Goal: Task Accomplishment & Management: Manage account settings

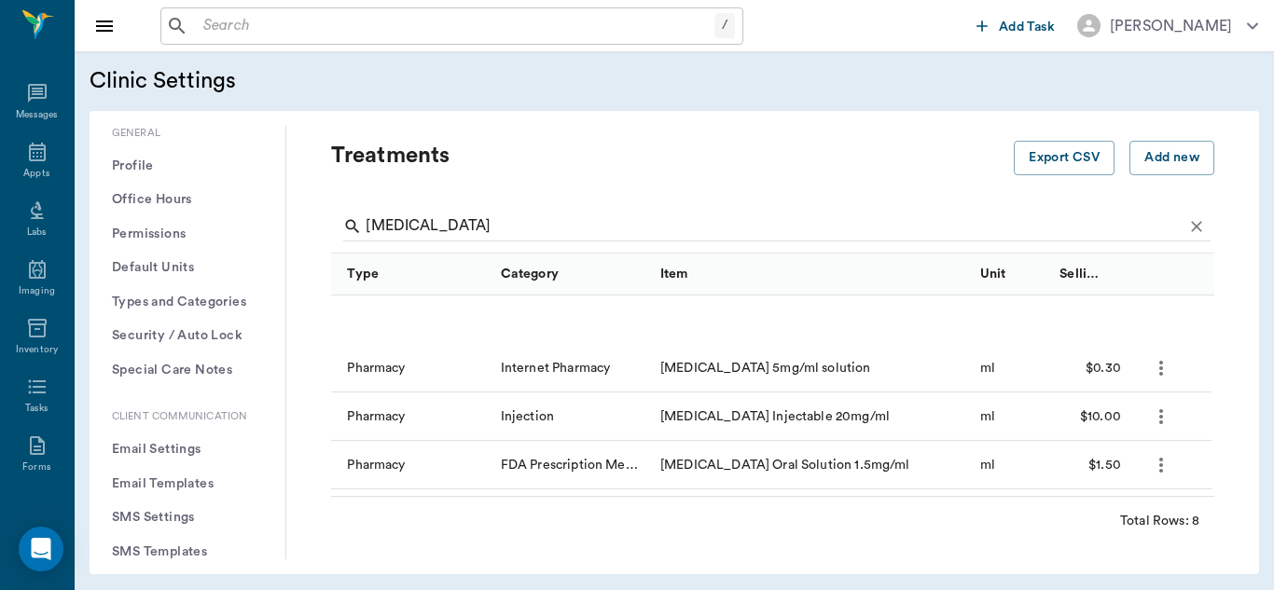
scroll to position [187, 0]
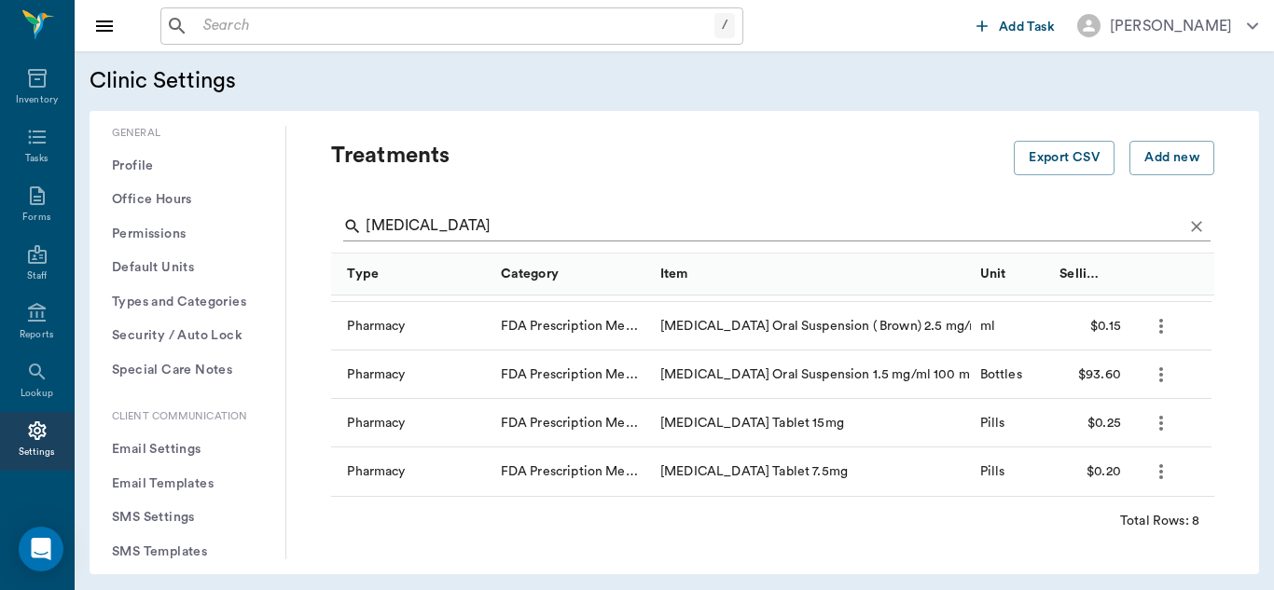
click at [451, 224] on input "[MEDICAL_DATA]" at bounding box center [774, 227] width 817 height 30
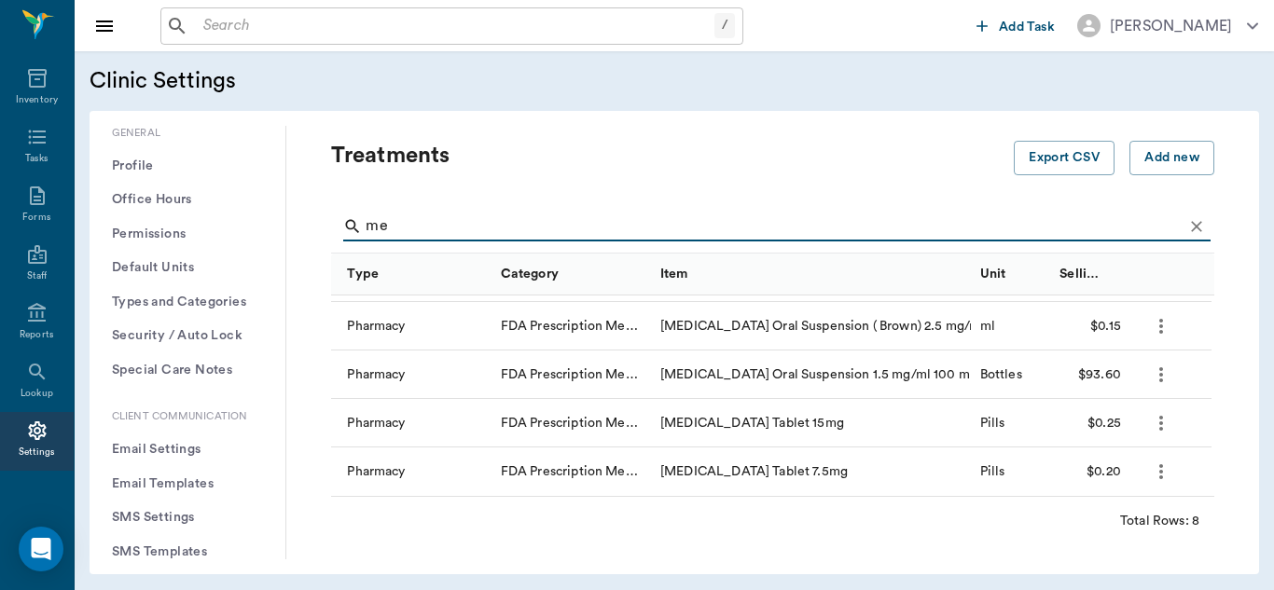
type input "m"
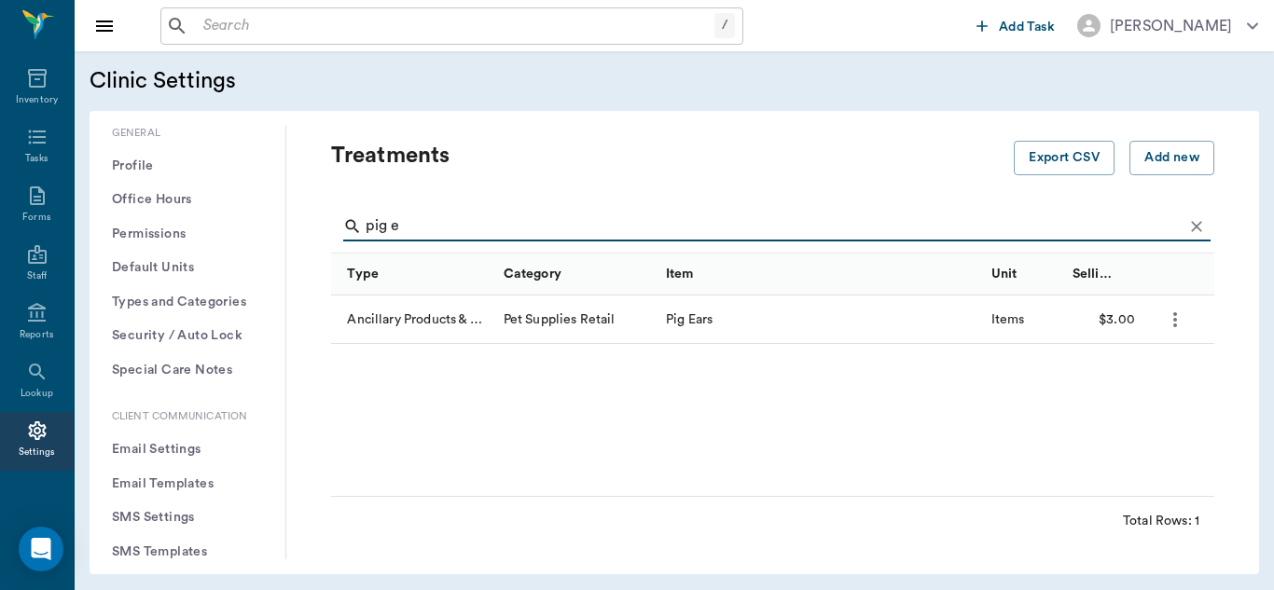
scroll to position [0, 0]
type input "pig ear"
click at [1176, 314] on icon "more" at bounding box center [1175, 319] width 4 height 15
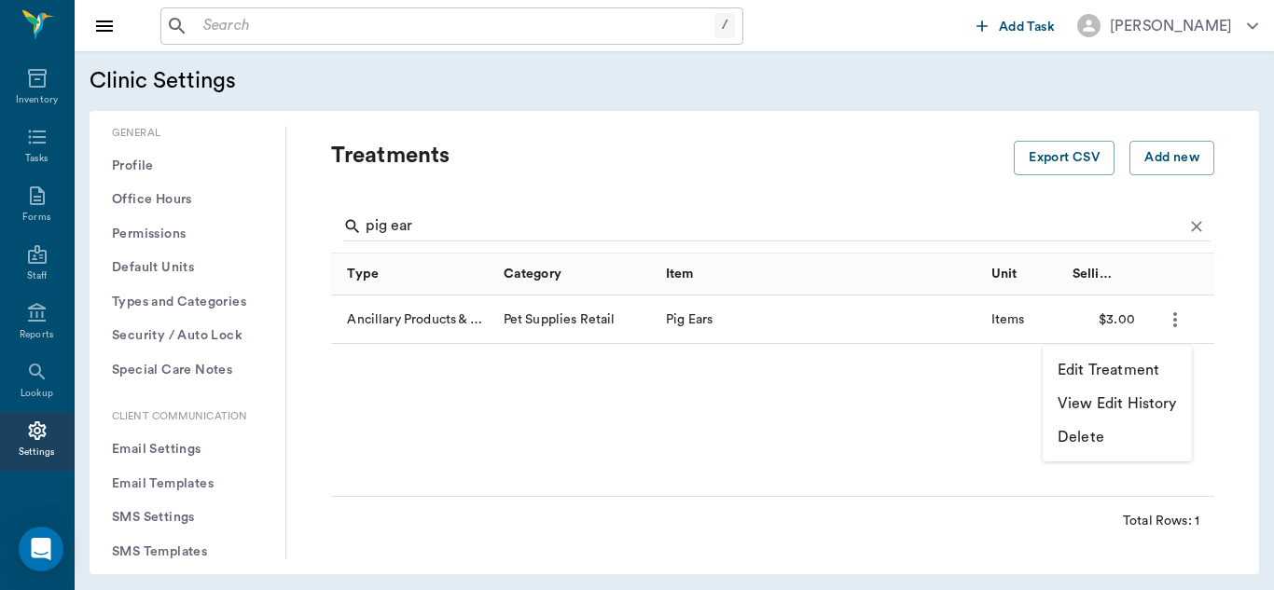
click at [1150, 364] on p "Edit Treatment" at bounding box center [1109, 370] width 102 height 22
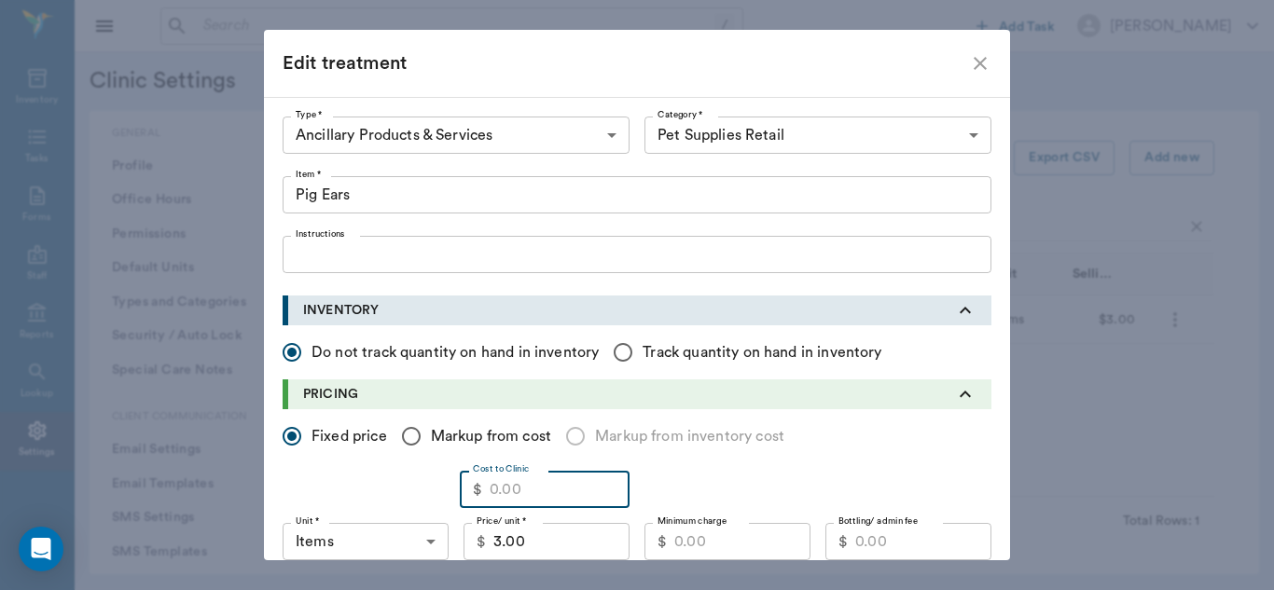
click at [545, 493] on input "Cost to Clinic" at bounding box center [560, 489] width 140 height 37
type input "1.70"
click at [553, 542] on input "3.00" at bounding box center [561, 541] width 136 height 37
type input "3.50"
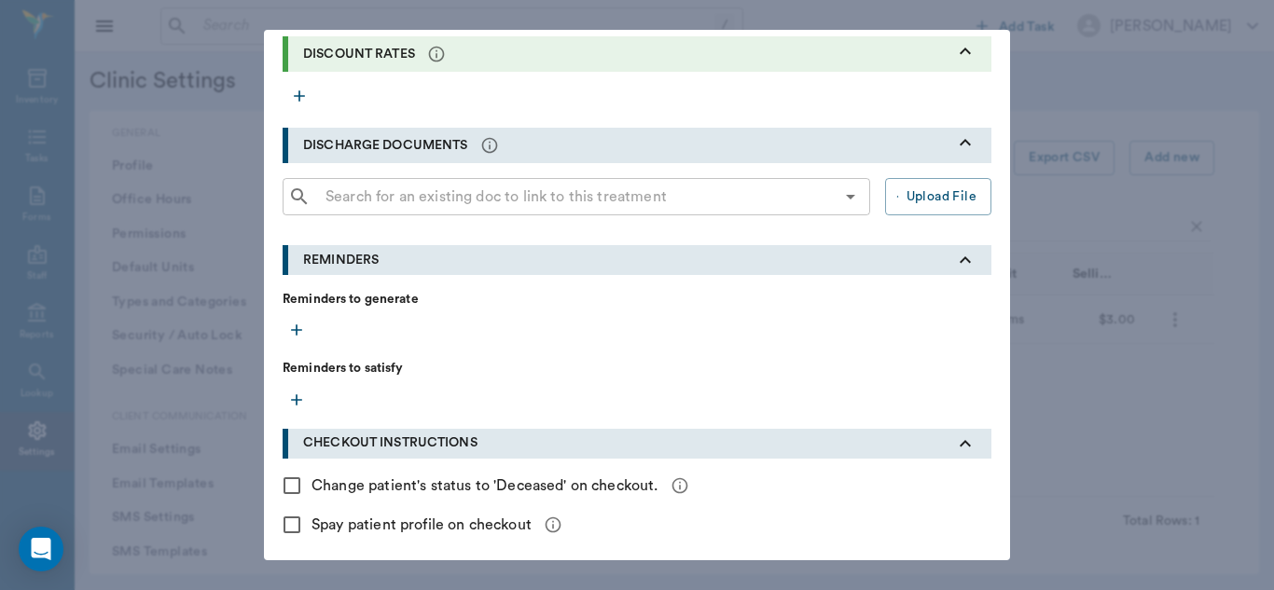
scroll to position [668, 0]
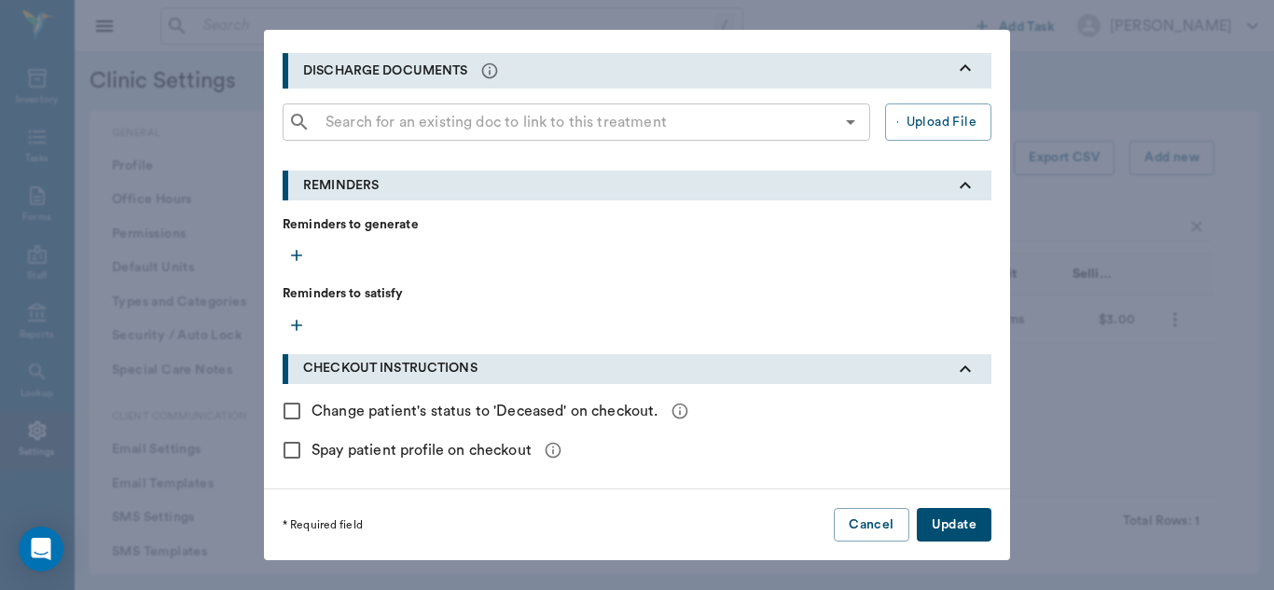
click at [962, 514] on button "Update" at bounding box center [954, 525] width 75 height 35
checkbox input "false"
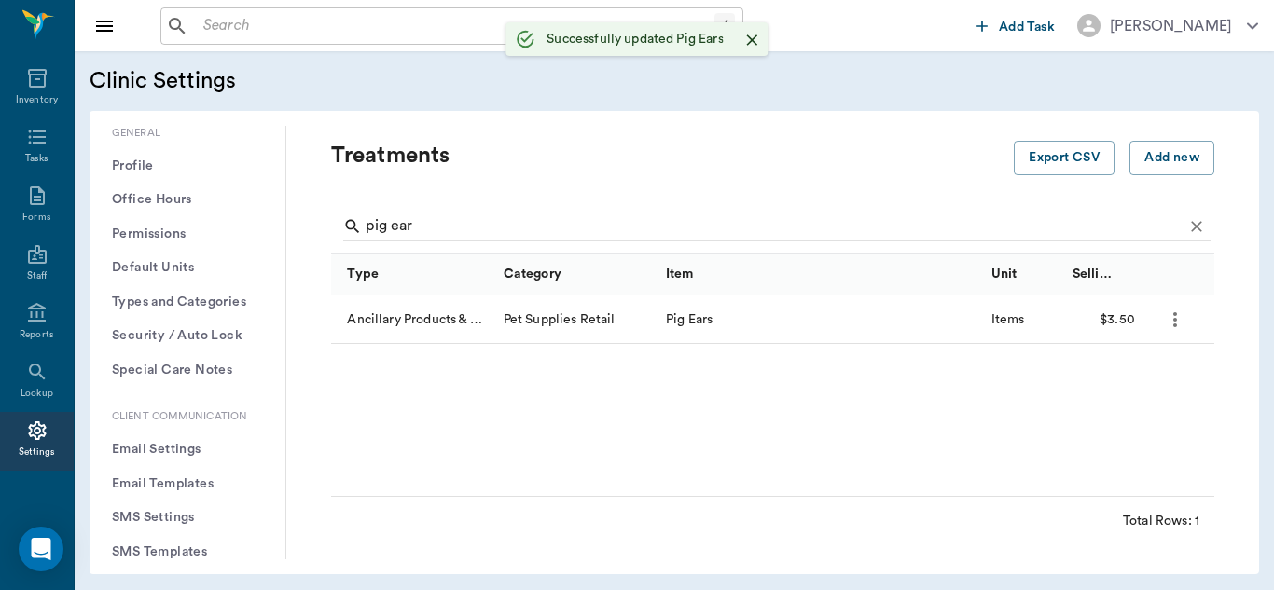
scroll to position [485, 0]
drag, startPoint x: 962, startPoint y: 514, endPoint x: 1011, endPoint y: 543, distance: 57.3
click at [1011, 543] on div "Total Rows: 1" at bounding box center [772, 520] width 883 height 48
click at [1168, 331] on button "more" at bounding box center [1175, 320] width 32 height 32
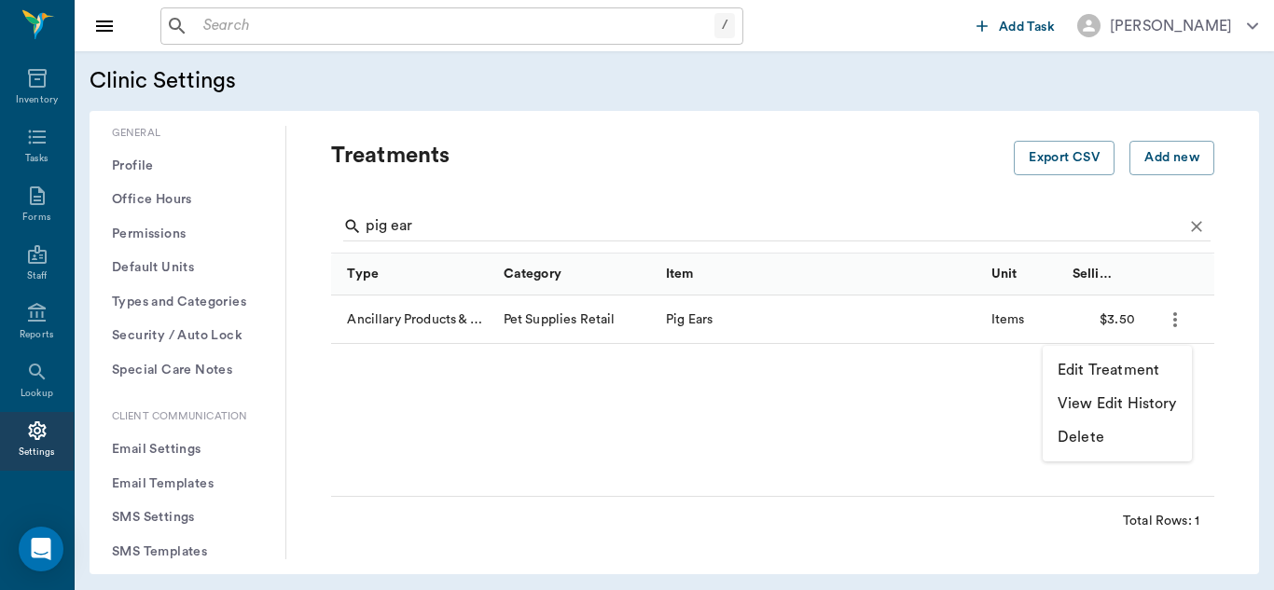
click at [1115, 374] on p "Edit Treatment" at bounding box center [1109, 370] width 102 height 22
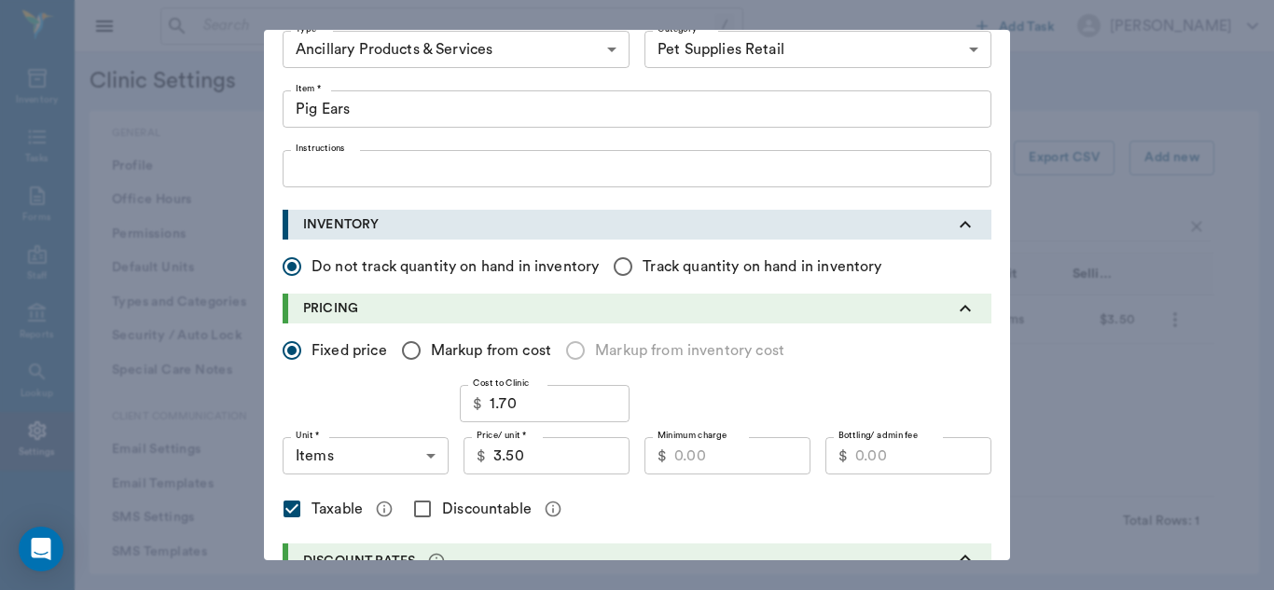
scroll to position [81, 0]
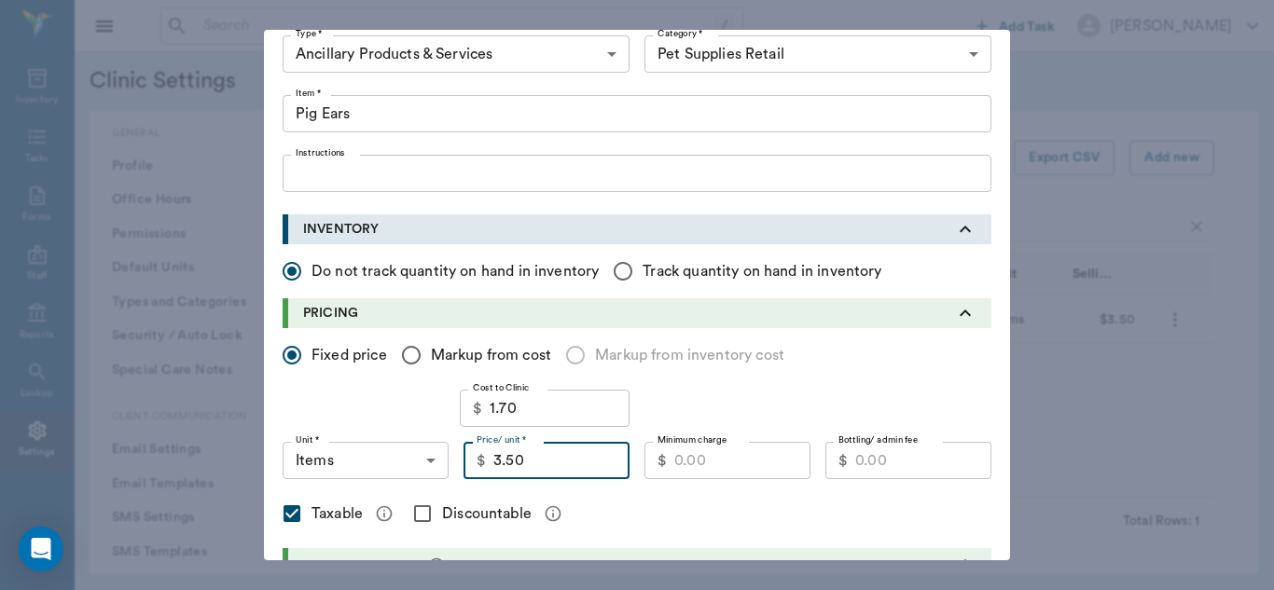
click at [536, 464] on input "3.50" at bounding box center [561, 460] width 136 height 37
click at [990, 215] on div "Type * Ancillary Products & Services 5800 Type * Category * Pet Supplies Retail…" at bounding box center [637, 546] width 746 height 1060
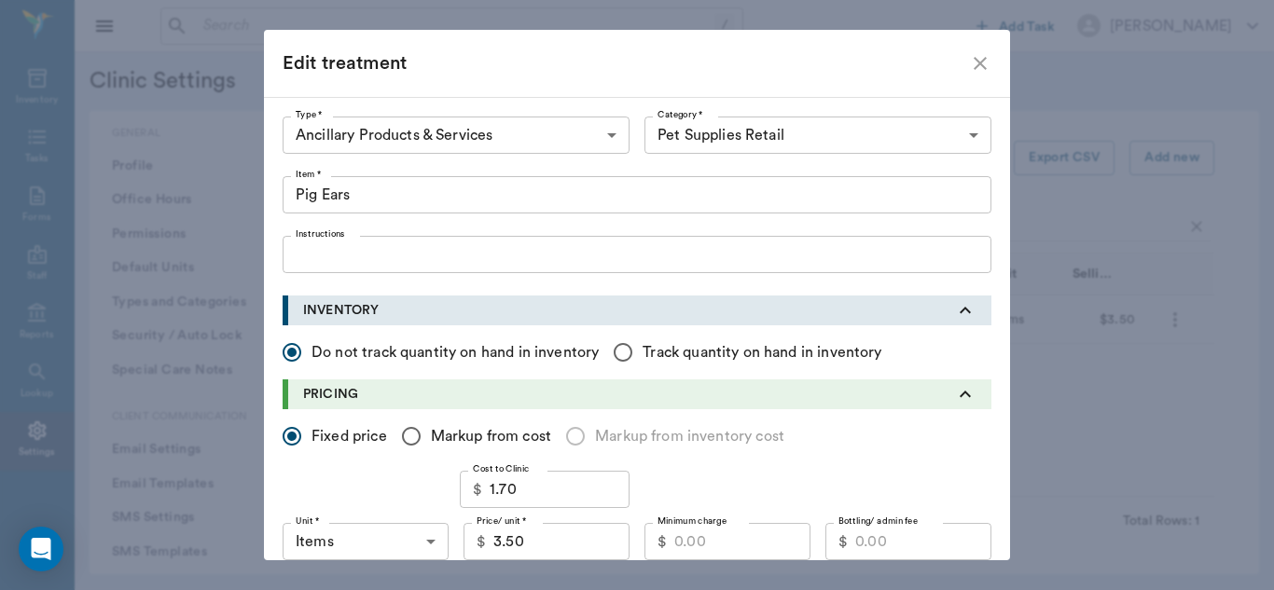
click at [977, 62] on icon "close" at bounding box center [980, 63] width 22 height 22
checkbox input "false"
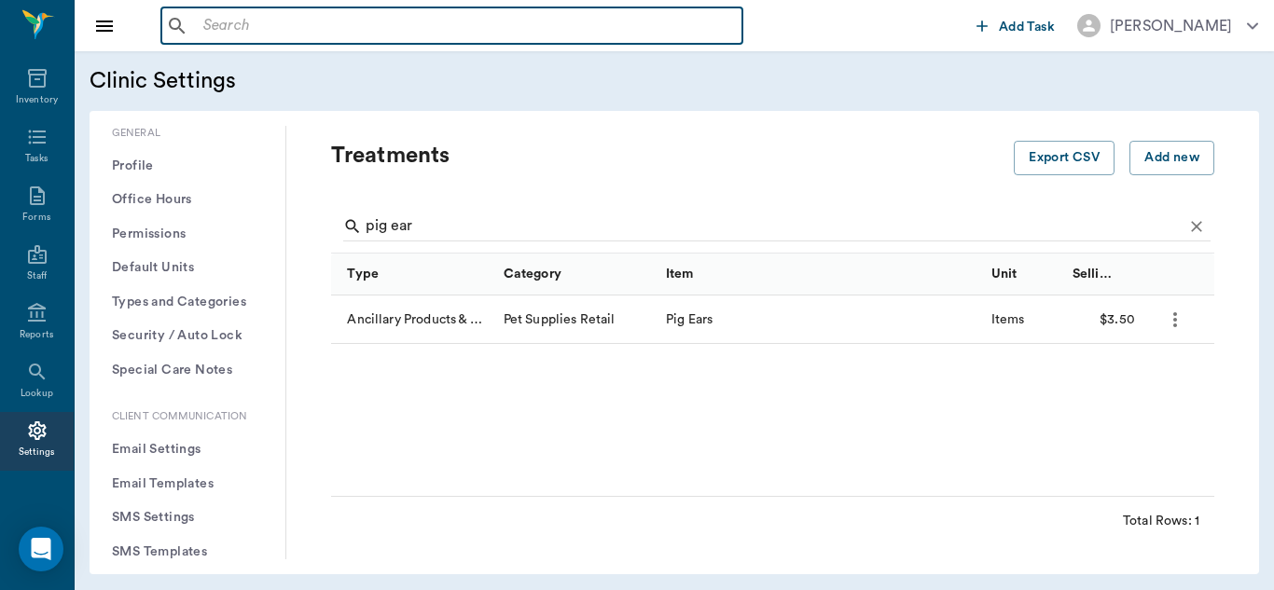
click at [301, 24] on input "text" at bounding box center [465, 26] width 539 height 26
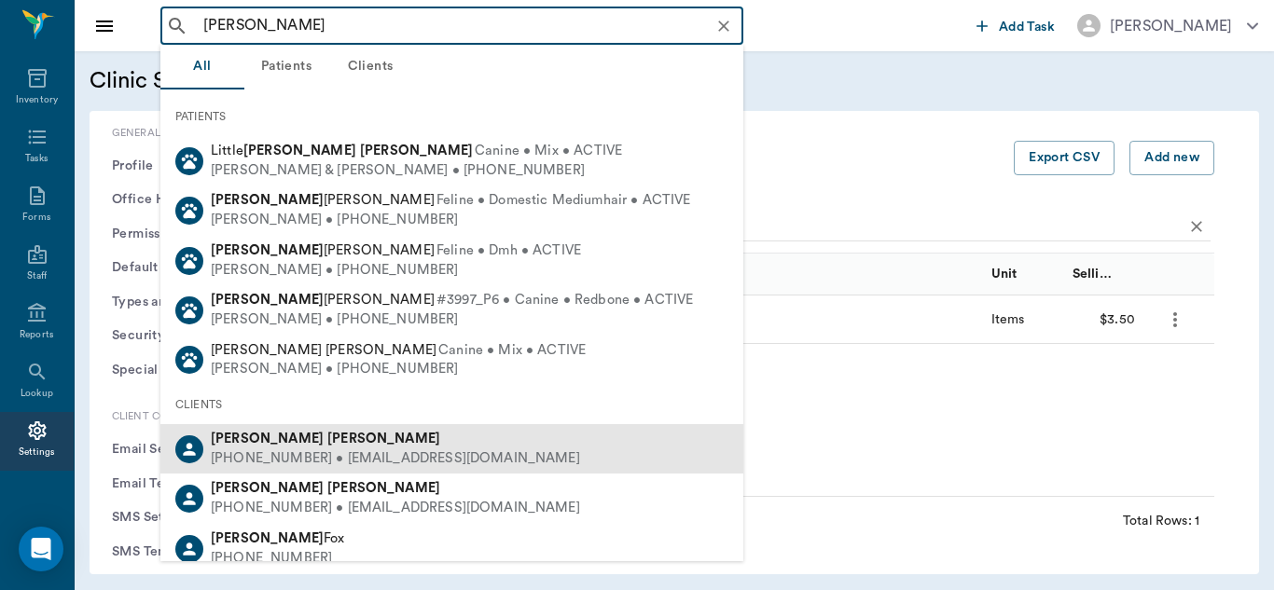
click at [230, 450] on div "(618) 210-2634 • SHERYLDILDAY@hotmail.com" at bounding box center [395, 460] width 369 height 20
type input "john dilday"
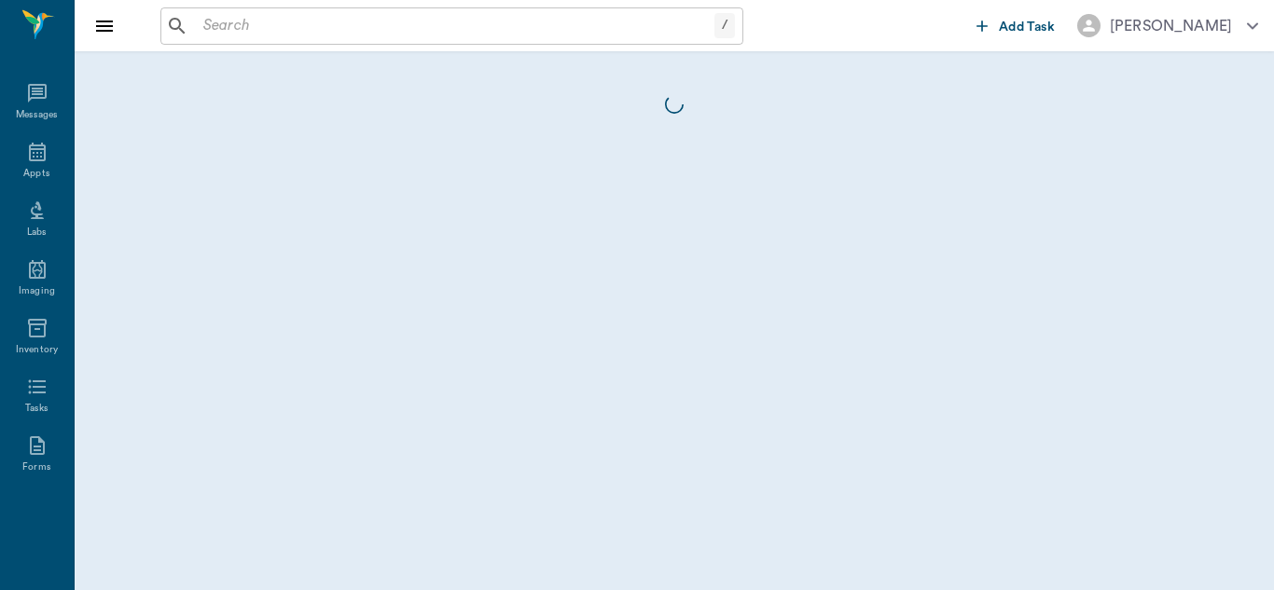
scroll to position [250, 0]
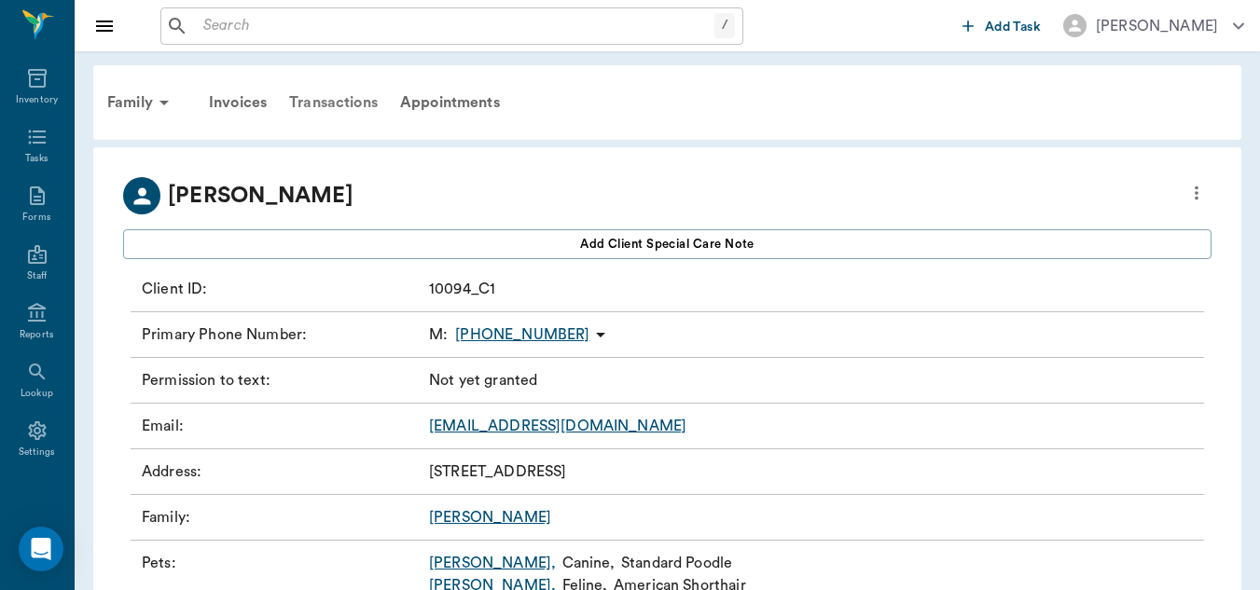
click at [336, 106] on div "Transactions" at bounding box center [333, 102] width 111 height 45
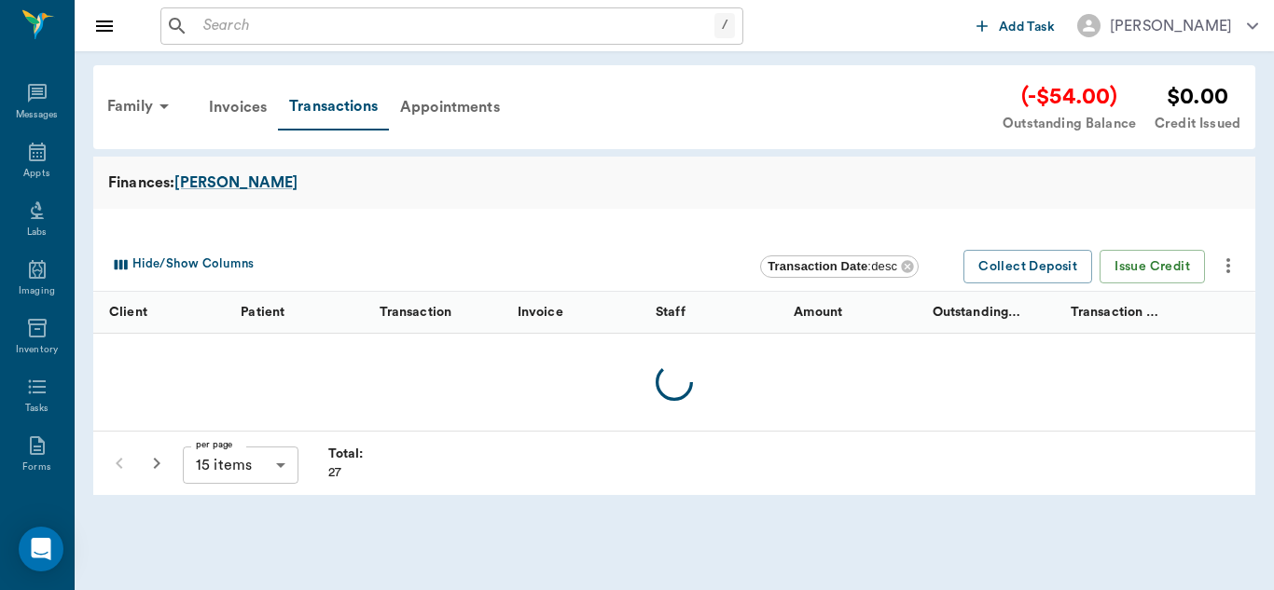
scroll to position [250, 0]
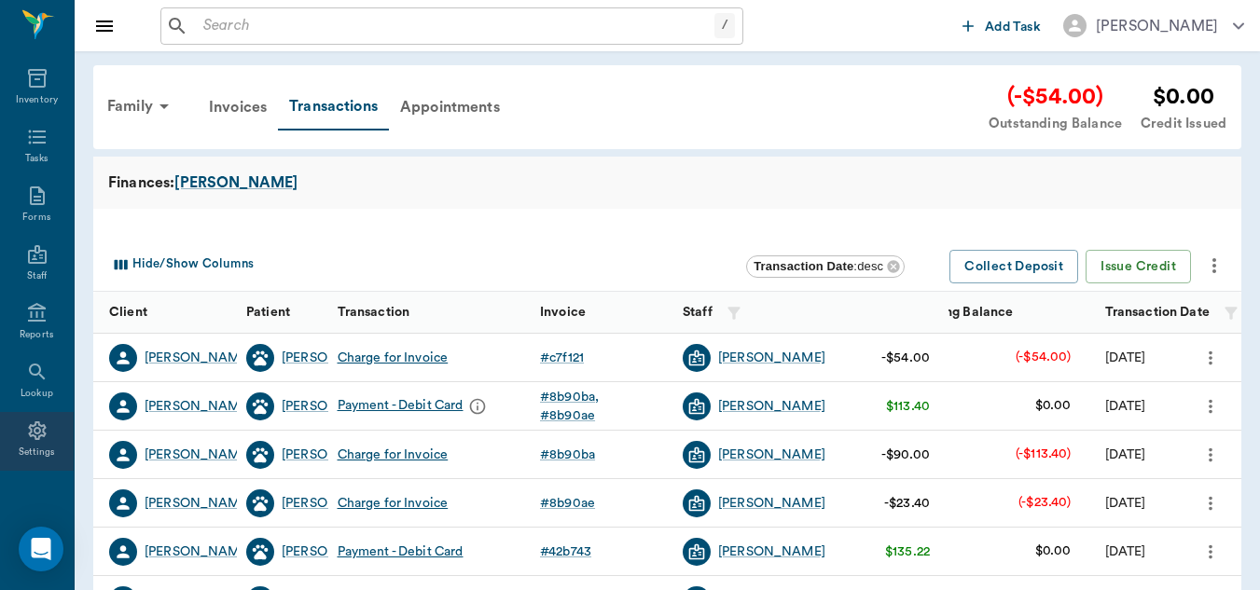
click at [35, 424] on icon at bounding box center [37, 431] width 22 height 22
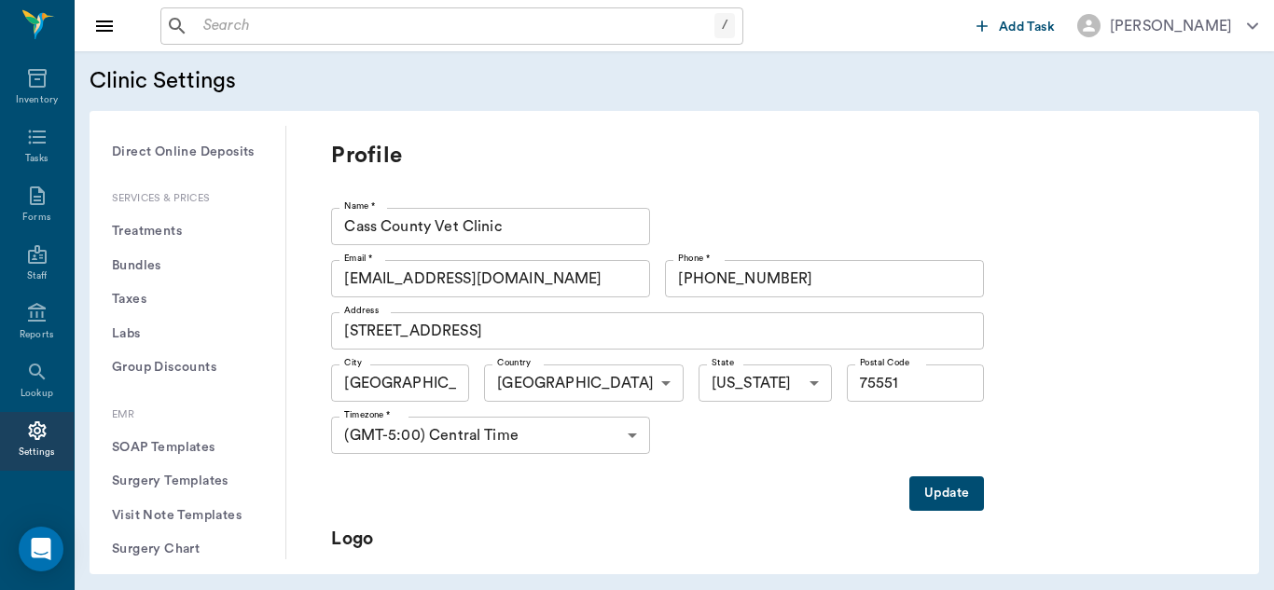
scroll to position [591, 0]
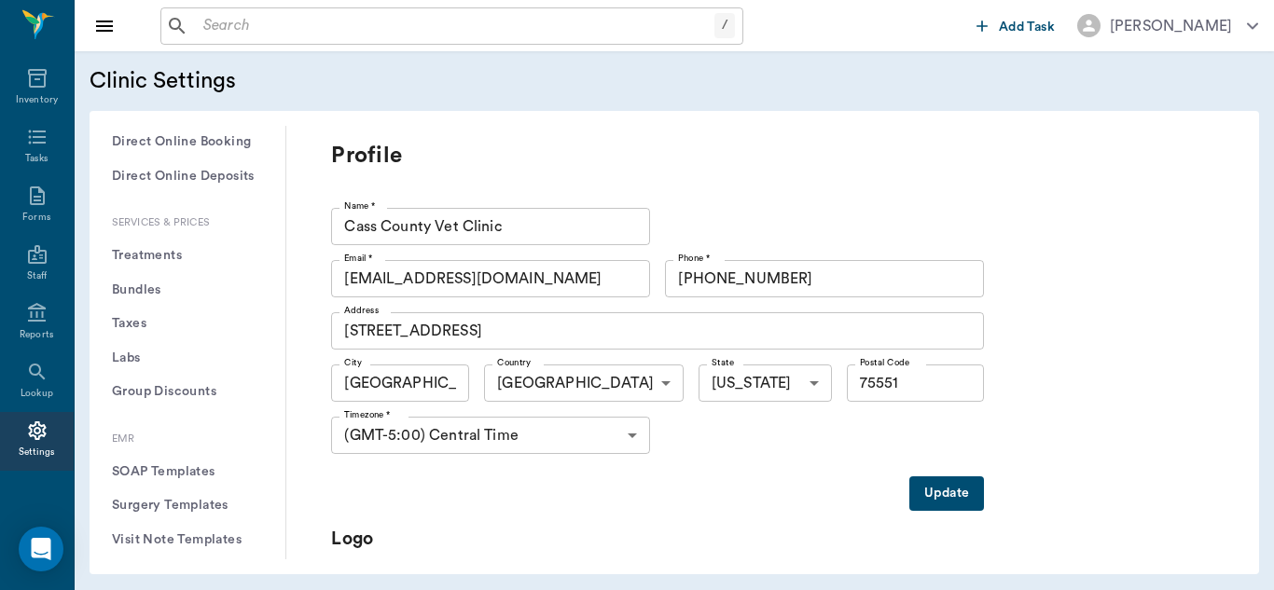
click at [162, 254] on button "Treatments" at bounding box center [187, 256] width 166 height 35
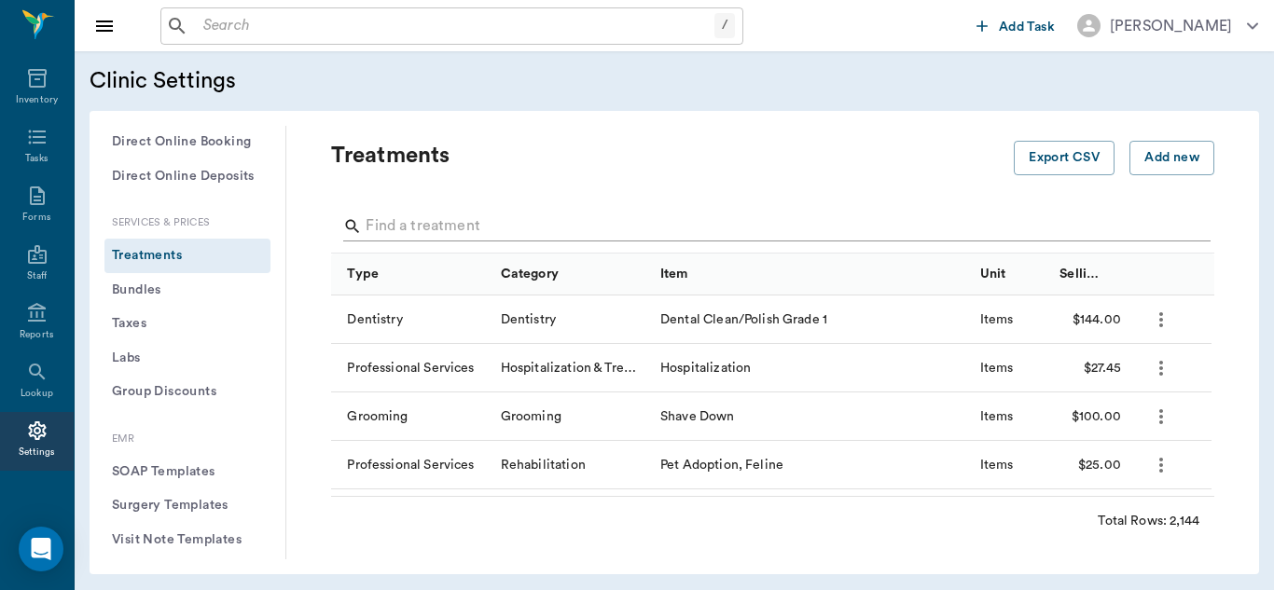
click at [416, 223] on input "Search" at bounding box center [774, 227] width 817 height 30
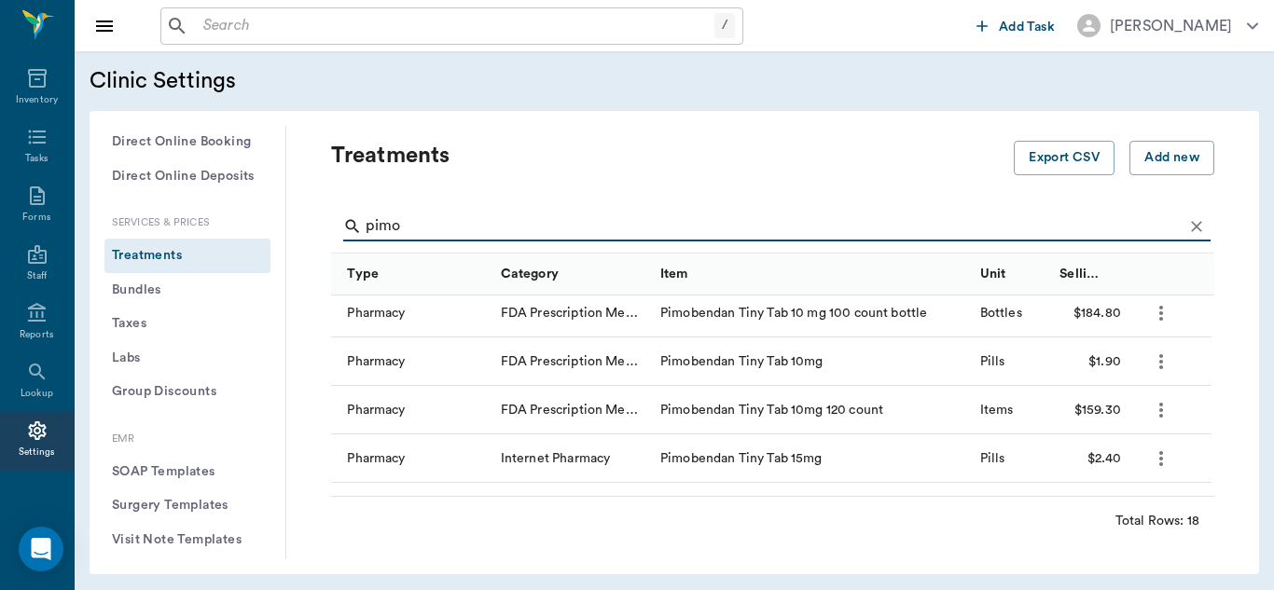
scroll to position [414, 0]
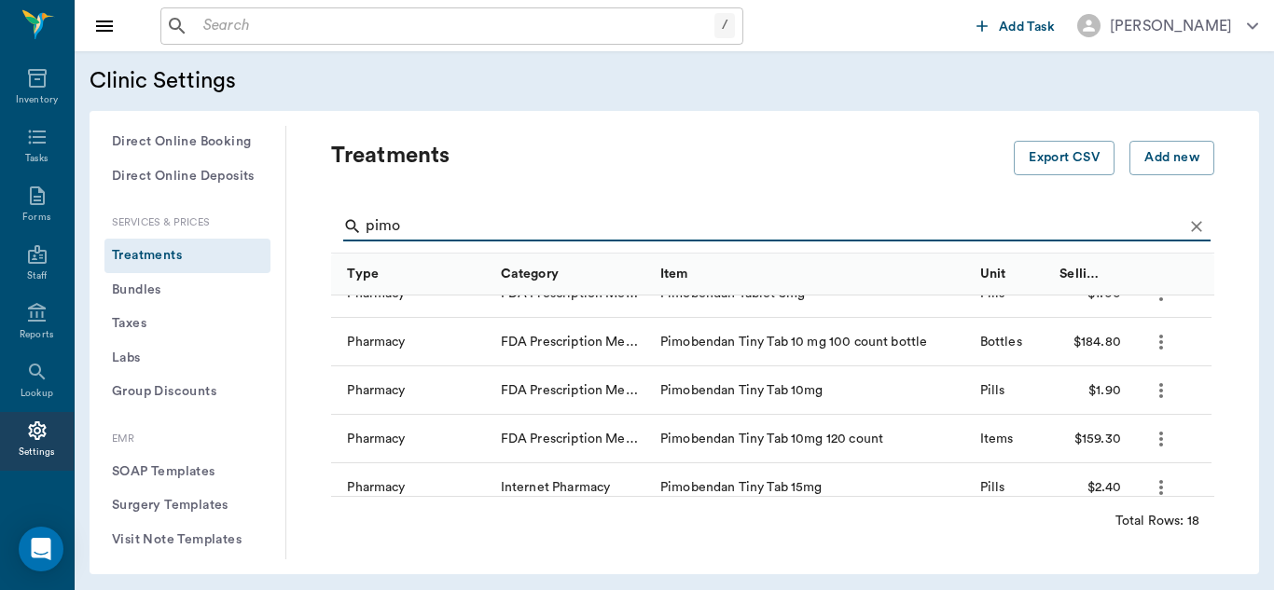
type input "pimo"
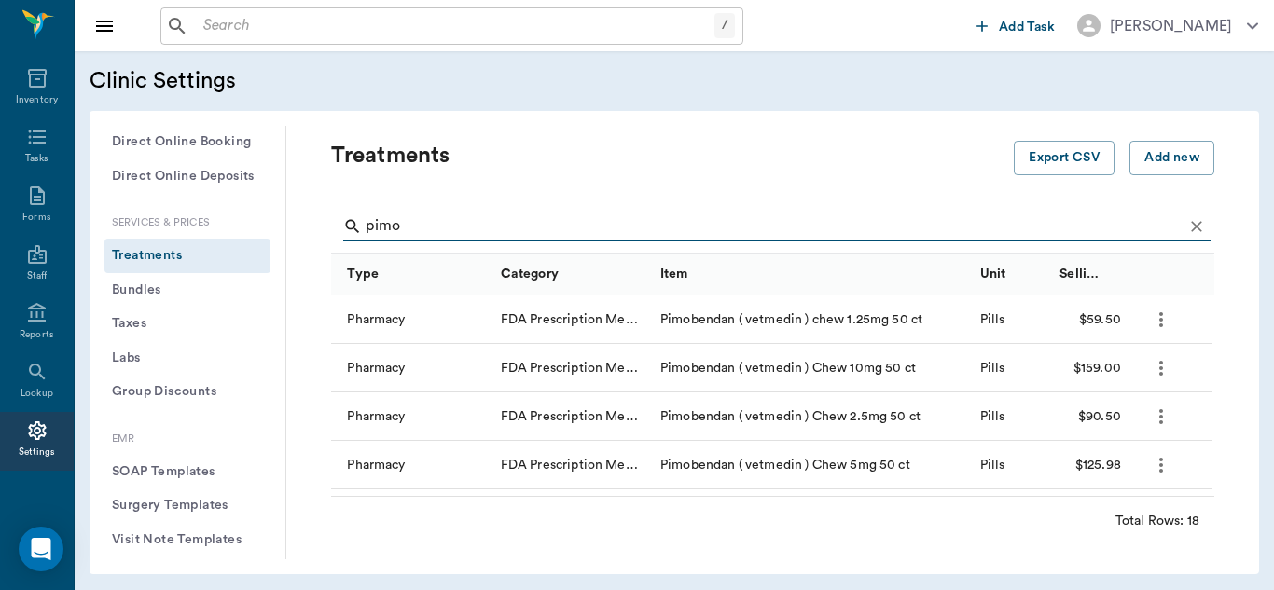
scroll to position [5, 0]
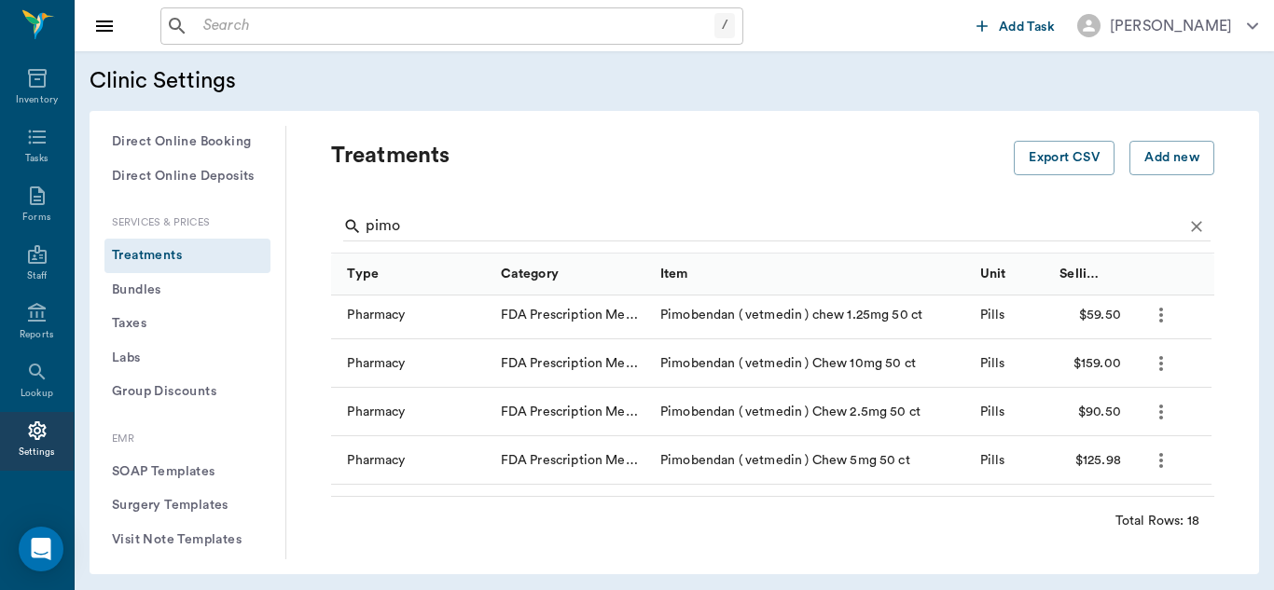
click at [1164, 458] on icon "more" at bounding box center [1161, 461] width 22 height 22
click at [1114, 506] on p "Edit Treatment" at bounding box center [1095, 511] width 102 height 22
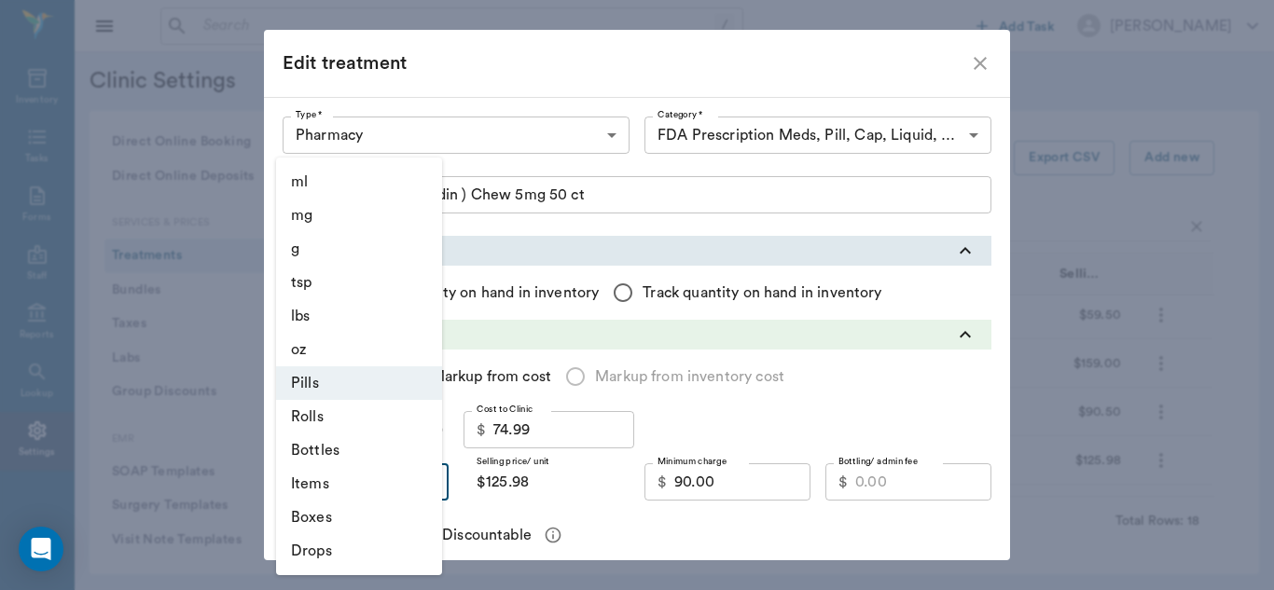
click at [418, 486] on body "/ ​ Add Task [PERSON_NAME] Nectar Messages Appts Labs Imaging Inventory Tasks F…" at bounding box center [637, 295] width 1274 height 590
click at [343, 453] on li "Bottles" at bounding box center [359, 451] width 166 height 34
type input "BOTTLES"
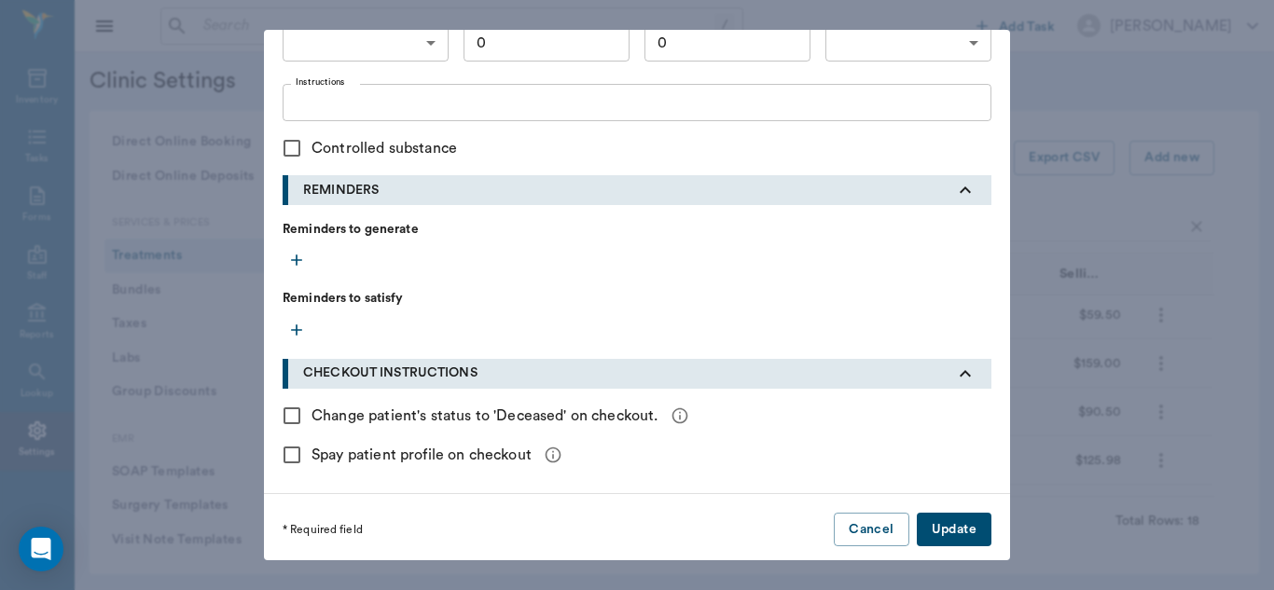
scroll to position [811, 0]
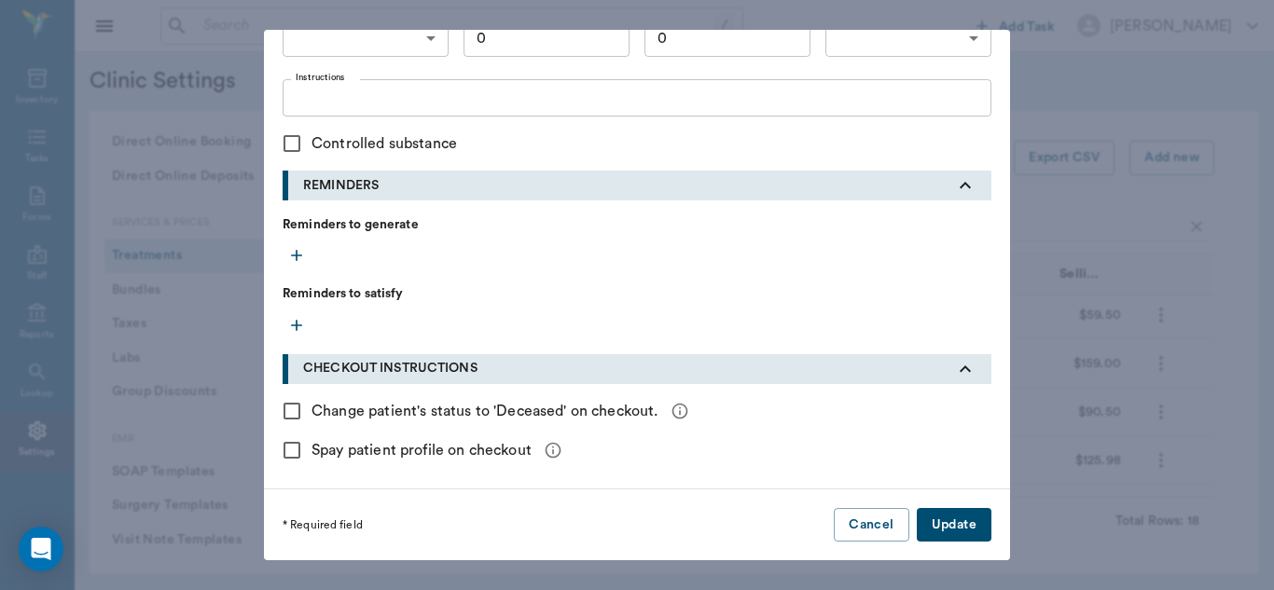
click at [967, 528] on button "Update" at bounding box center [954, 525] width 75 height 35
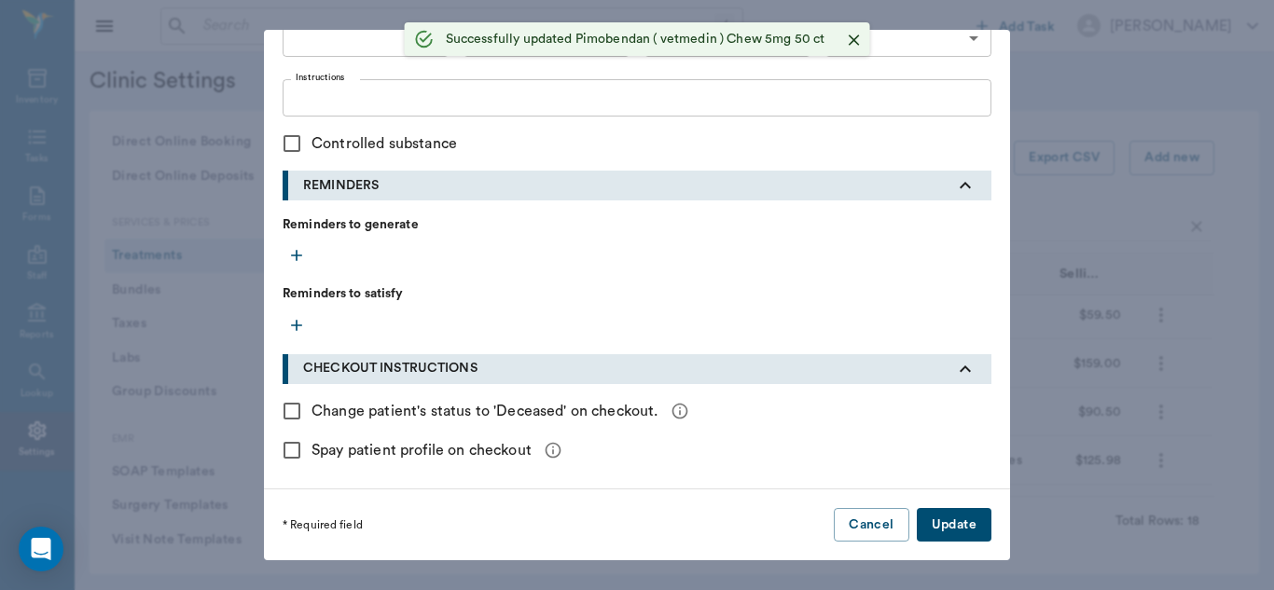
radio input "true"
checkbox input "false"
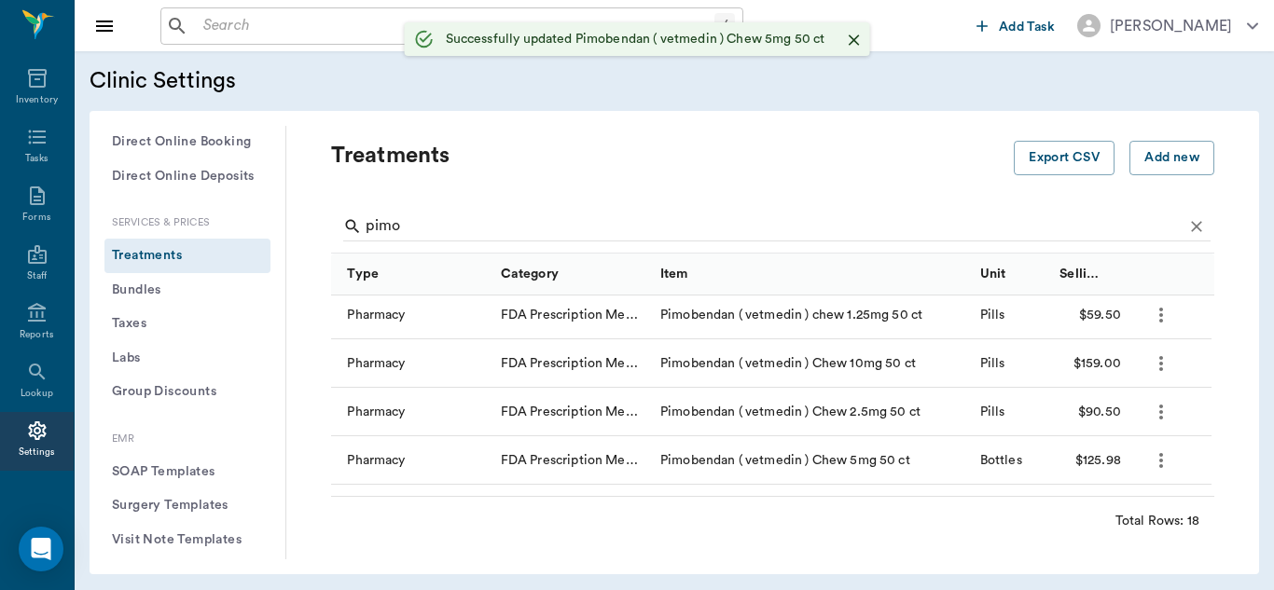
scroll to position [484, 0]
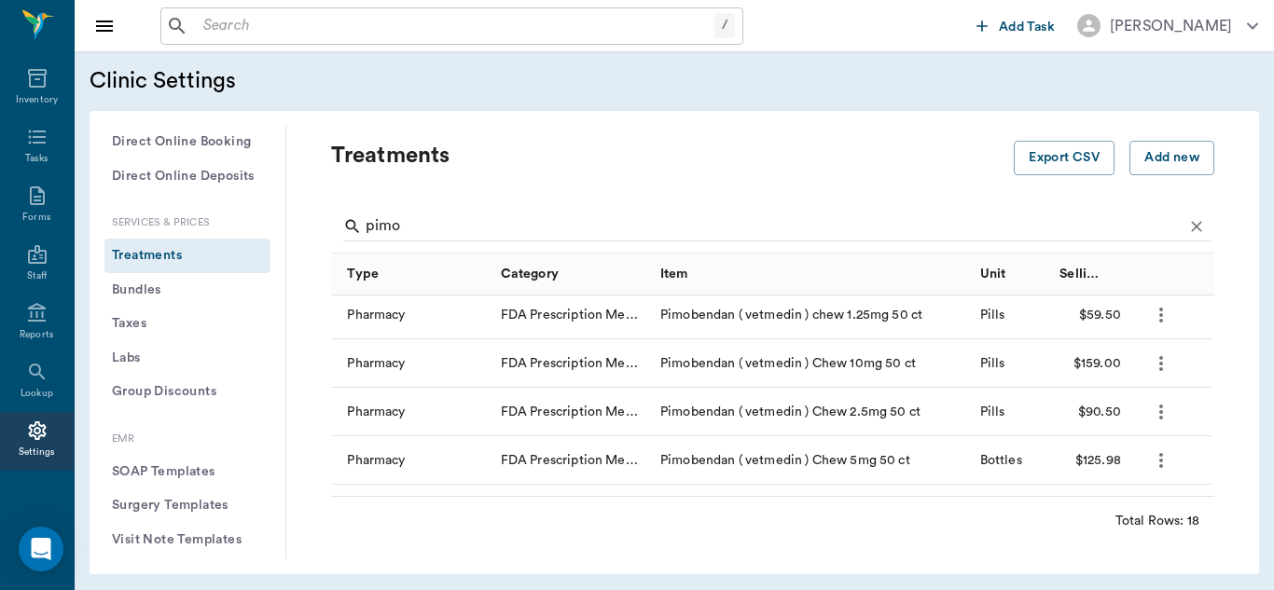
click at [1164, 466] on icon "more" at bounding box center [1161, 461] width 22 height 22
click at [1114, 511] on p "Edit Treatment" at bounding box center [1095, 511] width 102 height 22
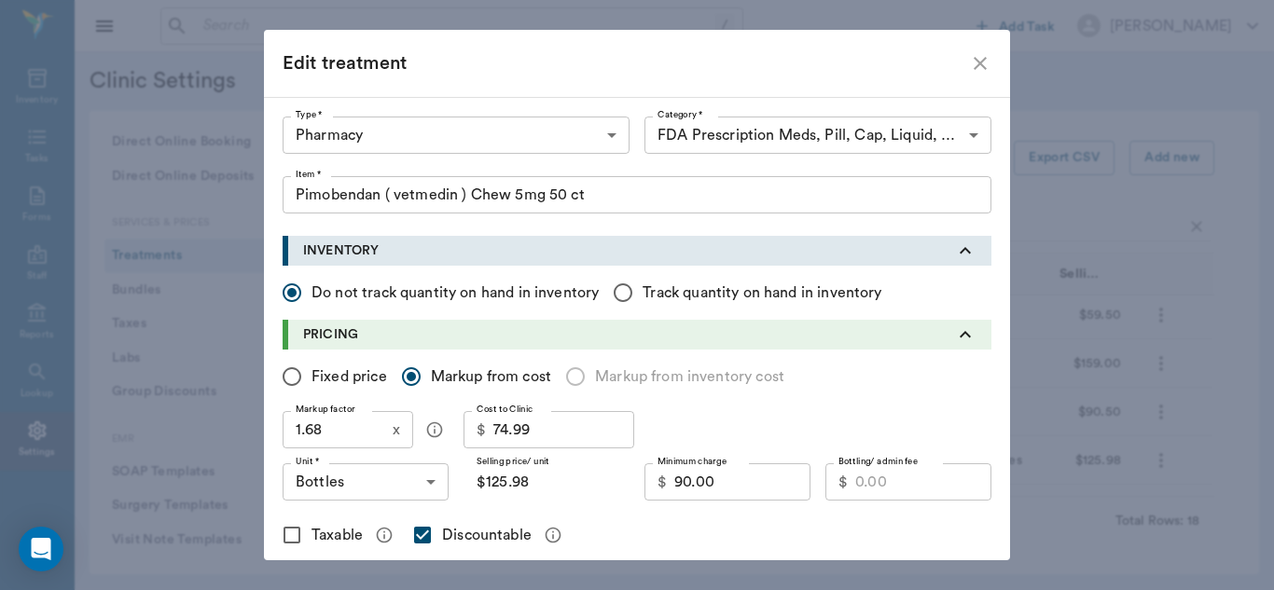
click at [520, 493] on input "$125.98" at bounding box center [546, 481] width 166 height 37
click at [288, 374] on input "Fixed price" at bounding box center [291, 376] width 39 height 39
radio input "true"
click at [406, 378] on input "Markup from cost" at bounding box center [411, 376] width 39 height 39
radio input "true"
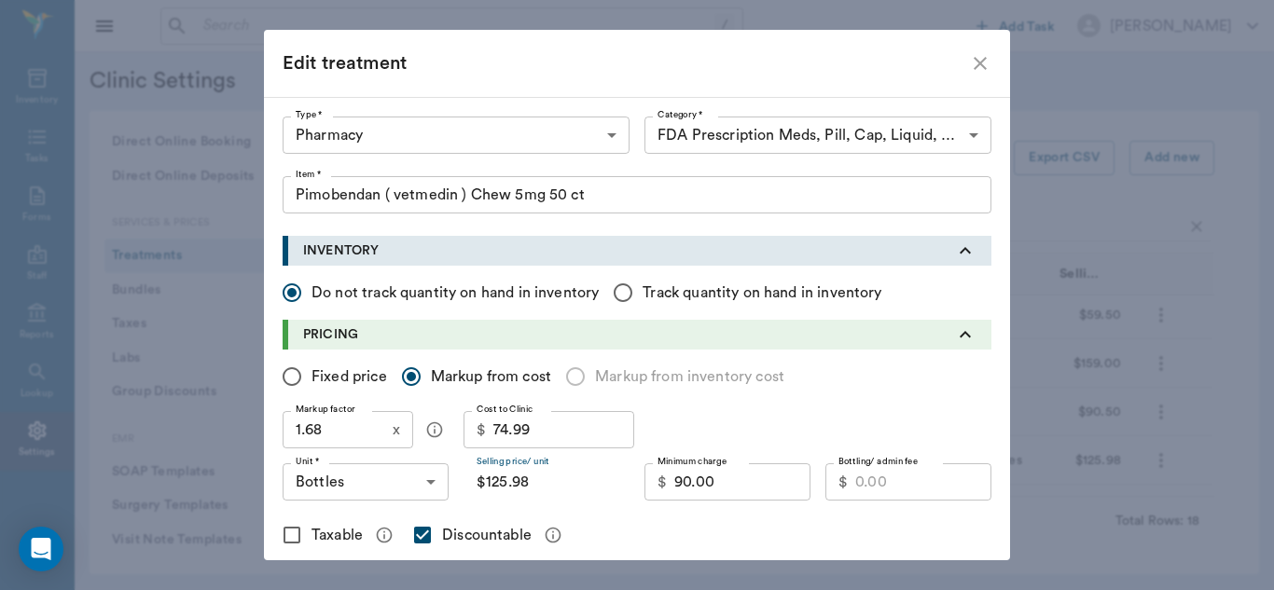
click at [535, 487] on input "$125.98" at bounding box center [546, 481] width 166 height 37
click at [284, 377] on input "Fixed price" at bounding box center [291, 376] width 39 height 39
radio input "true"
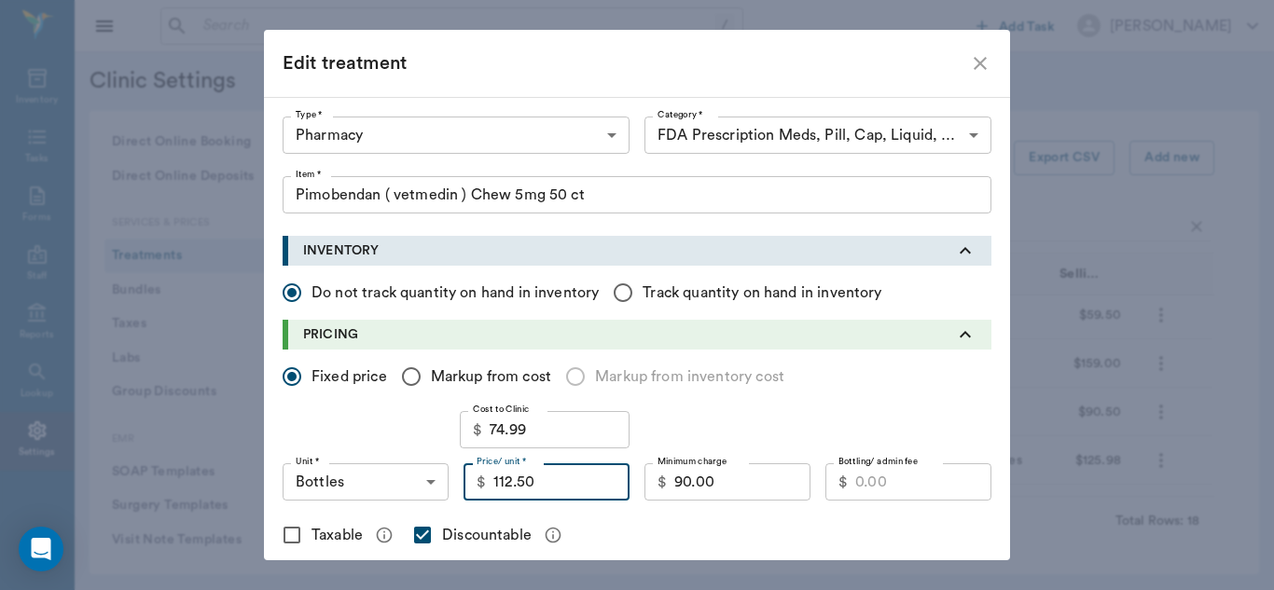
click at [556, 478] on input "112.50" at bounding box center [561, 481] width 136 height 37
type input "125.95"
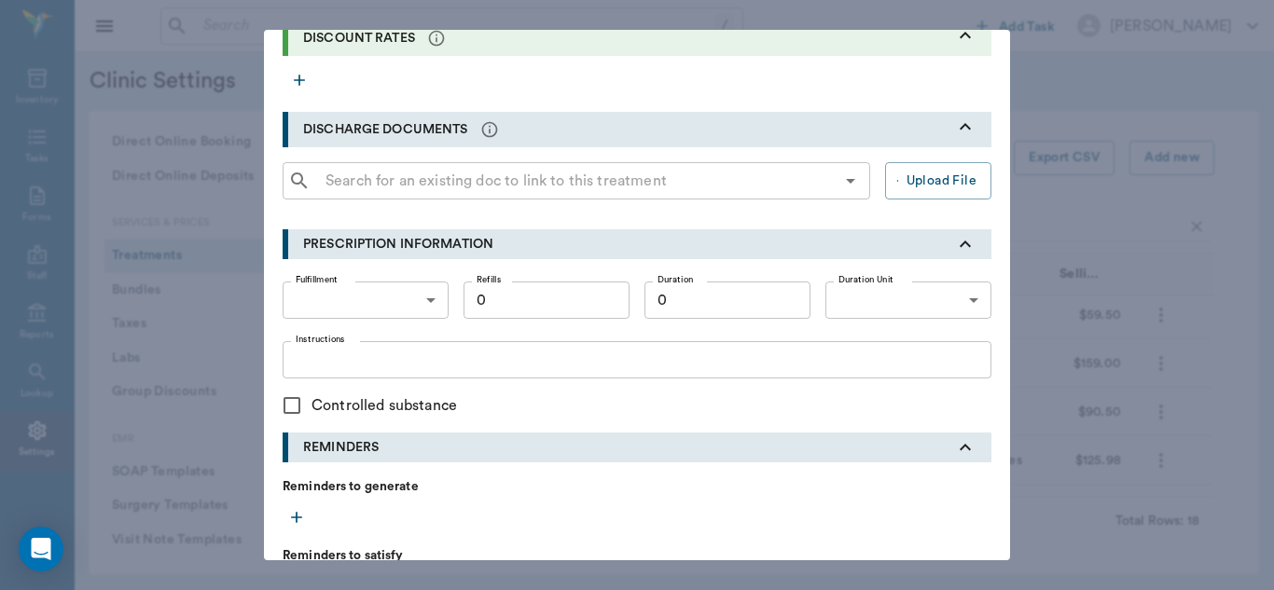
scroll to position [811, 0]
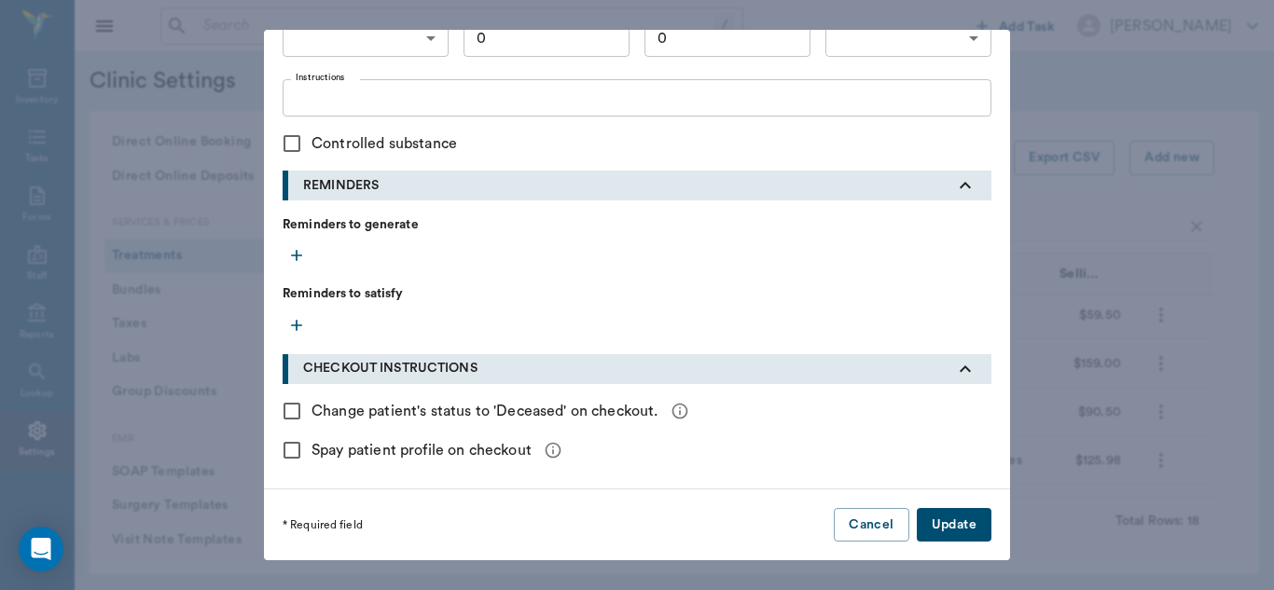
click at [955, 529] on button "Update" at bounding box center [954, 525] width 75 height 35
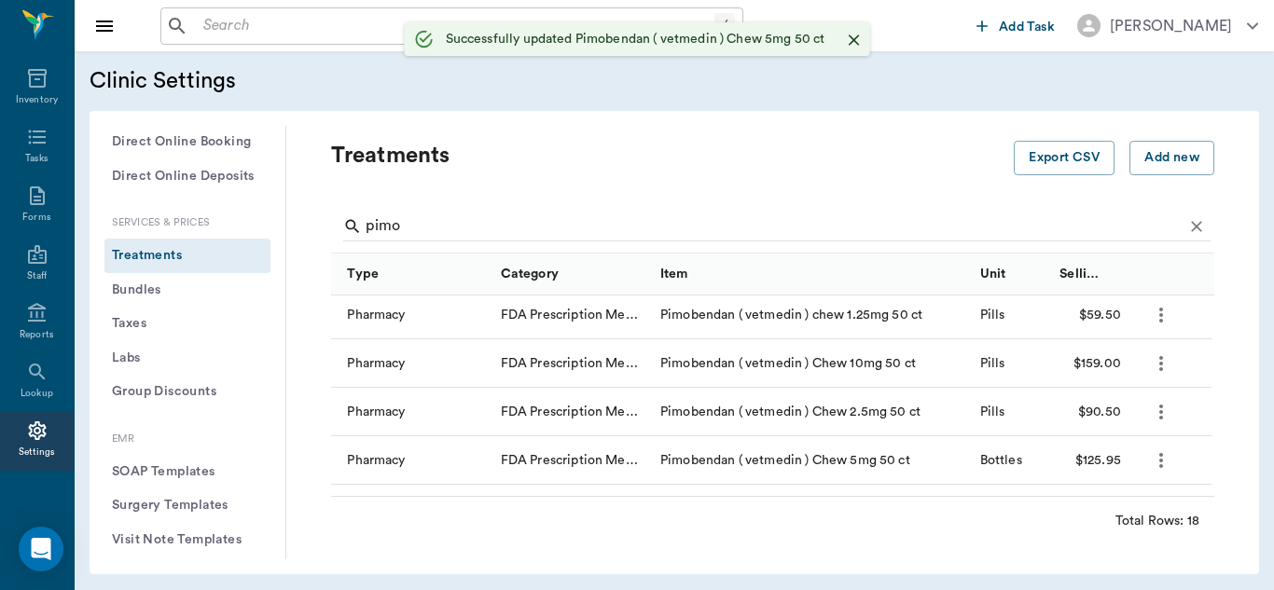
checkbox input "false"
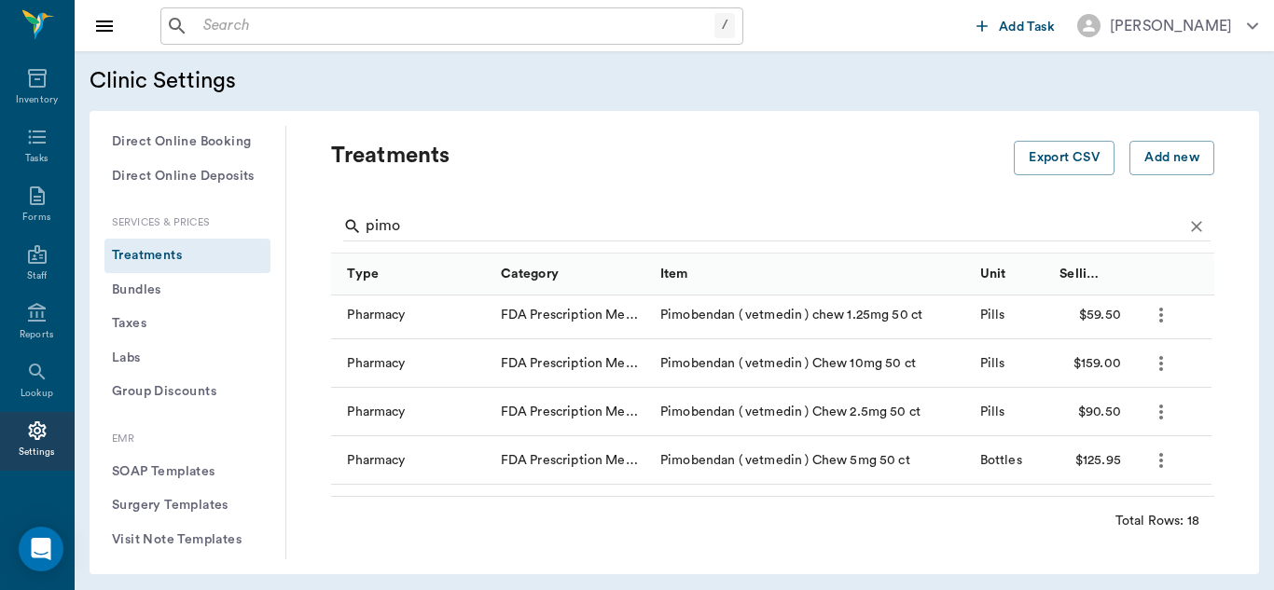
click at [955, 529] on div "Total Rows: 18" at bounding box center [772, 520] width 883 height 48
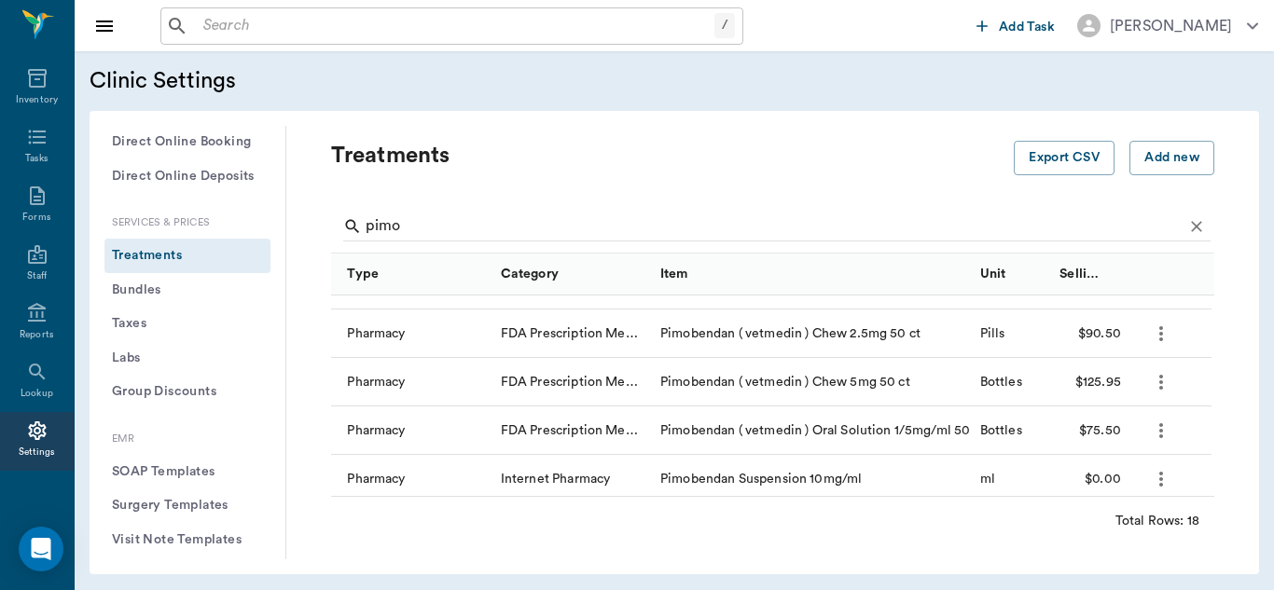
scroll to position [88, 0]
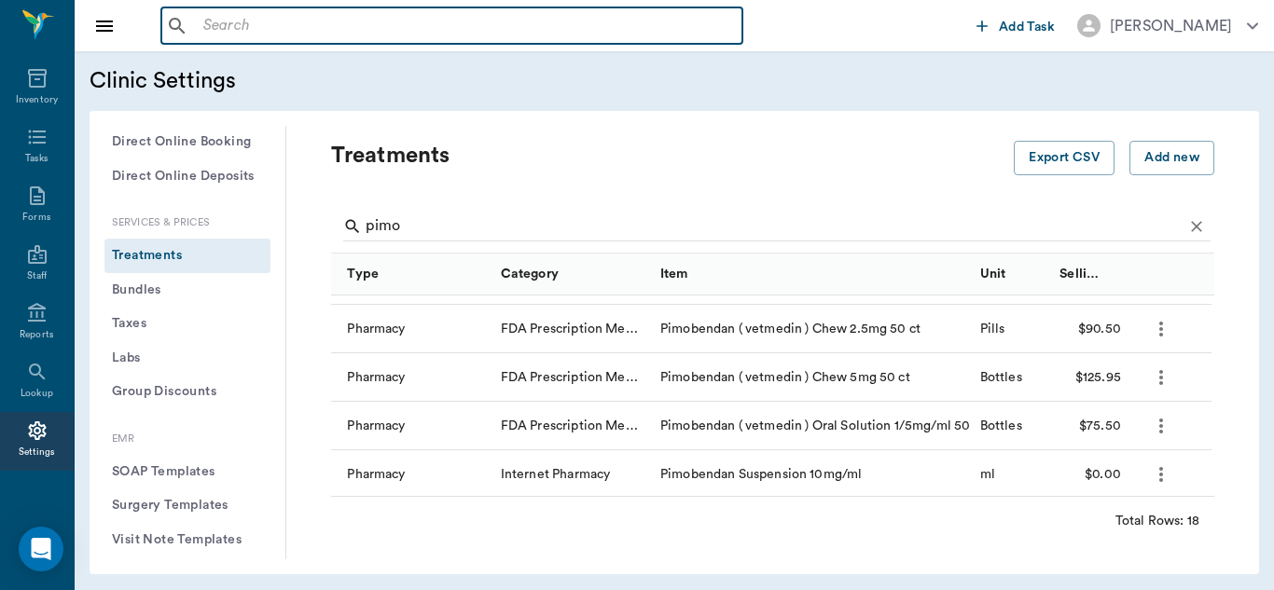
click at [328, 15] on input "text" at bounding box center [465, 26] width 539 height 26
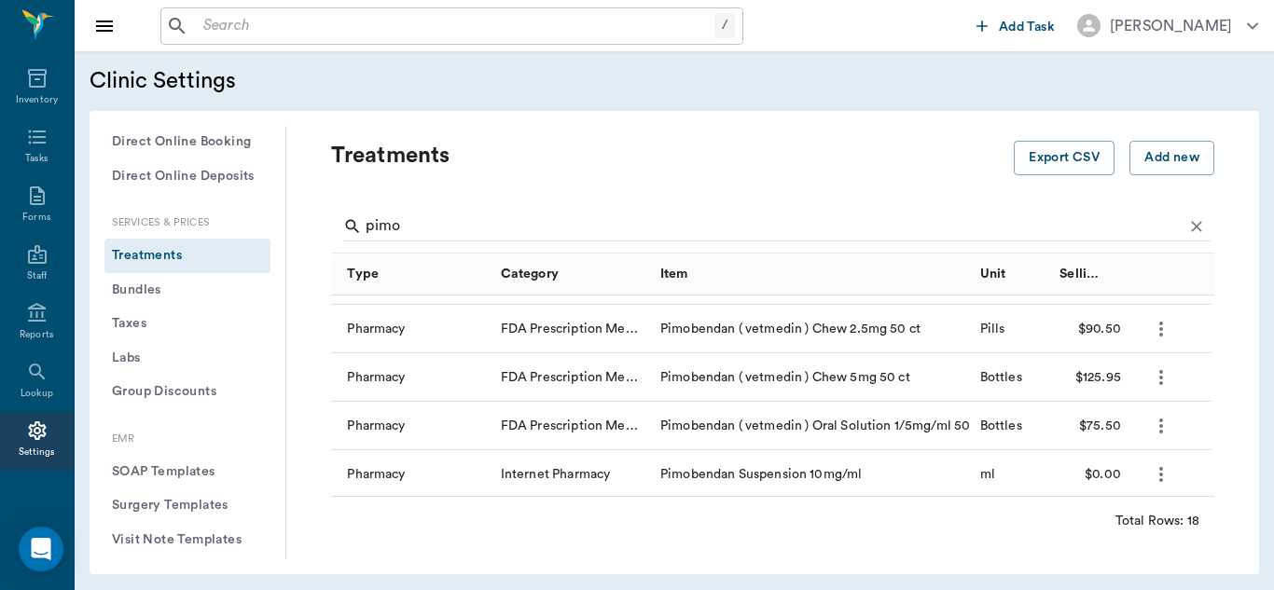
click at [1163, 376] on icon "more" at bounding box center [1161, 378] width 22 height 22
click at [1110, 422] on p "Edit Treatment" at bounding box center [1095, 428] width 102 height 22
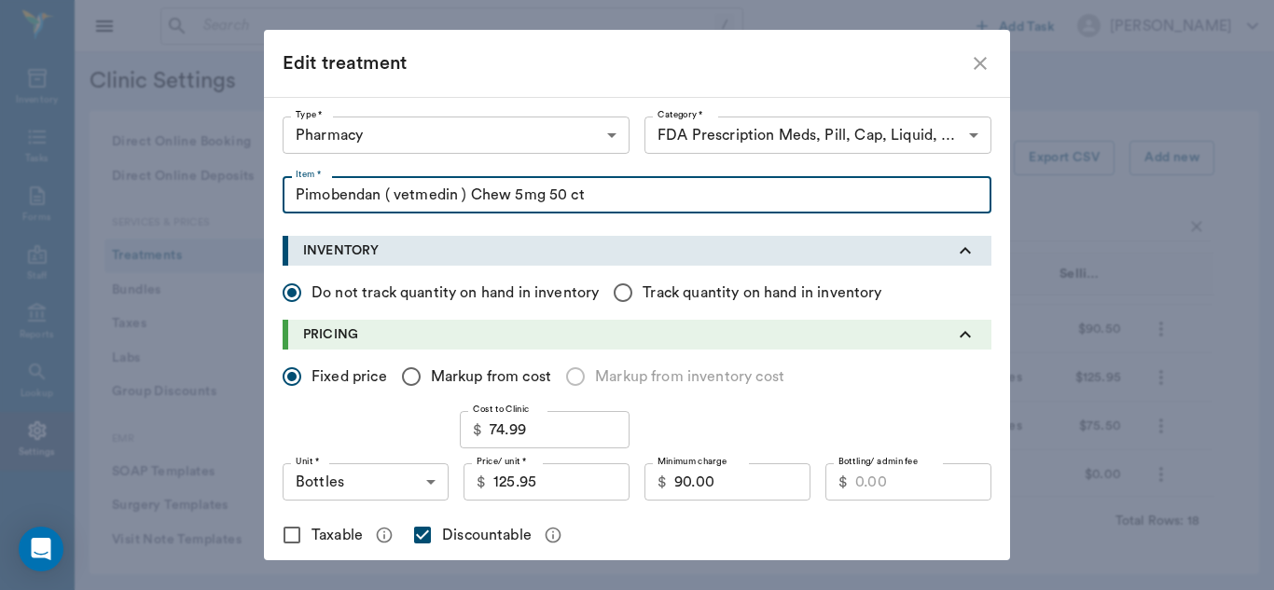
drag, startPoint x: 606, startPoint y: 201, endPoint x: 284, endPoint y: 189, distance: 322.9
click at [284, 189] on input "Pimobendan ( vetmedin ) Chew 5mg 50 ct" at bounding box center [637, 194] width 709 height 37
click at [978, 64] on icon "close" at bounding box center [980, 63] width 22 height 22
checkbox input "false"
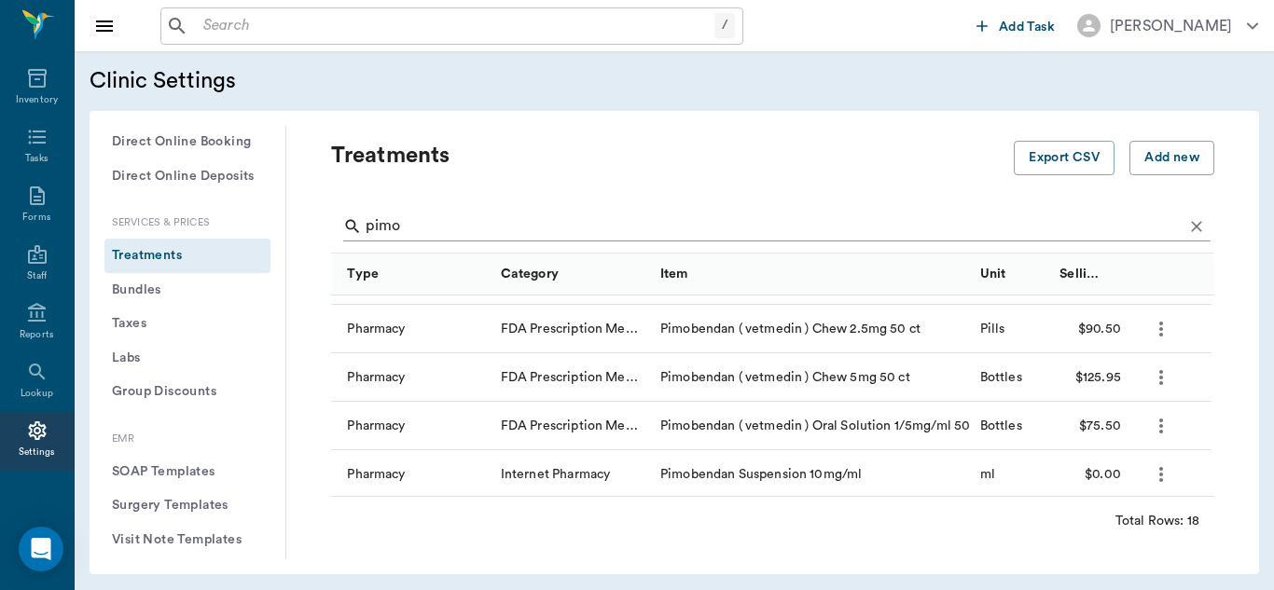
click at [440, 233] on input "pimo" at bounding box center [774, 227] width 817 height 30
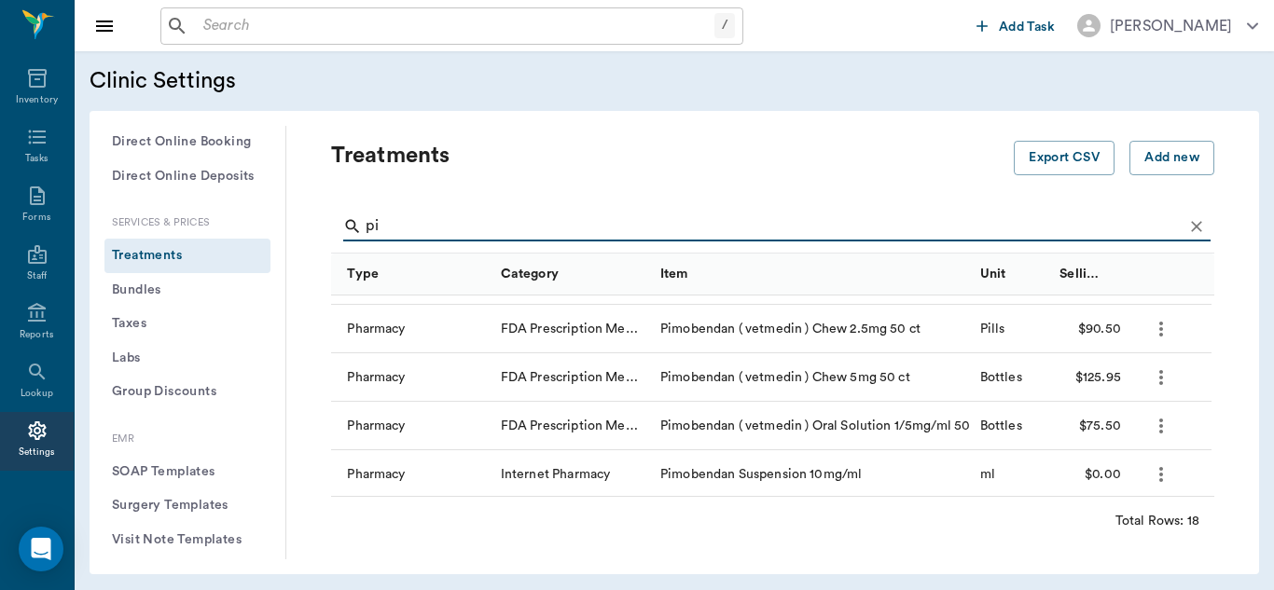
type input "p"
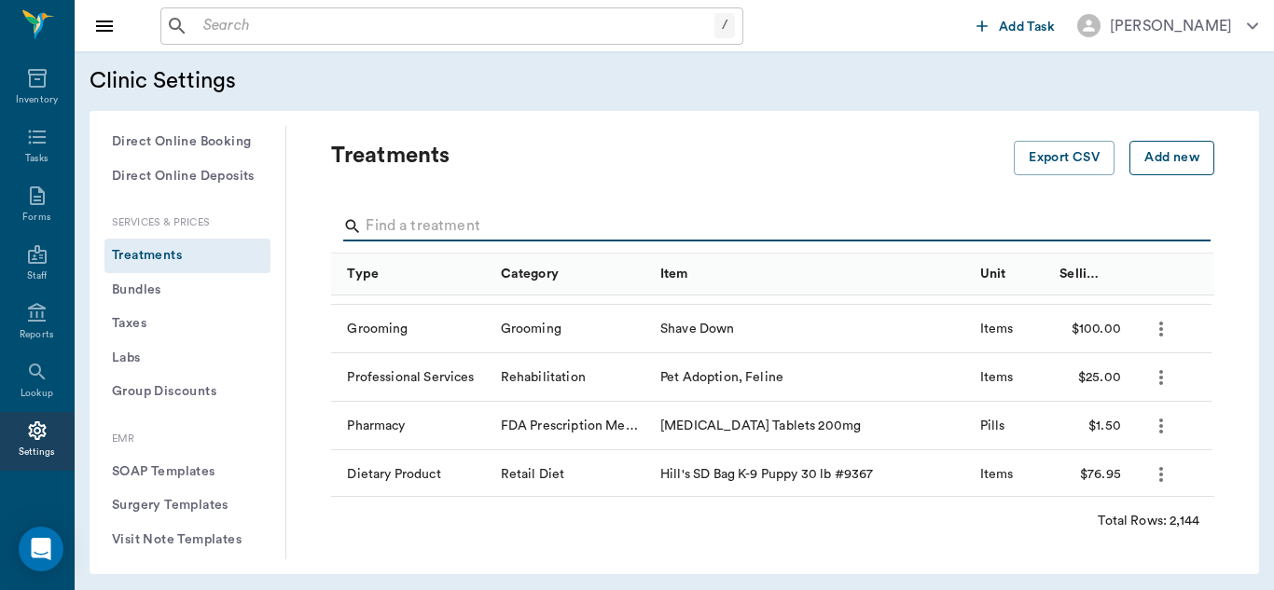
click at [1155, 155] on button "Add new" at bounding box center [1171, 158] width 85 height 35
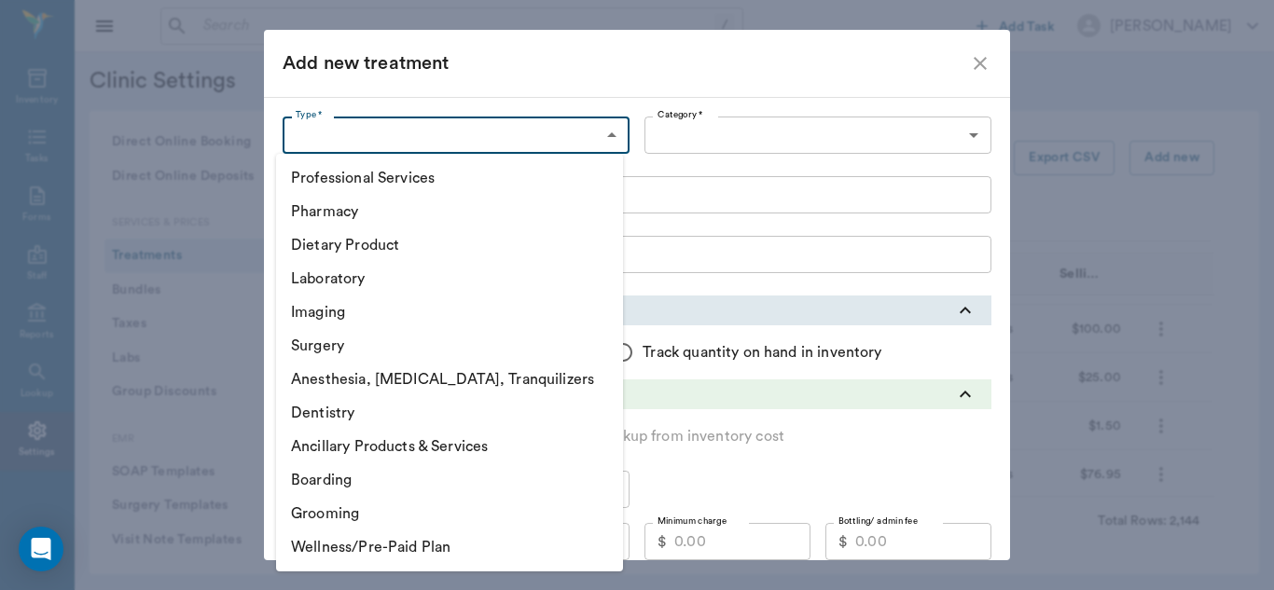
click at [609, 145] on body "/ ​ Add Task [PERSON_NAME] Nectar Messages Appts Labs Imaging Inventory Tasks F…" at bounding box center [637, 295] width 1274 height 590
click at [408, 217] on li "Pharmacy" at bounding box center [449, 212] width 347 height 34
type input "5100"
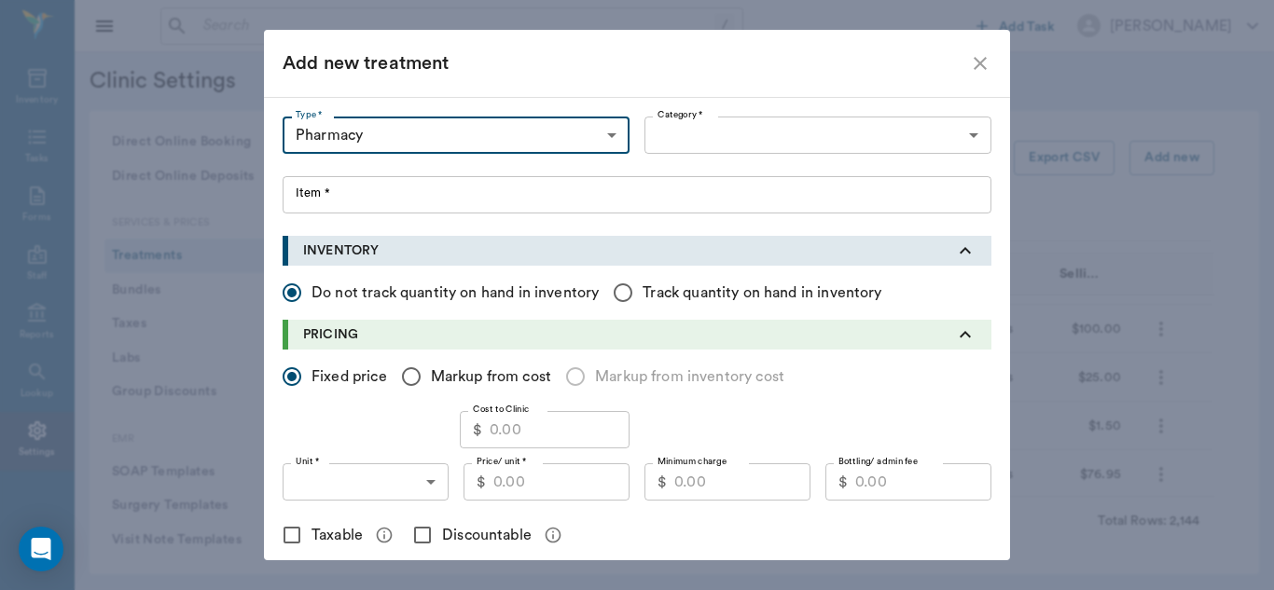
click at [960, 137] on div at bounding box center [637, 295] width 1274 height 590
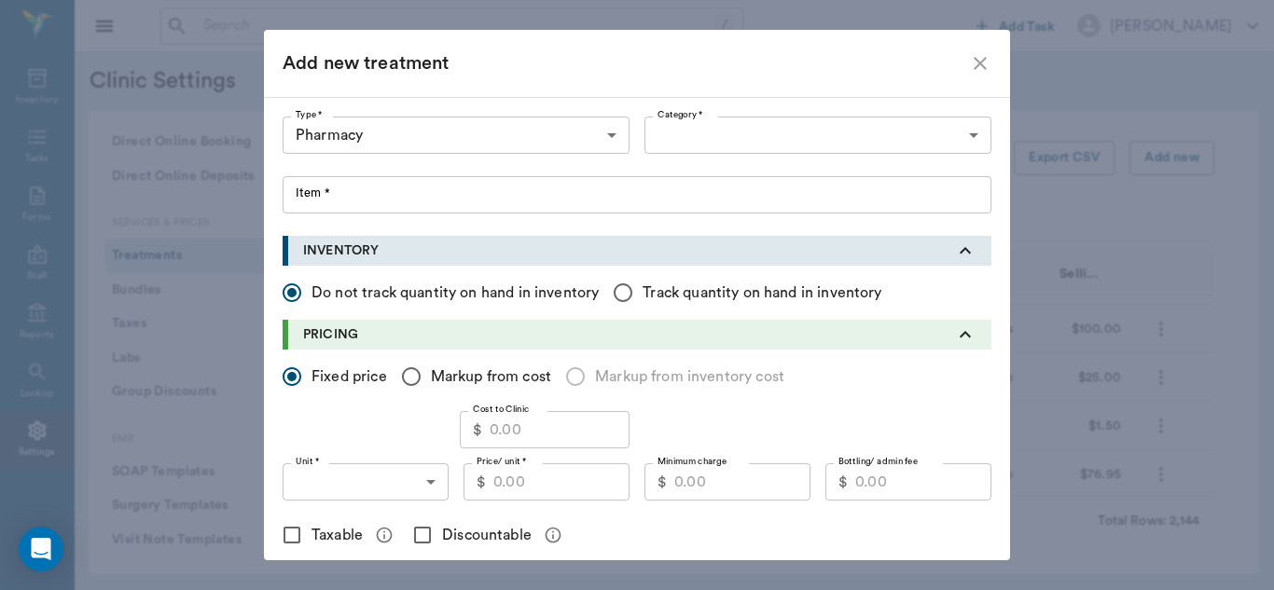
click at [975, 133] on body "/ ​ Add Task [PERSON_NAME] Nectar Messages Appts Labs Imaging Inventory Tasks F…" at bounding box center [637, 295] width 1274 height 590
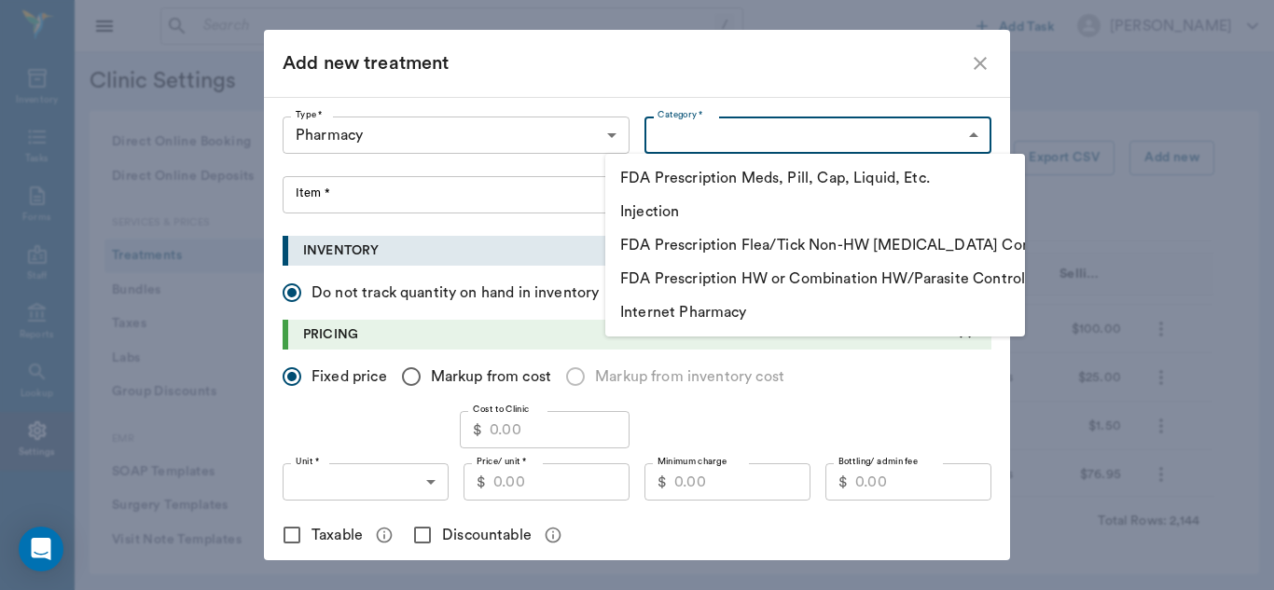
click at [910, 172] on li "FDA Prescription Meds, Pill, Cap, Liquid, Etc." at bounding box center [815, 178] width 420 height 34
type input "5105"
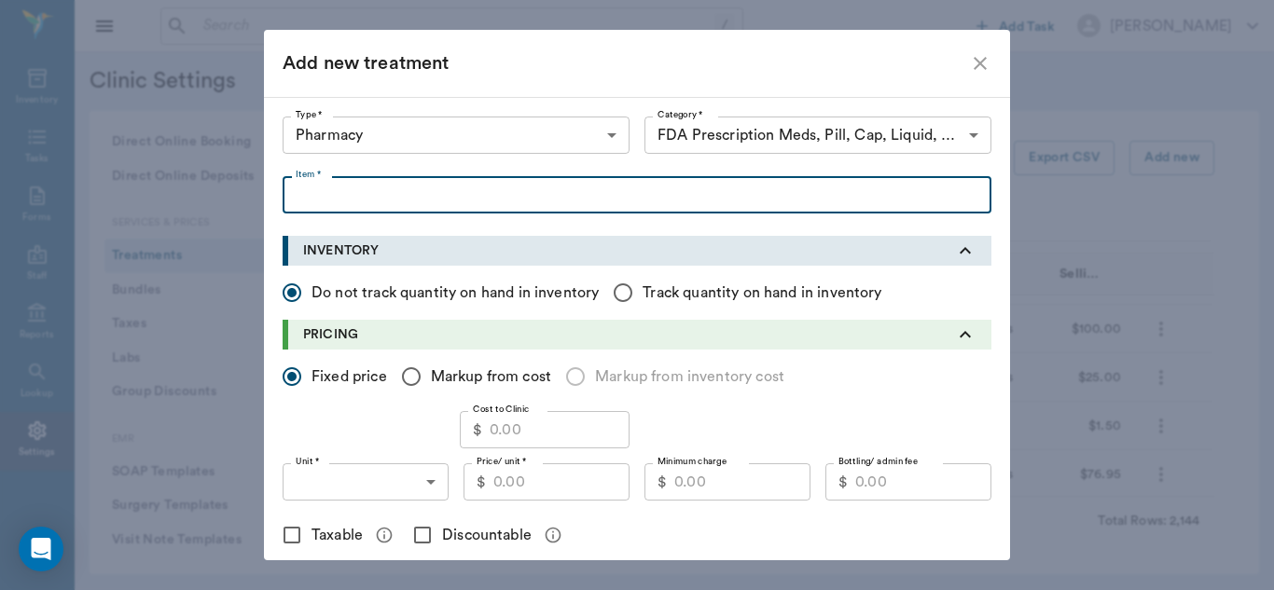
click at [326, 194] on input "Item *" at bounding box center [637, 194] width 709 height 37
paste input "Pimobendan ( vetmedin ) Chew 5mg 50 ct"
type input "Pimobendan ( vetmedin ) Chew 5mg"
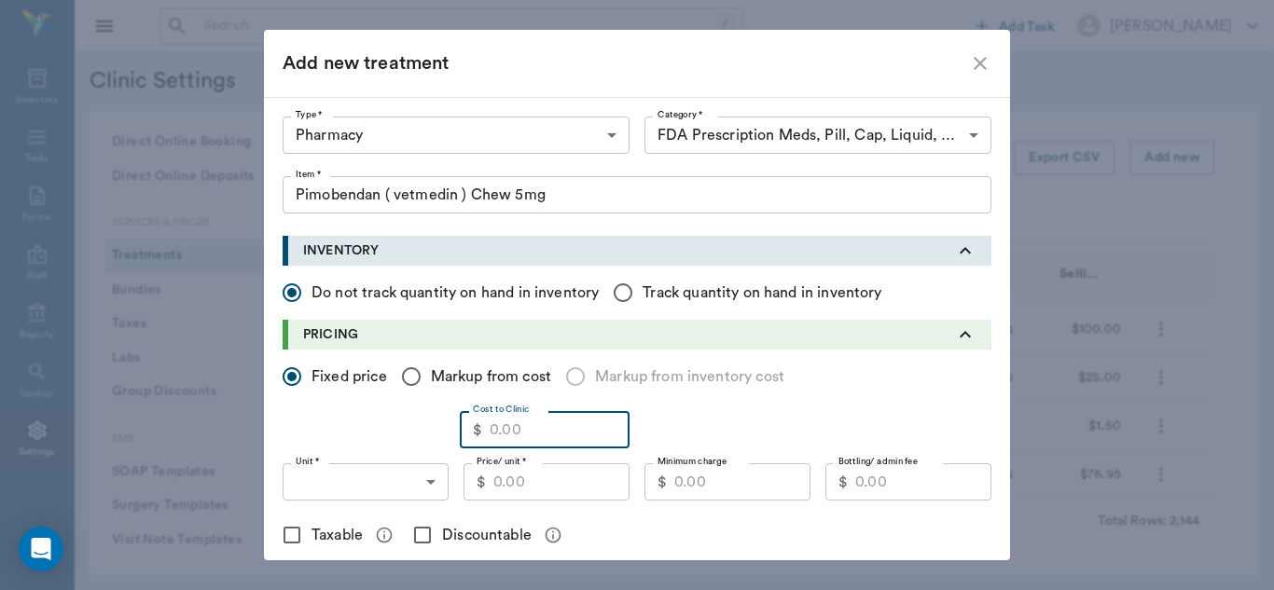
click at [528, 426] on input "Cost to Clinic" at bounding box center [560, 429] width 140 height 37
type input "74.99"
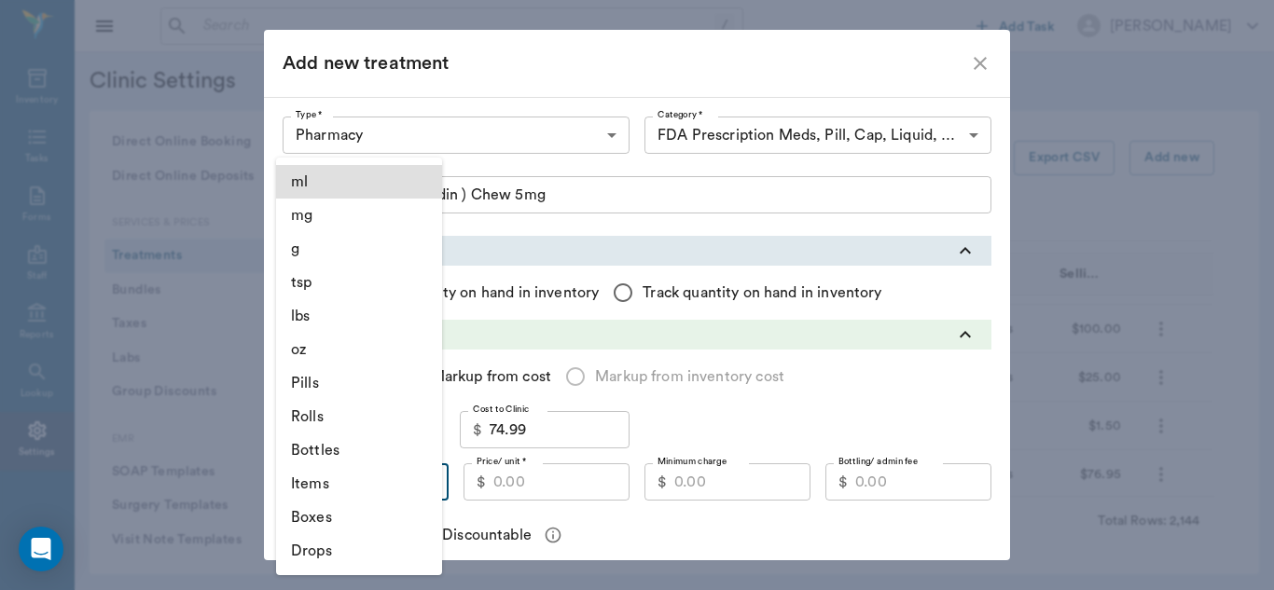
click at [432, 484] on body "/ ​ Add Task [PERSON_NAME] Nectar Messages Appts Labs Imaging Inventory Tasks F…" at bounding box center [637, 295] width 1274 height 590
click at [343, 385] on li "Pills" at bounding box center [359, 384] width 166 height 34
type input "PILLS"
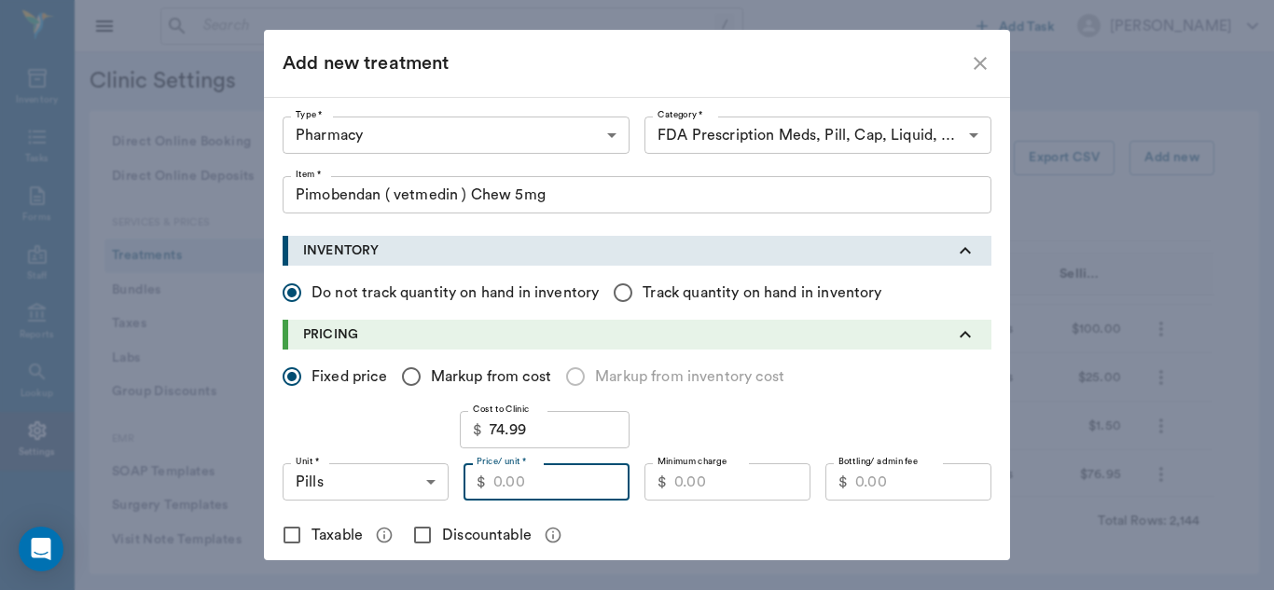
click at [546, 486] on input "Price/ unit *" at bounding box center [561, 481] width 136 height 37
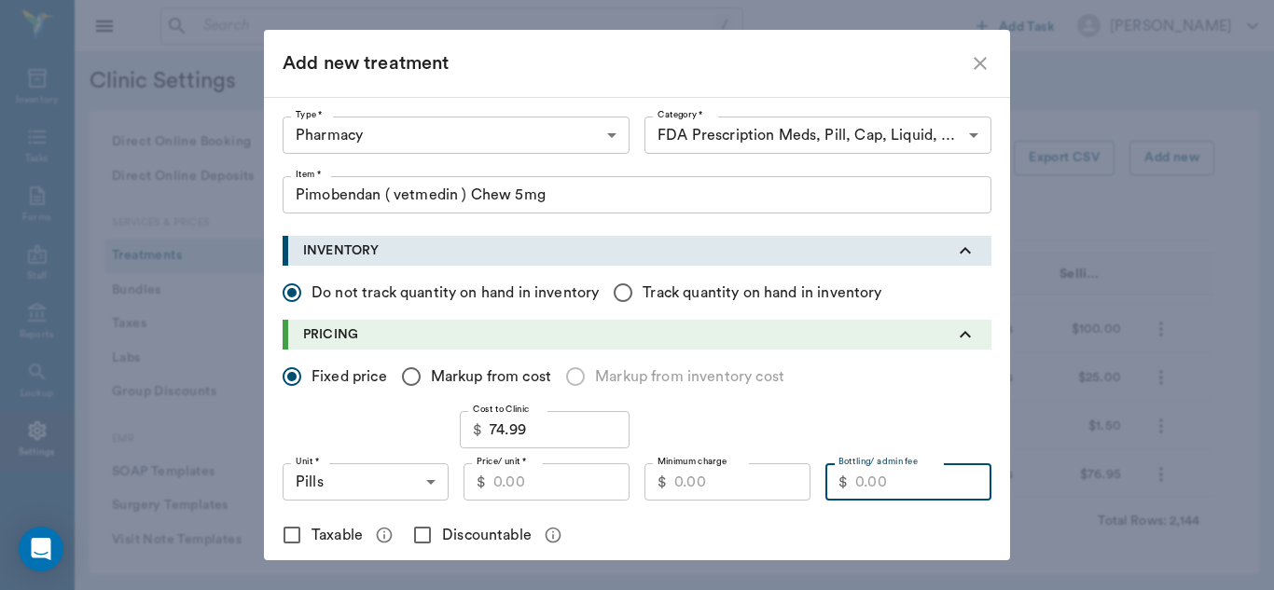
click at [920, 490] on input "Bottling/ admin fee" at bounding box center [923, 481] width 136 height 37
type input "9"
type input "7"
type input "9.00"
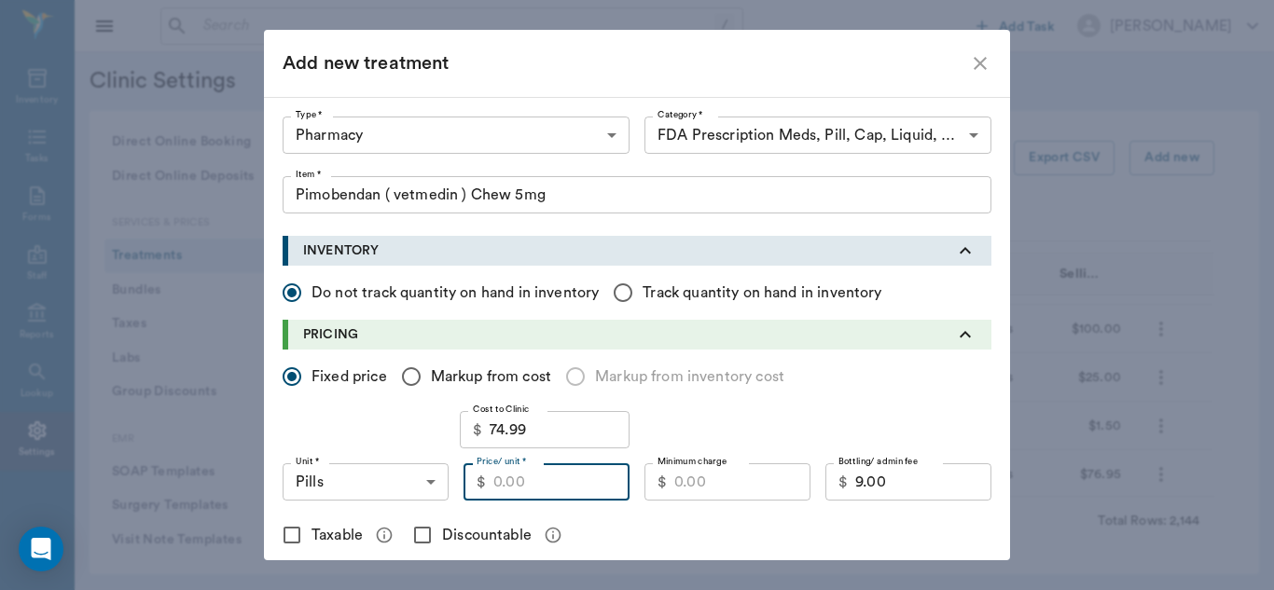
click at [539, 477] on input "Price/ unit *" at bounding box center [561, 481] width 136 height 37
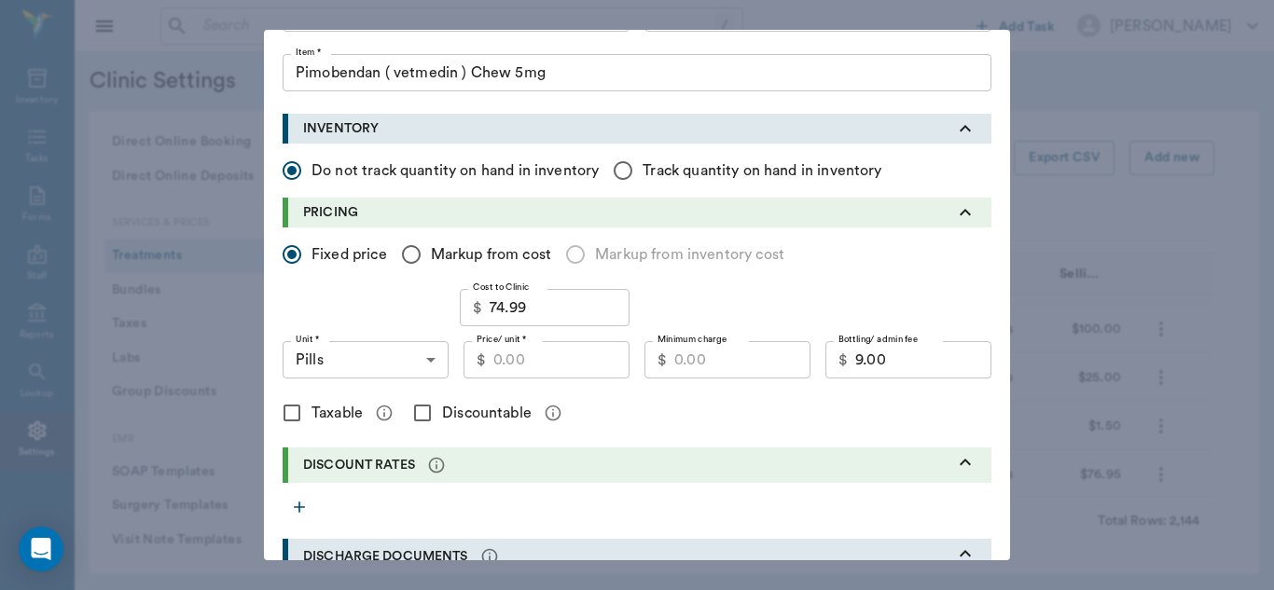
scroll to position [132, 0]
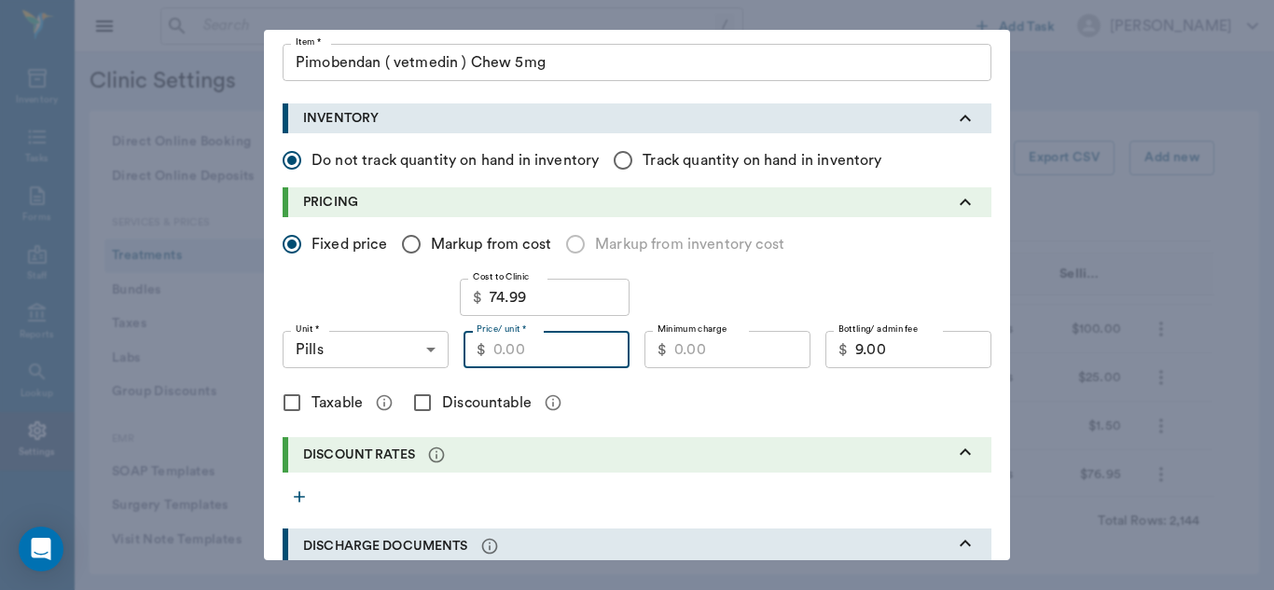
click at [578, 343] on input "Price/ unit *" at bounding box center [561, 349] width 136 height 37
type input "2.40"
click at [1128, 224] on div "Add new treatment Type * Pharmacy 5100 Type * Category * FDA Prescription Meds,…" at bounding box center [637, 295] width 1274 height 590
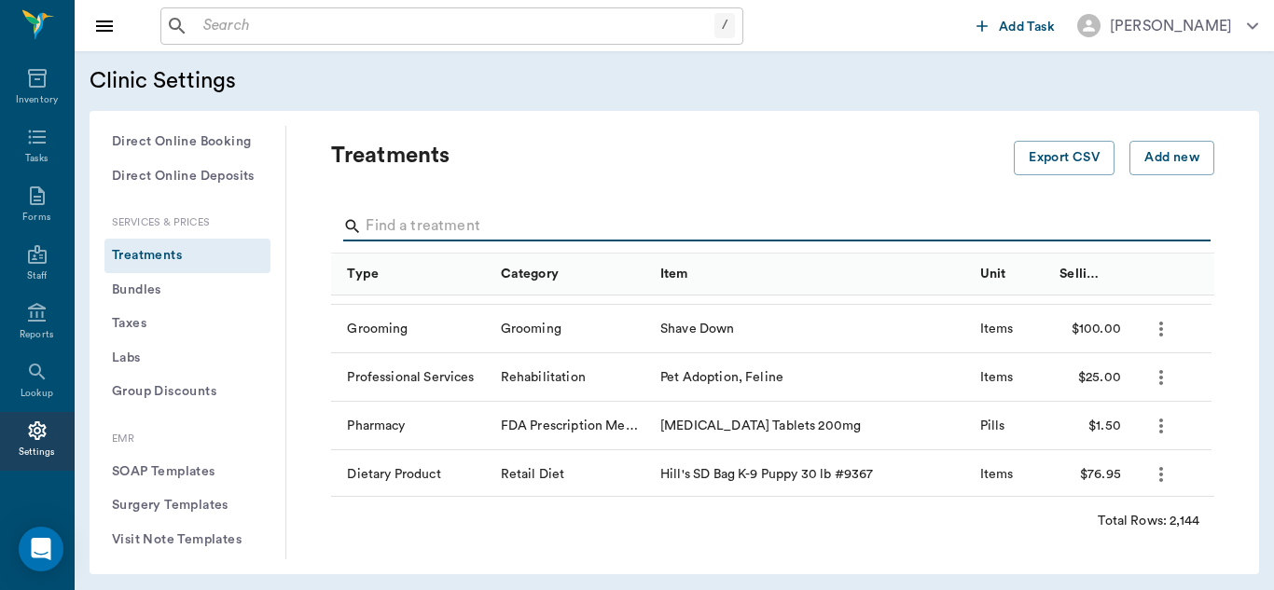
click at [719, 223] on input "Search" at bounding box center [774, 227] width 817 height 30
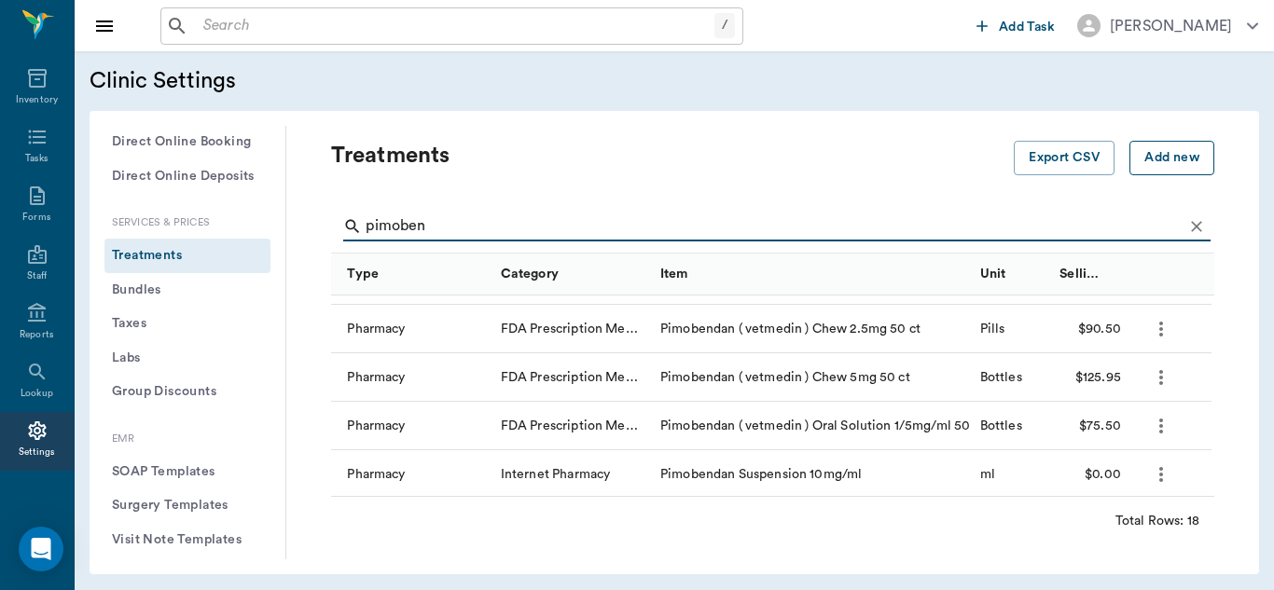
type input "pimoben"
click at [1157, 157] on button "Add new" at bounding box center [1171, 158] width 85 height 35
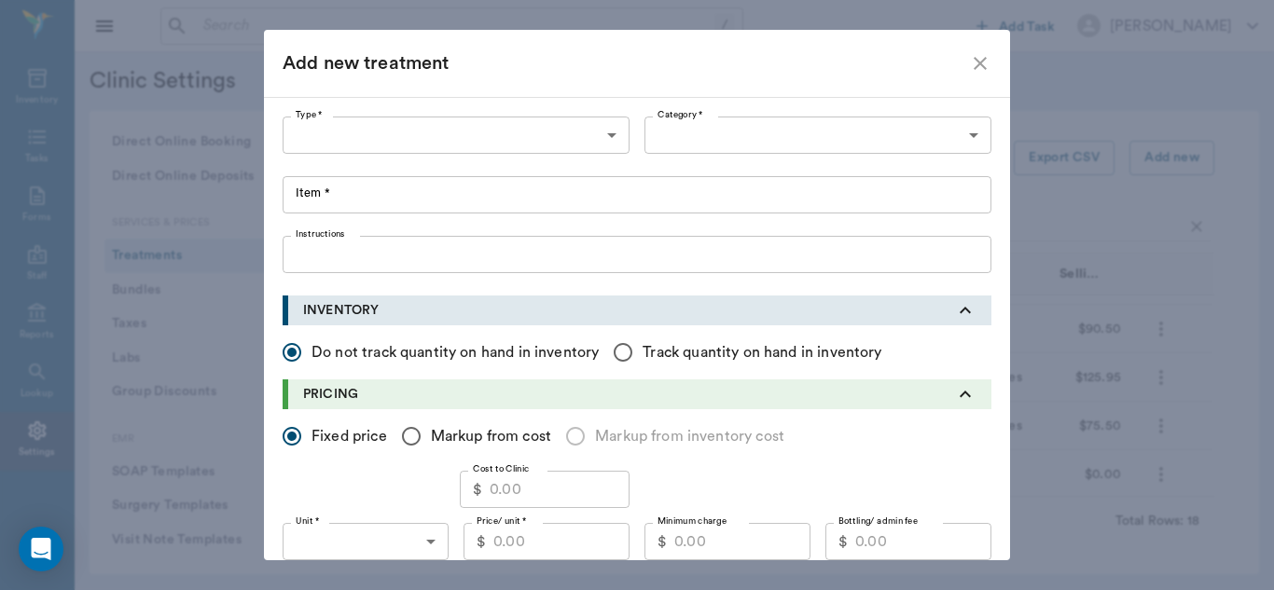
click at [610, 146] on body "/ ​ Add Task [PERSON_NAME] Nectar Messages Appts Labs Imaging Inventory Tasks F…" at bounding box center [637, 295] width 1274 height 590
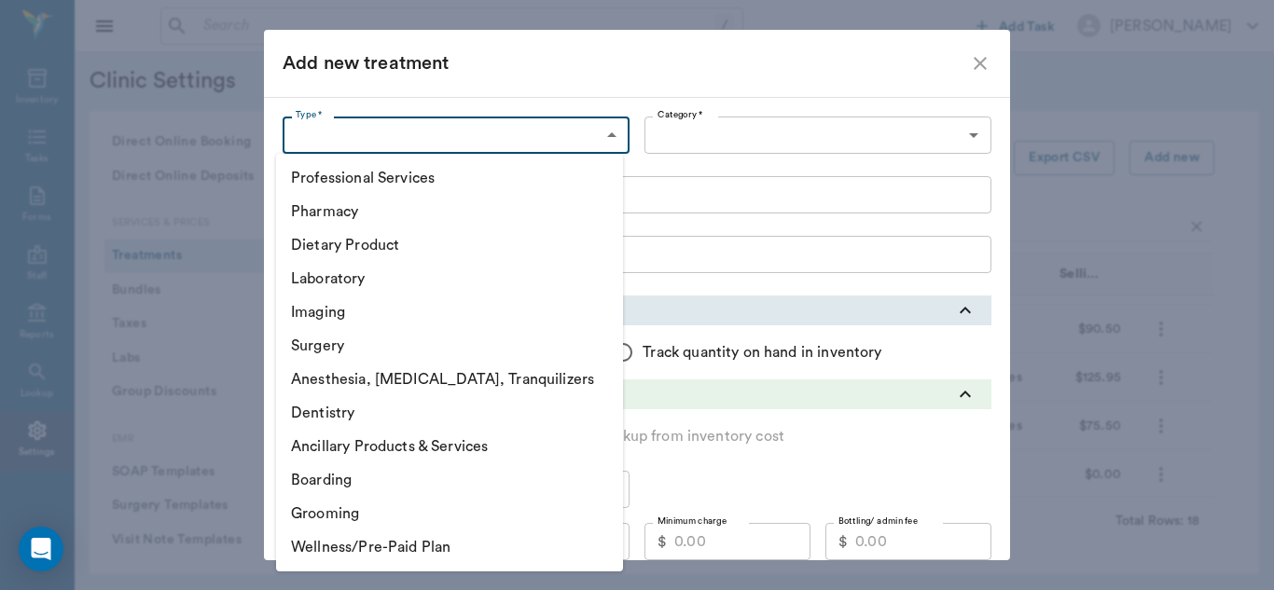
click at [433, 213] on li "Pharmacy" at bounding box center [449, 212] width 347 height 34
type input "5100"
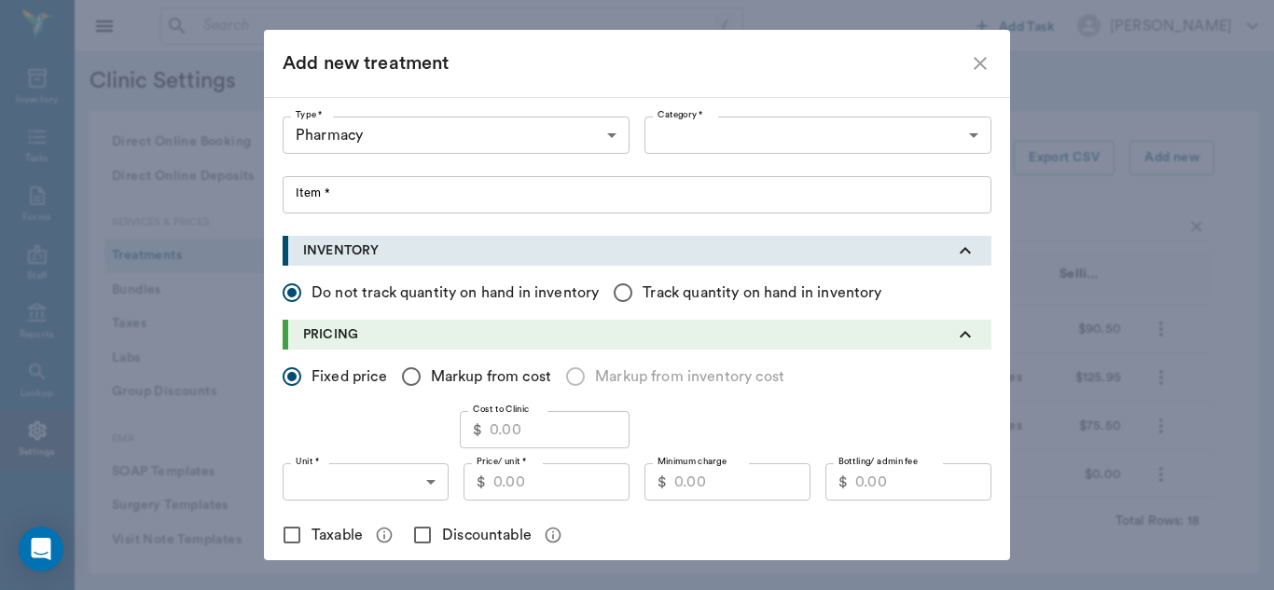
click at [433, 196] on li "Pharmacy" at bounding box center [450, 186] width 260 height 19
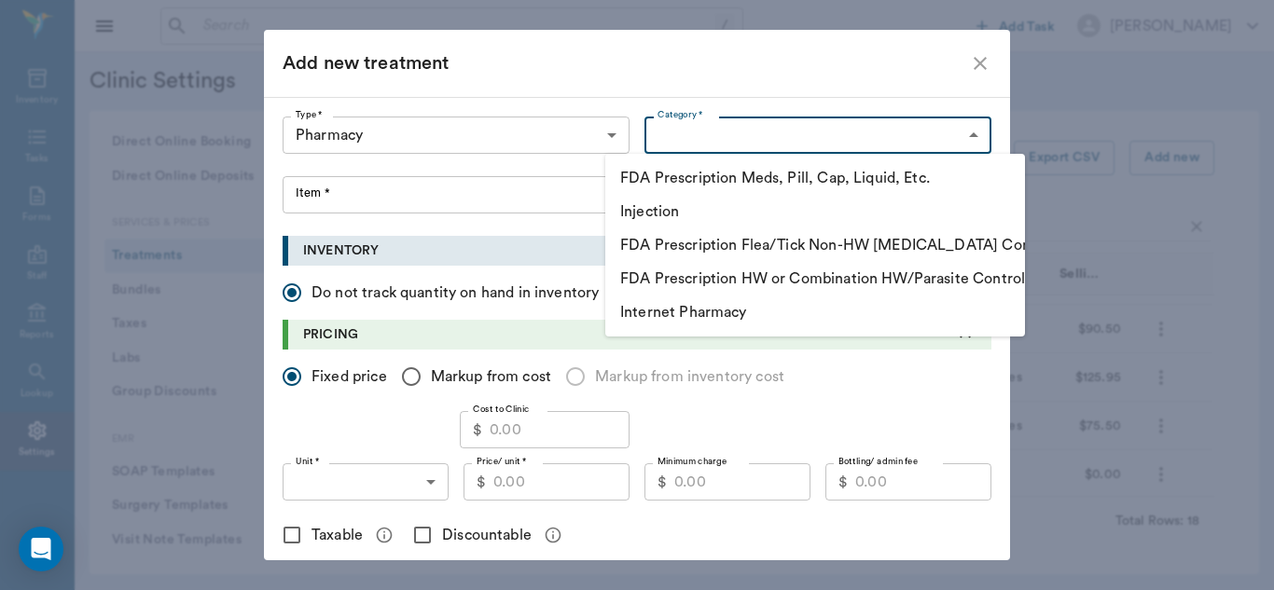
click at [958, 139] on body "/ ​ Add Task [PERSON_NAME] Nectar Messages Appts Labs Imaging Inventory Tasks F…" at bounding box center [637, 295] width 1274 height 590
click at [823, 176] on li "FDA Prescription Meds, Pill, Cap, Liquid, Etc." at bounding box center [815, 178] width 420 height 34
type input "5105"
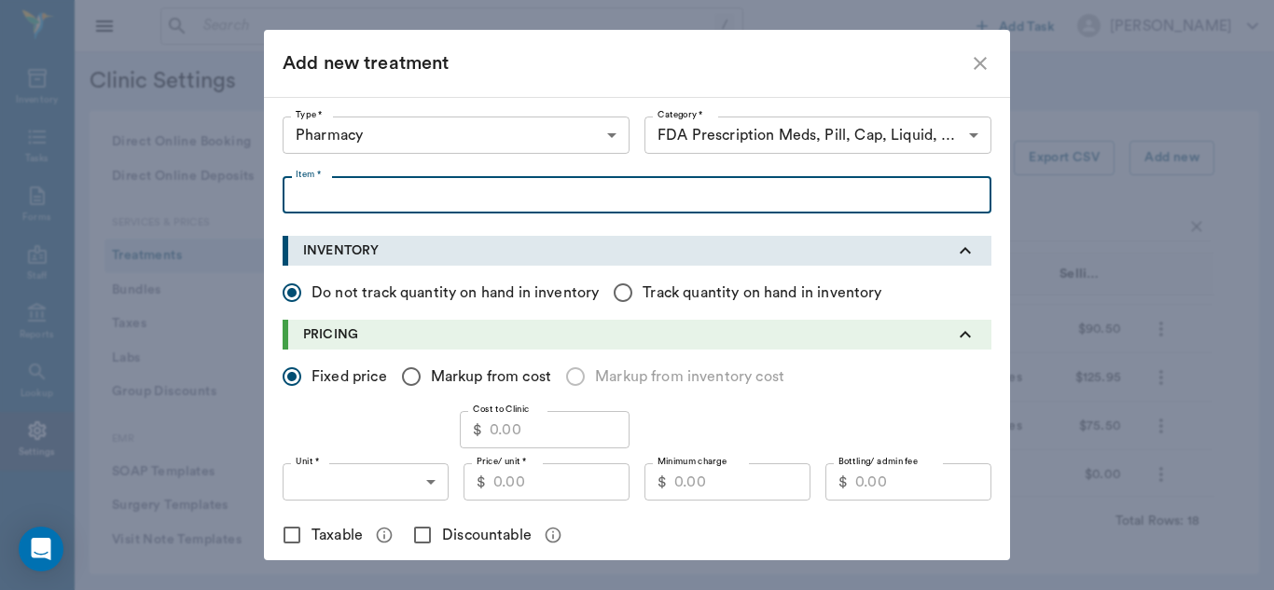
click at [298, 190] on input "Item *" at bounding box center [637, 194] width 709 height 37
paste input "Pimobendan ( vetmedin ) Chew 5mg 50 ct"
type input "Pimobendan ( vetmedin ) Chew 5mg"
click at [862, 491] on input "Bottling/ admin fee" at bounding box center [923, 481] width 136 height 37
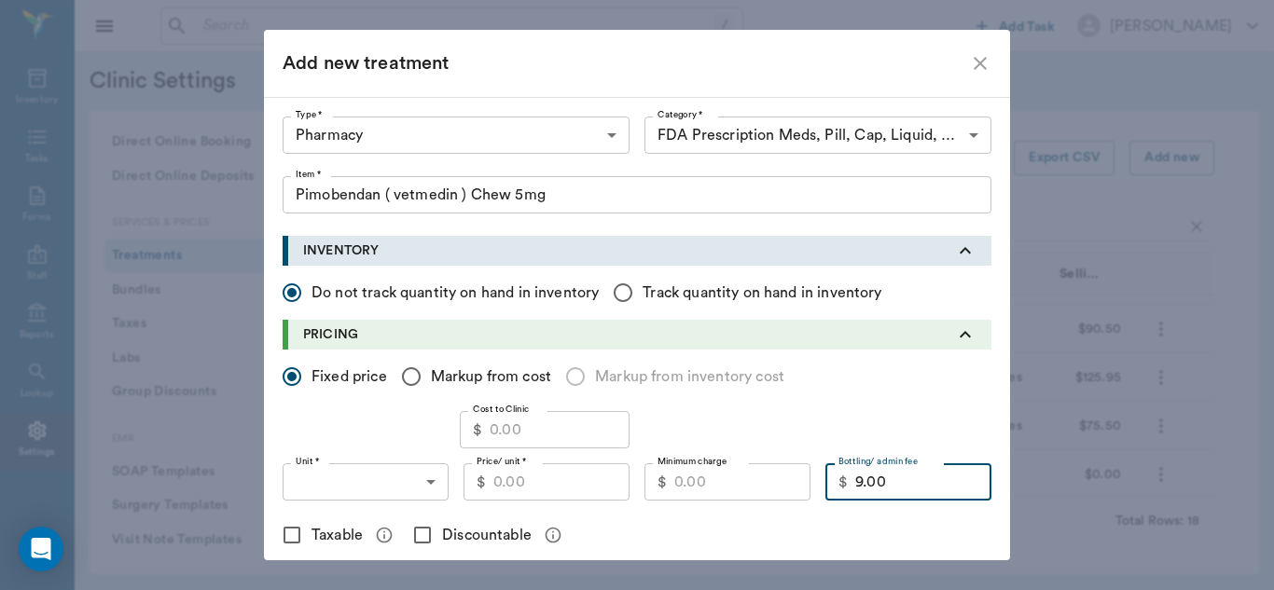
type input "9.00"
click at [429, 480] on body "/ ​ Add Task [PERSON_NAME] Nectar Messages Appts Labs Imaging Inventory Tasks F…" at bounding box center [637, 295] width 1274 height 590
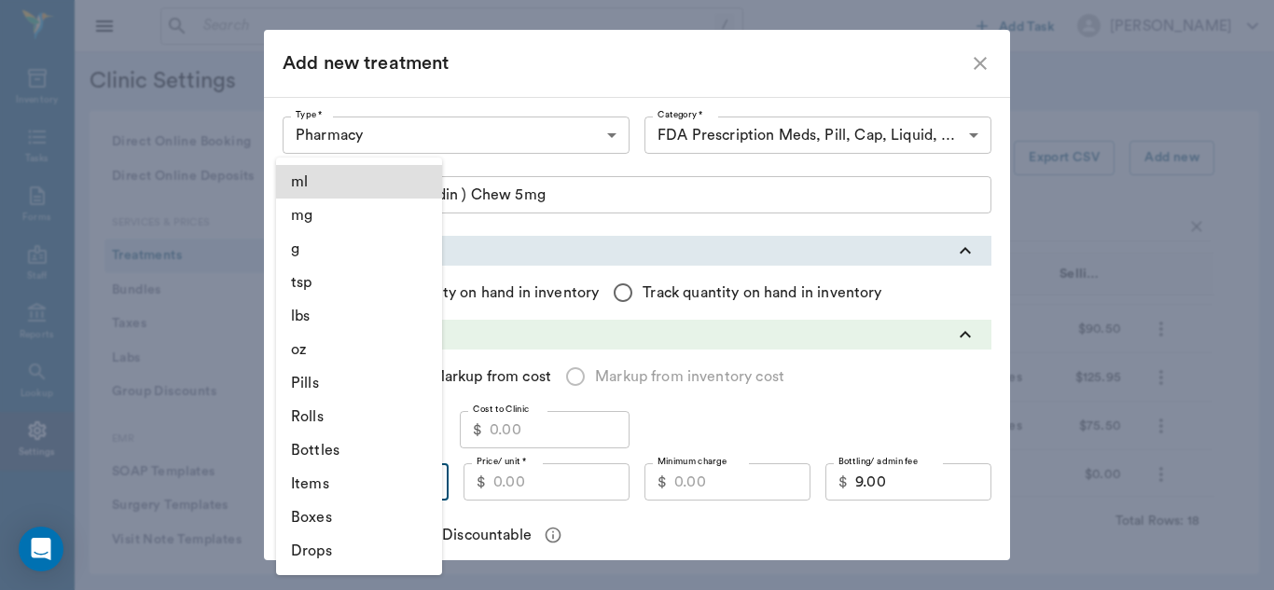
click at [330, 382] on li "Pills" at bounding box center [359, 384] width 166 height 34
type input "PILLS"
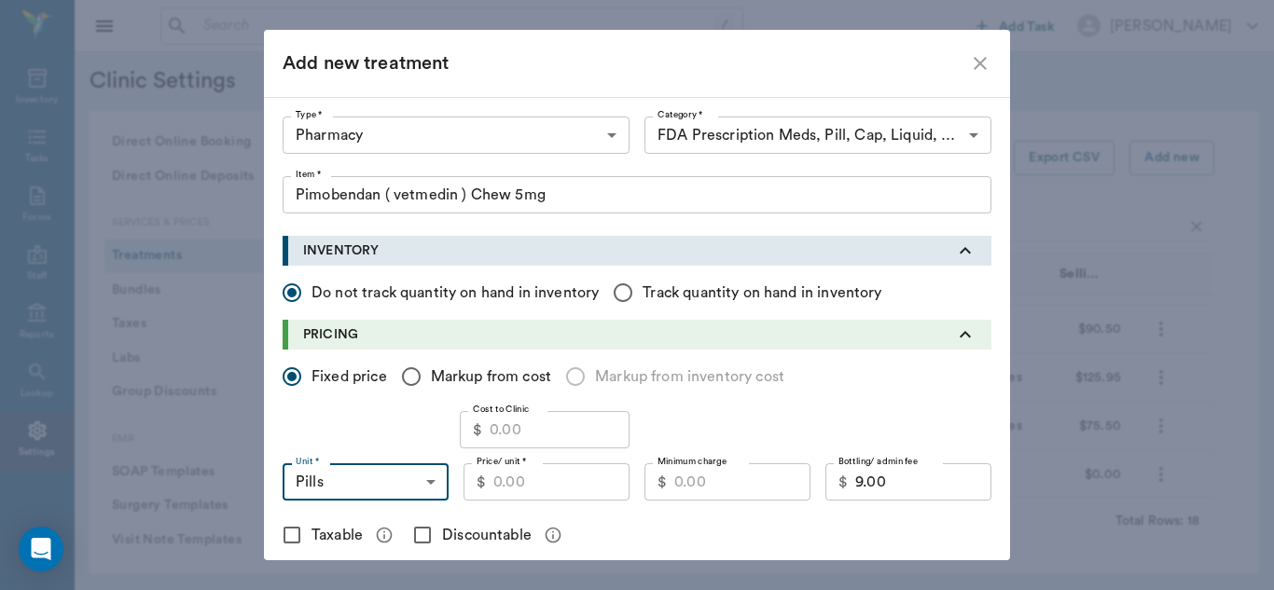
click at [514, 484] on input "Price/ unit *" at bounding box center [561, 481] width 136 height 37
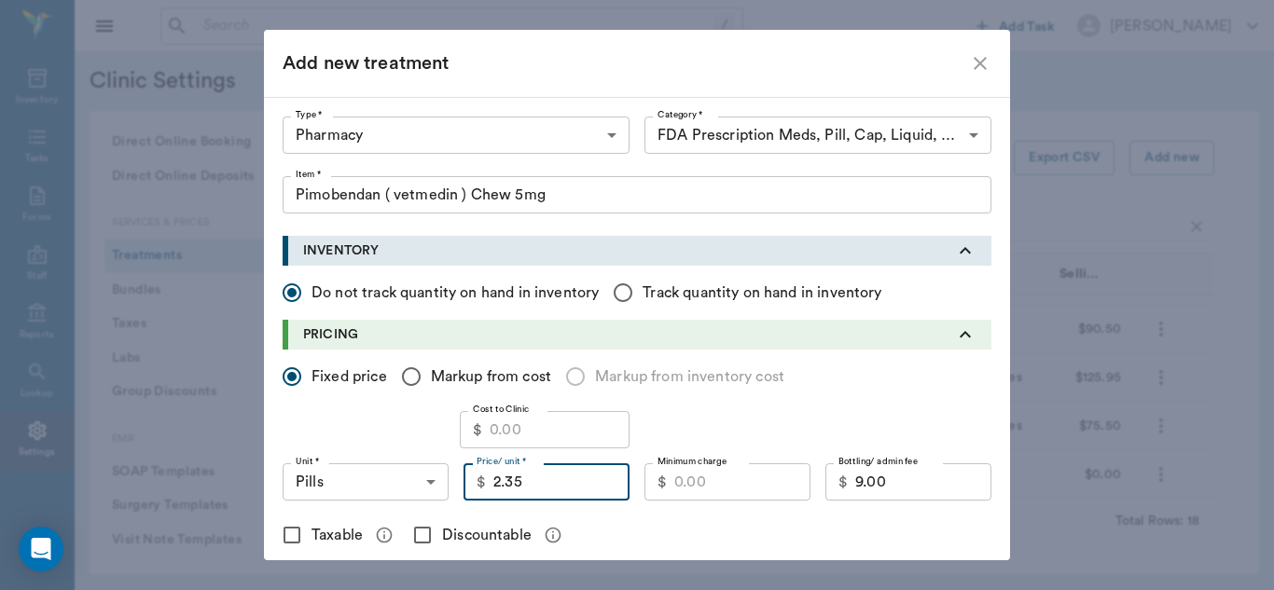
type input "2.35"
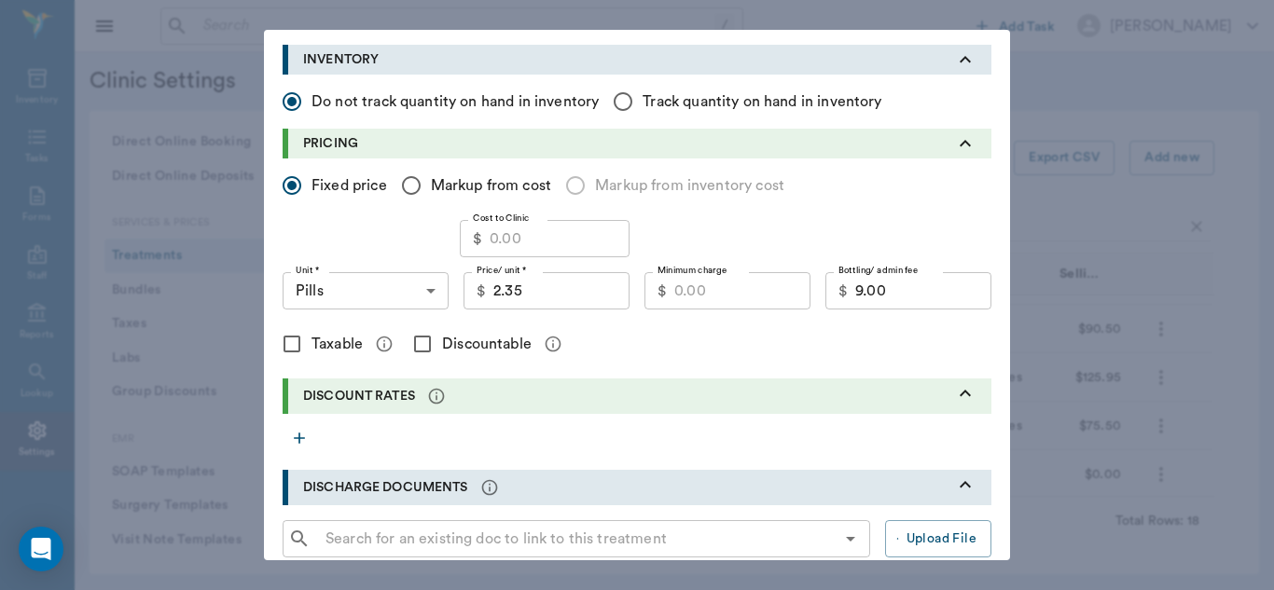
scroll to position [202, 0]
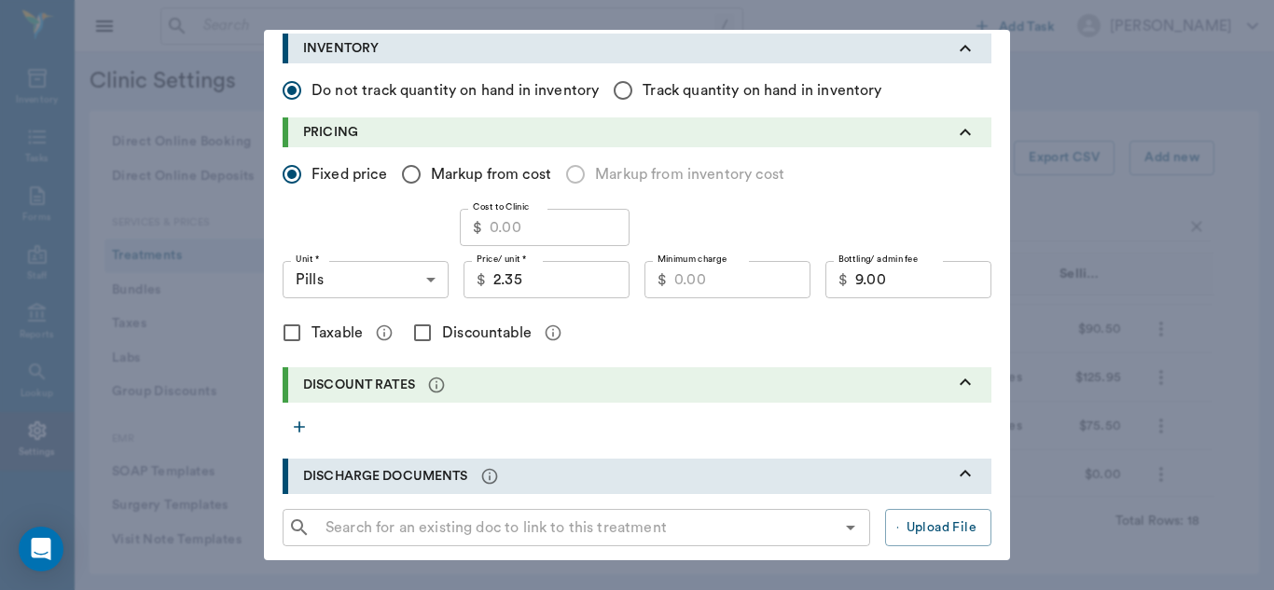
click at [523, 223] on input "Cost to Clinic" at bounding box center [560, 227] width 140 height 37
type input "7"
type input "1.50"
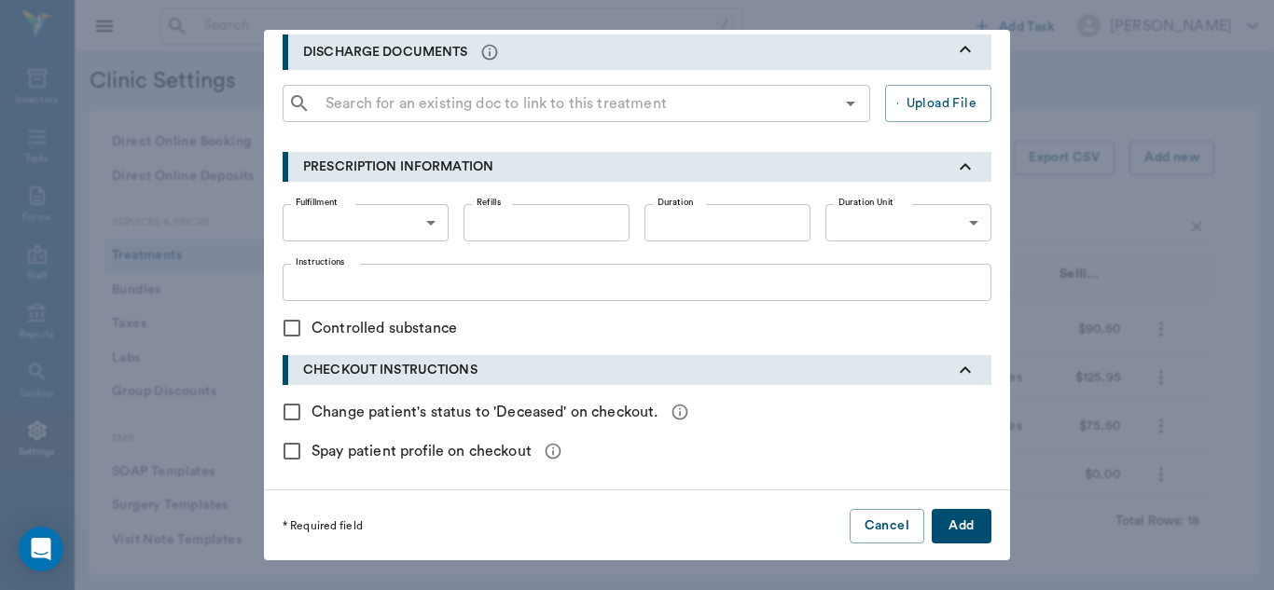
scroll to position [629, 0]
click at [957, 518] on button "Add" at bounding box center [962, 524] width 60 height 35
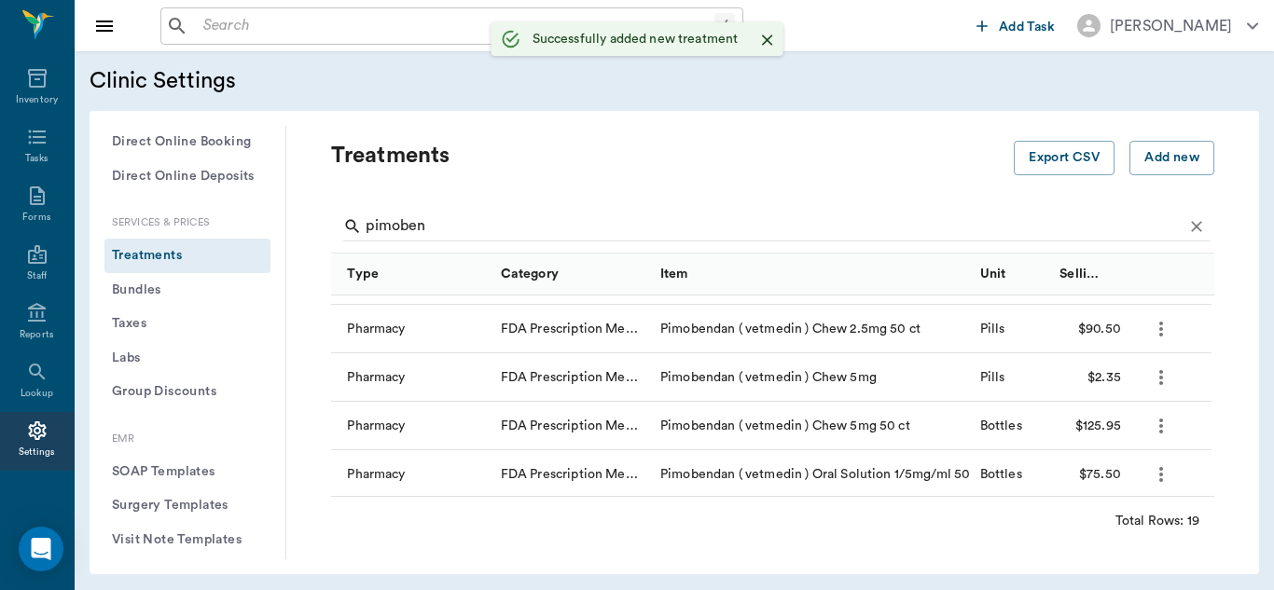
scroll to position [0, 0]
click at [1158, 428] on icon "more" at bounding box center [1161, 426] width 22 height 22
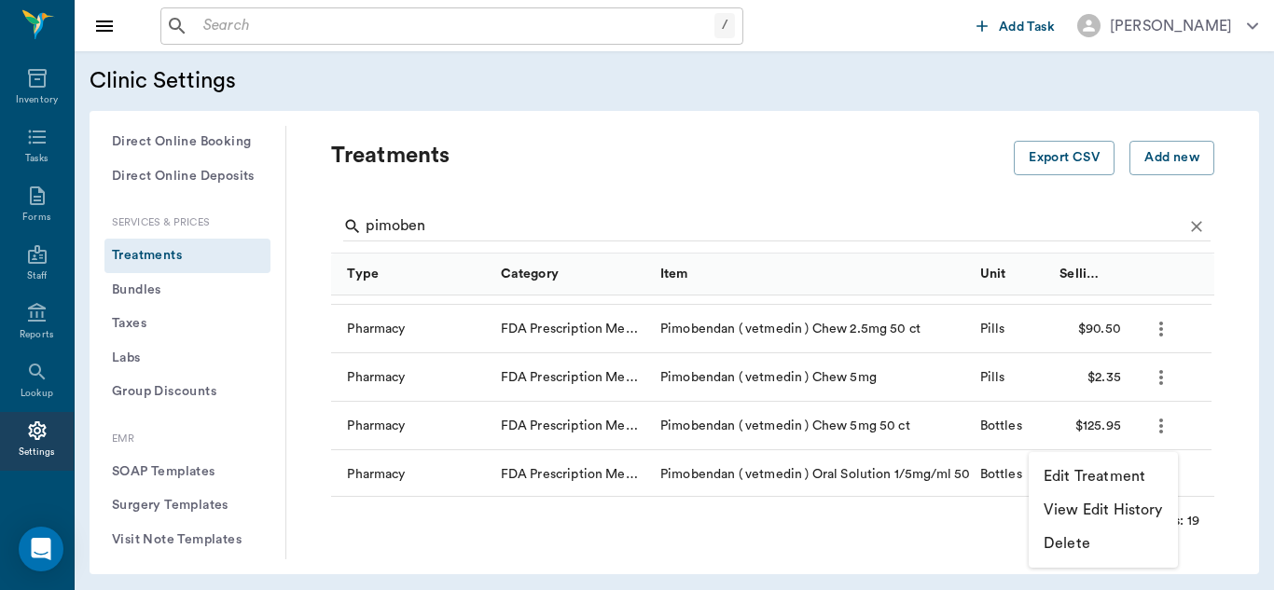
click at [1113, 475] on p "Edit Treatment" at bounding box center [1095, 476] width 102 height 22
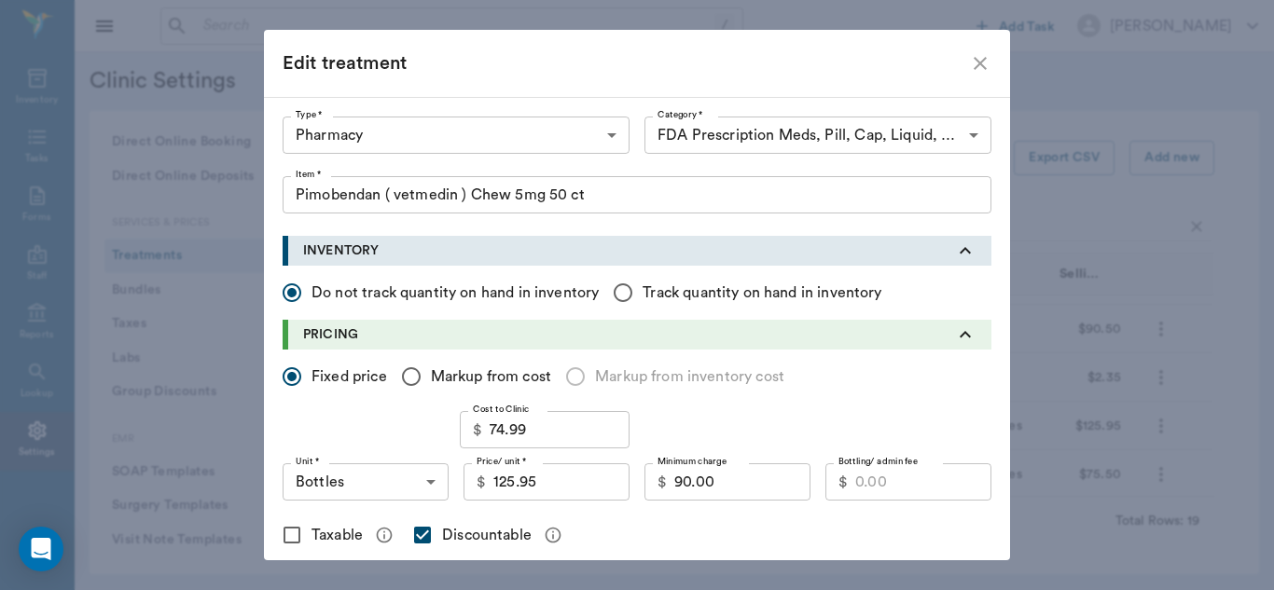
click at [979, 54] on icon "close" at bounding box center [980, 63] width 22 height 22
checkbox input "false"
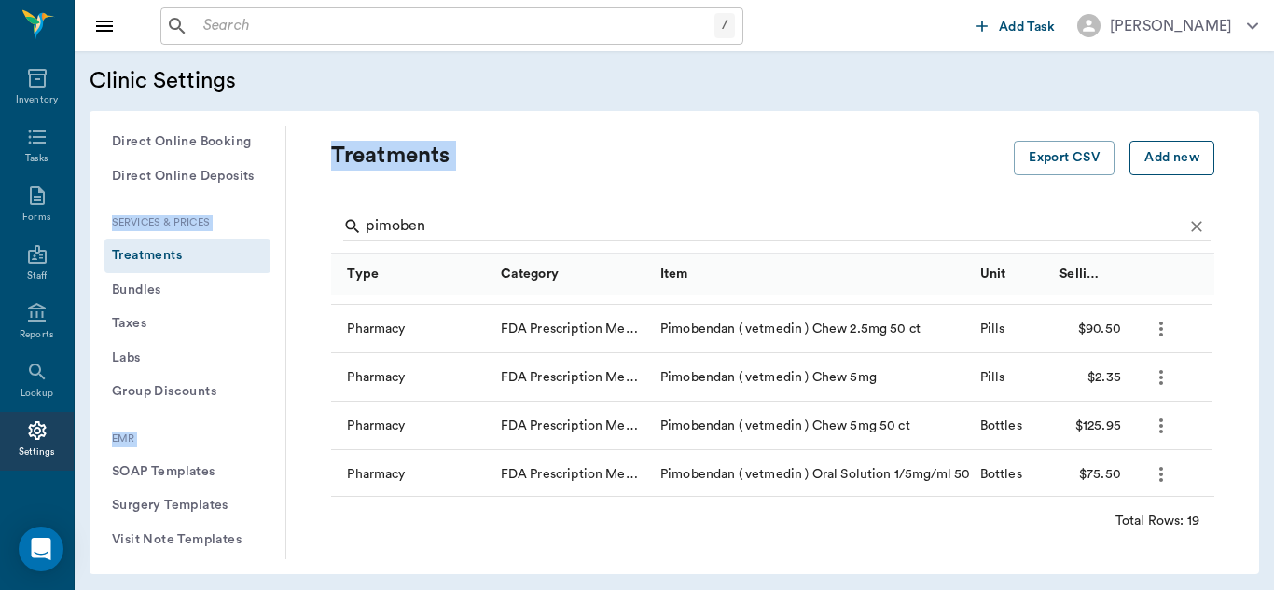
drag, startPoint x: 979, startPoint y: 54, endPoint x: 1178, endPoint y: 150, distance: 220.6
click at [1178, 150] on div "Clinic Settings General Profile Office Hours Permissions Feature Flags AI Promp…" at bounding box center [674, 320] width 1199 height 539
click at [1169, 376] on icon "more" at bounding box center [1161, 378] width 22 height 22
click at [1123, 435] on p "Edit Treatment" at bounding box center [1095, 428] width 102 height 22
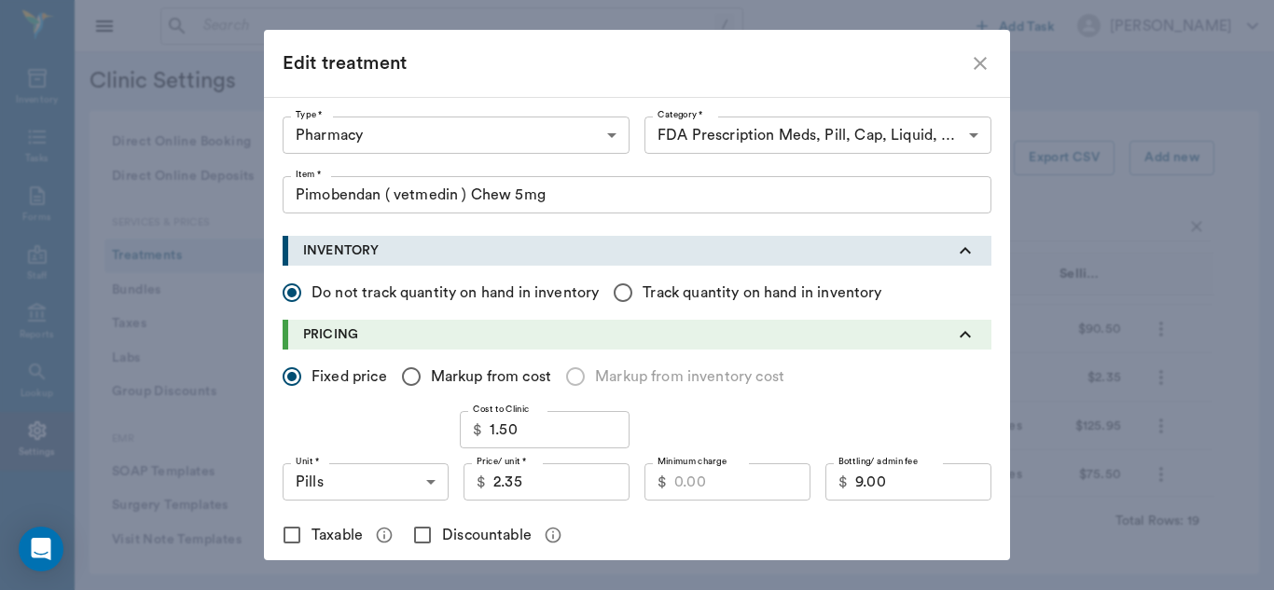
click at [529, 491] on input "2.35" at bounding box center [561, 481] width 136 height 37
click at [427, 436] on div "Cost to Clinic $ 1.50 Cost to Clinic" at bounding box center [637, 429] width 709 height 37
click at [403, 378] on input "Markup from cost" at bounding box center [411, 376] width 39 height 39
radio input "true"
click at [346, 432] on input "1.00" at bounding box center [334, 429] width 103 height 37
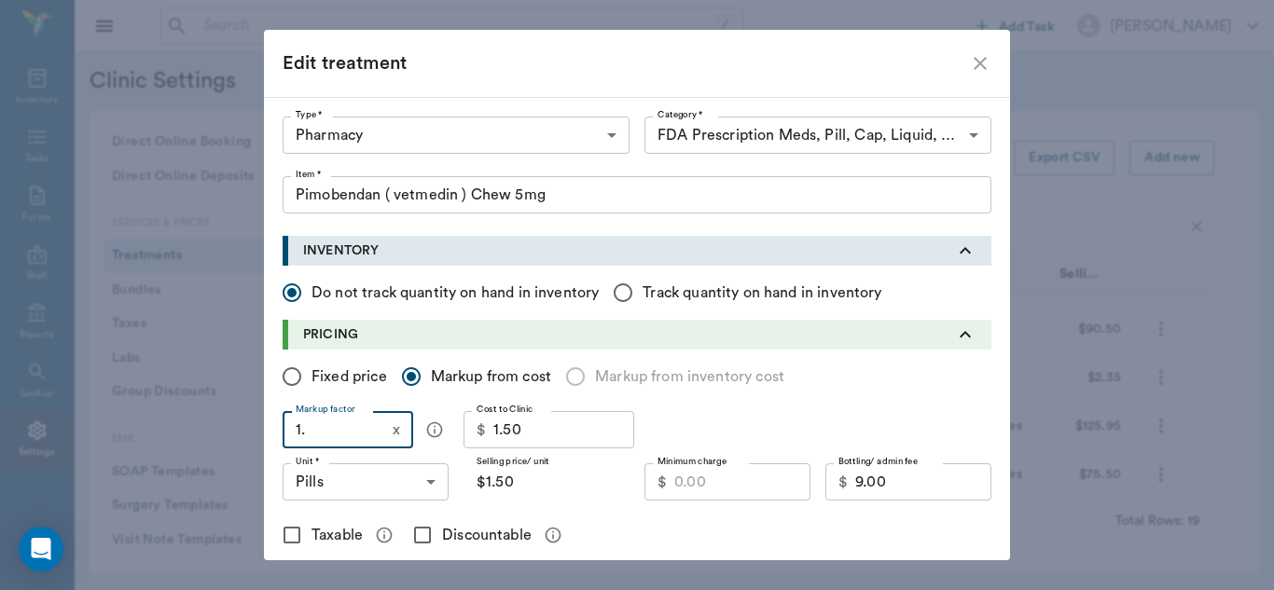
type input "1.6"
type input "$2.40"
type input "1.6"
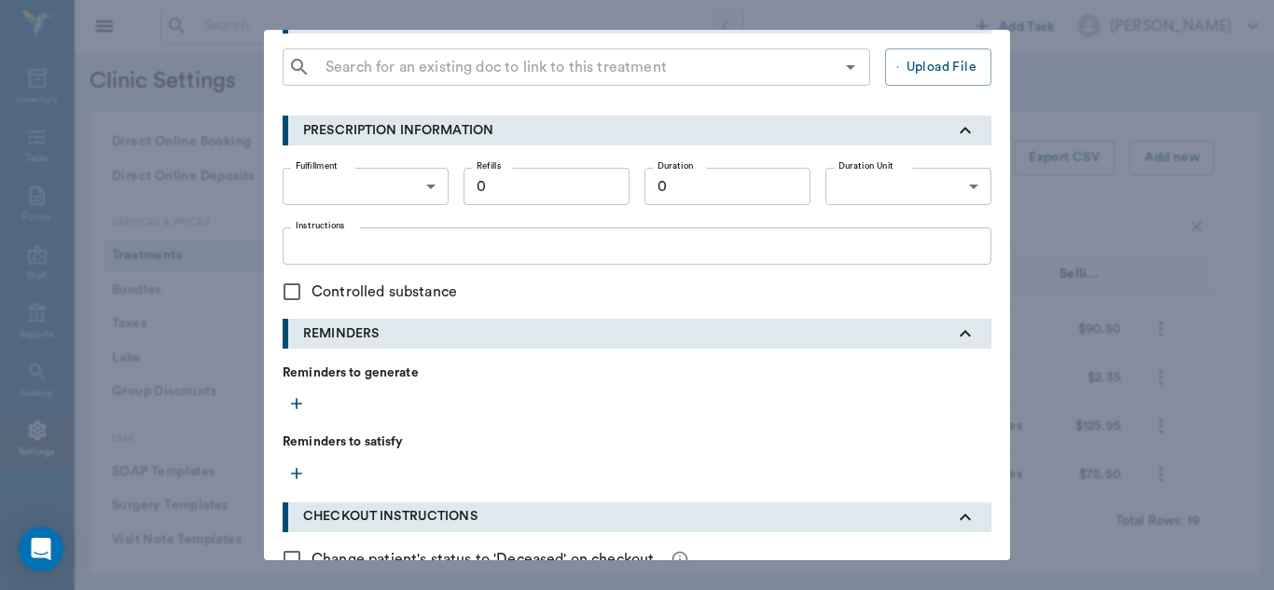
scroll to position [794, 0]
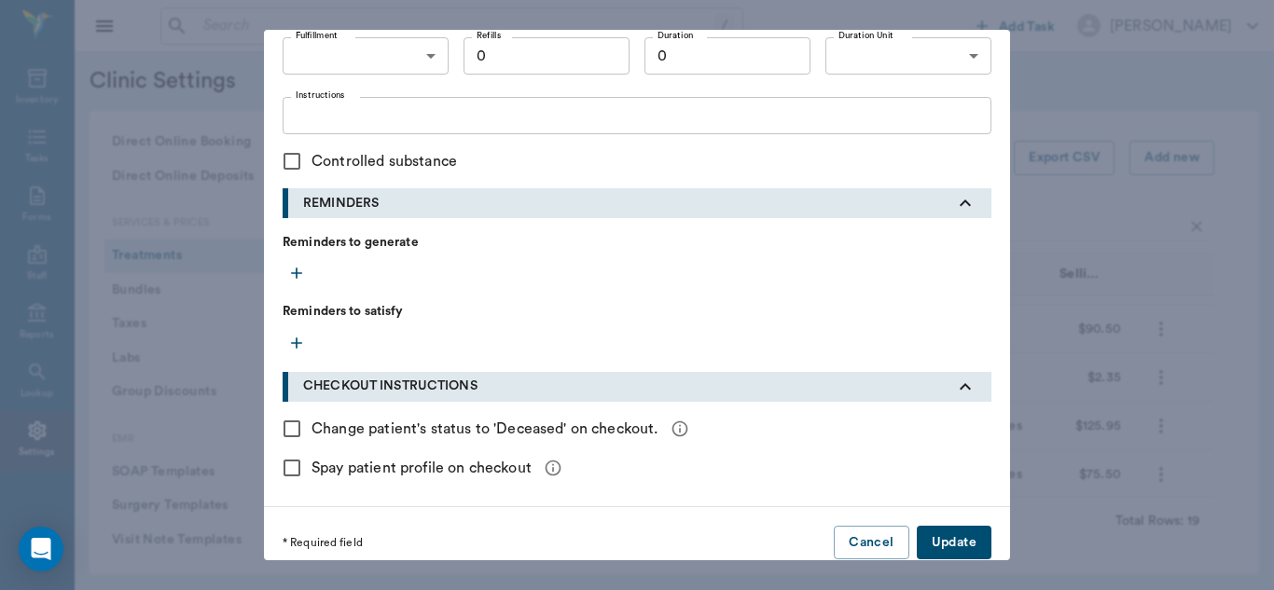
click at [951, 537] on button "Update" at bounding box center [954, 543] width 75 height 35
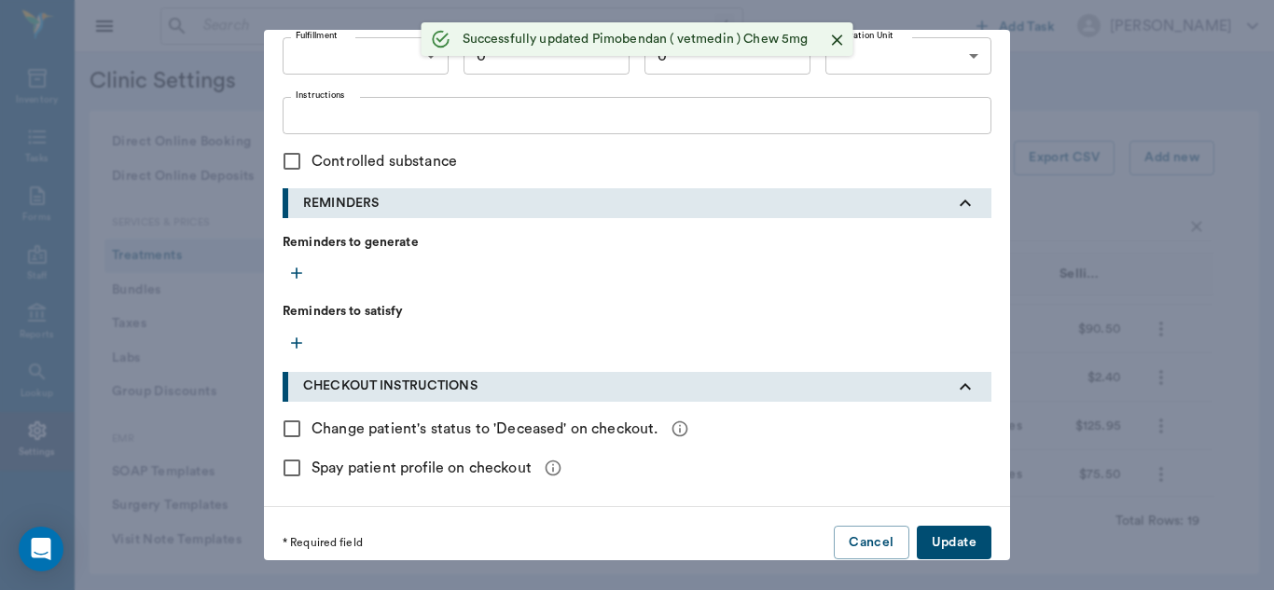
radio input "true"
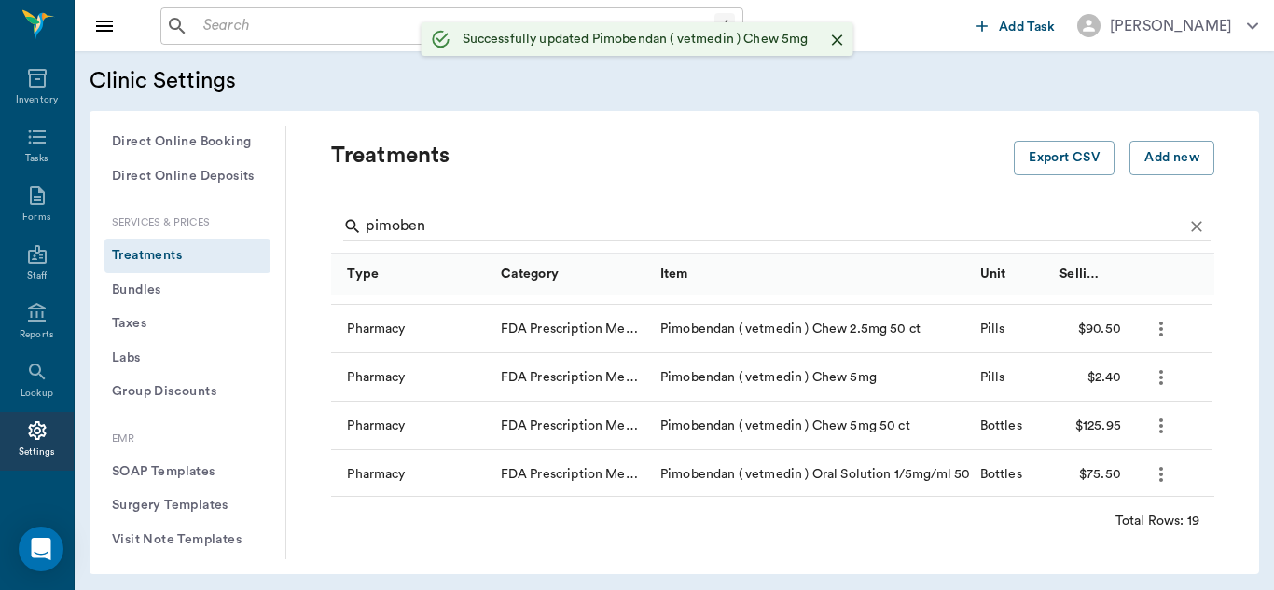
scroll to position [466, 0]
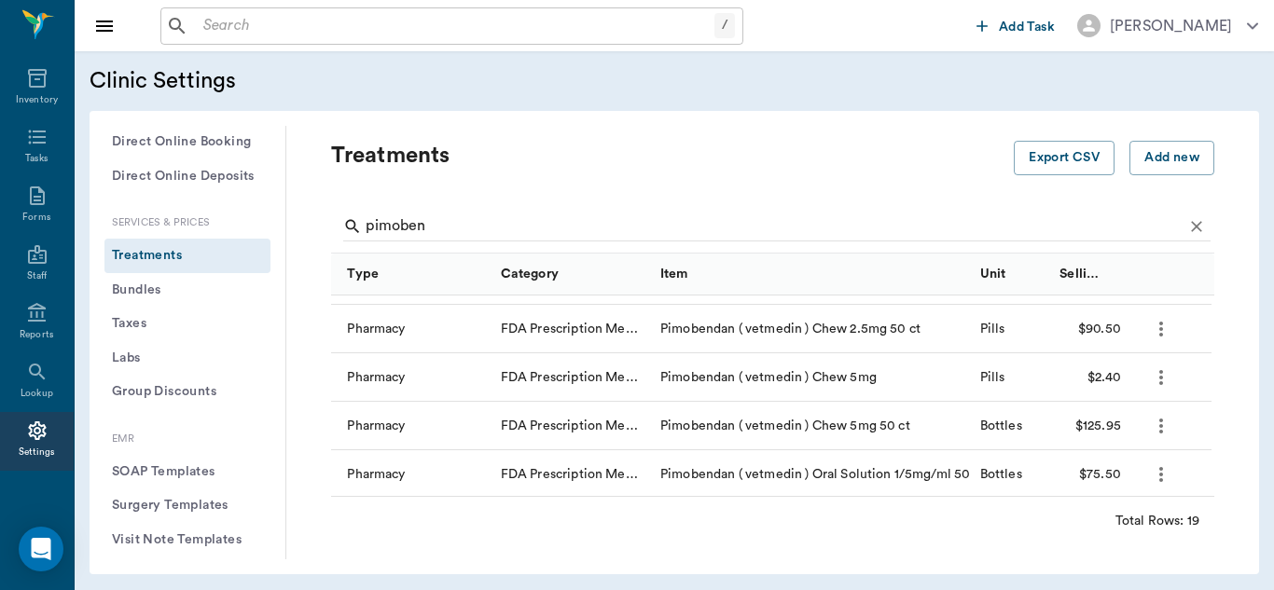
click at [1161, 383] on icon "more" at bounding box center [1161, 377] width 4 height 15
click at [1104, 429] on p "Edit Treatment" at bounding box center [1095, 428] width 102 height 22
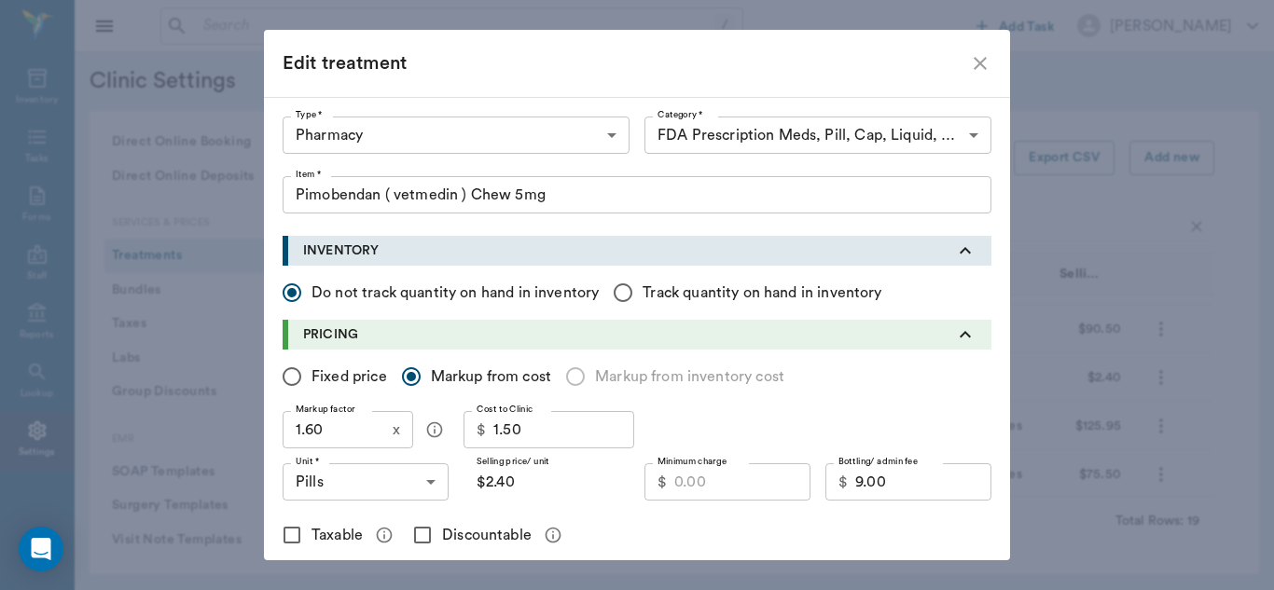
click at [284, 377] on input "Fixed price" at bounding box center [291, 376] width 39 height 39
radio input "true"
click at [549, 487] on input "2.35" at bounding box center [561, 481] width 136 height 37
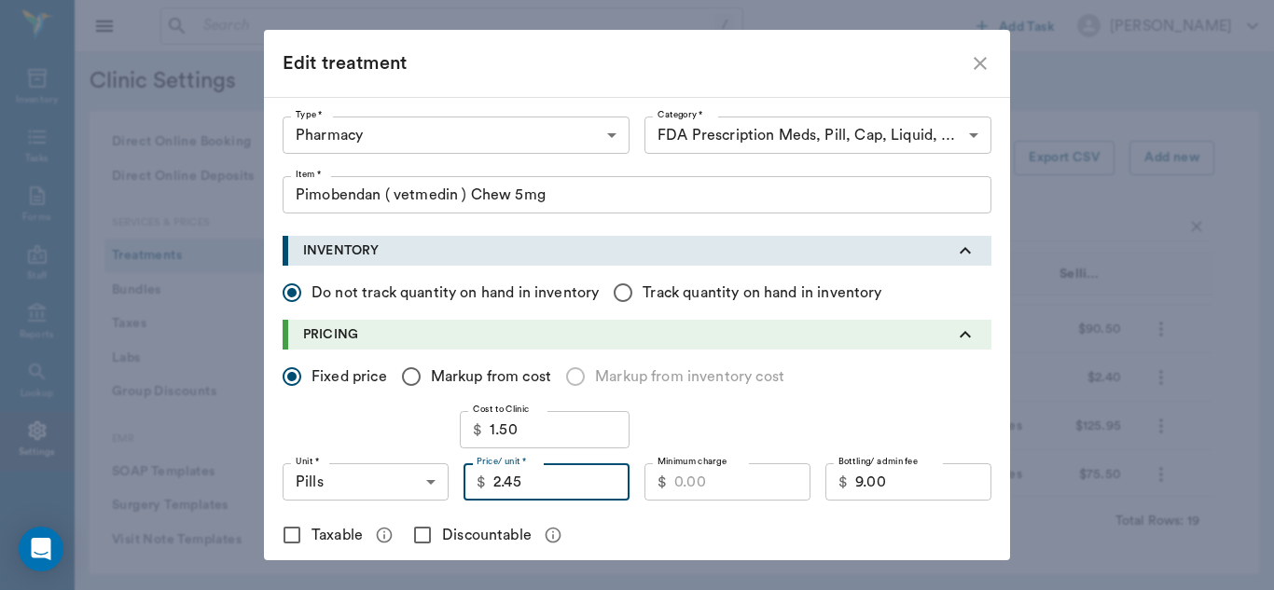
type input "2.45"
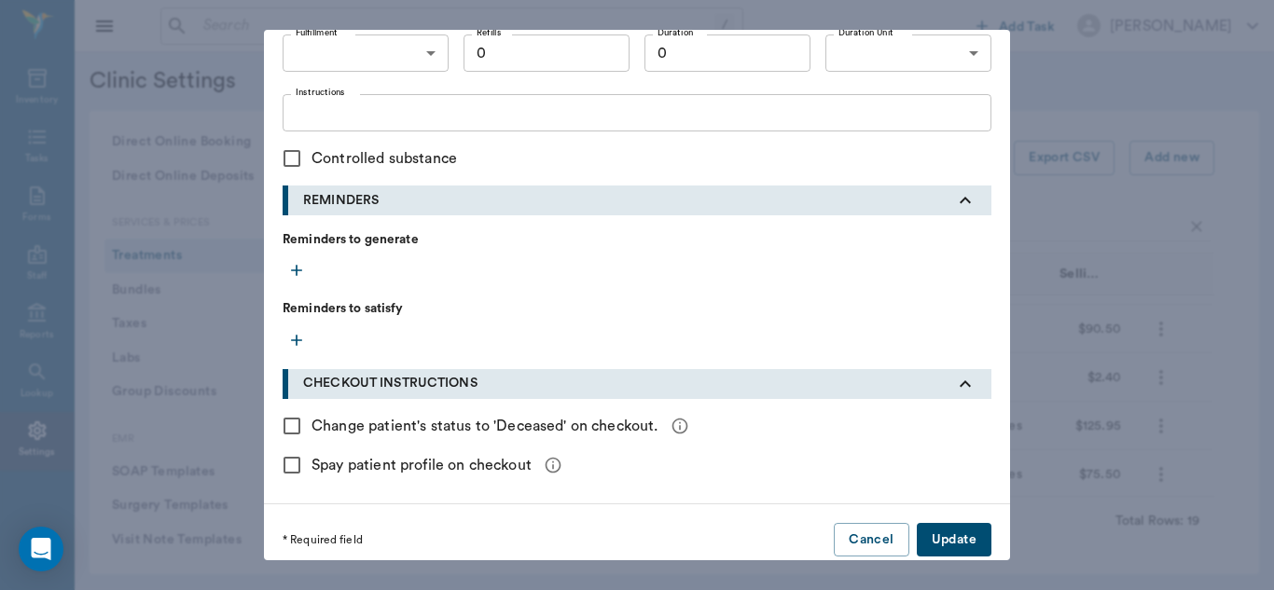
scroll to position [811, 0]
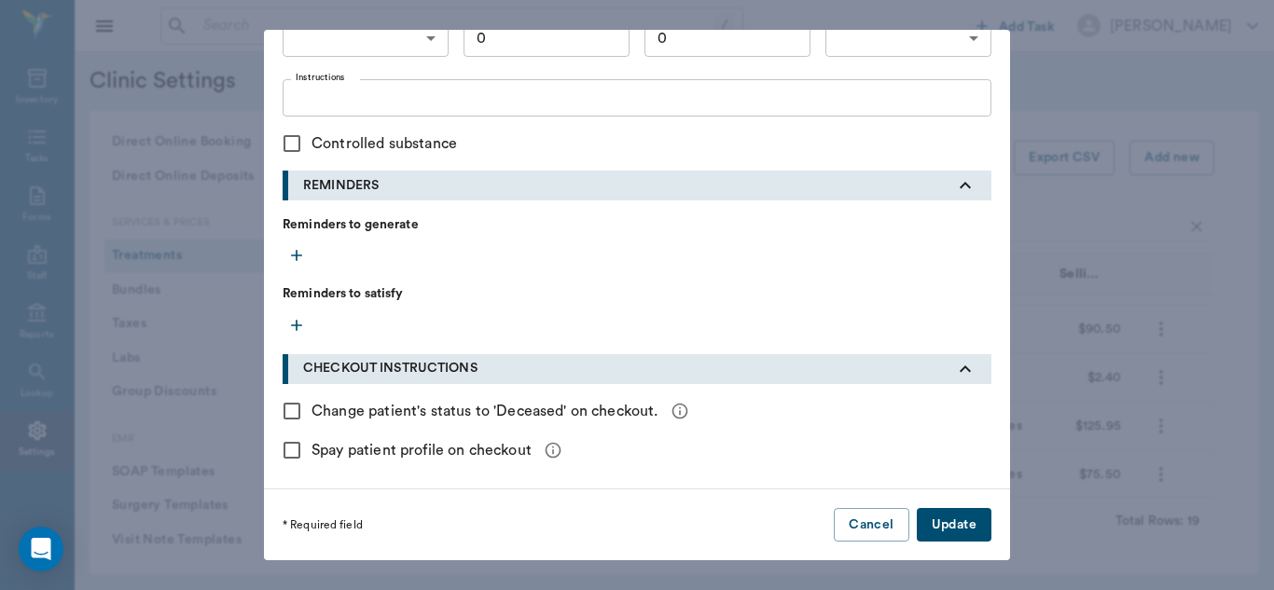
click at [956, 521] on button "Update" at bounding box center [954, 525] width 75 height 35
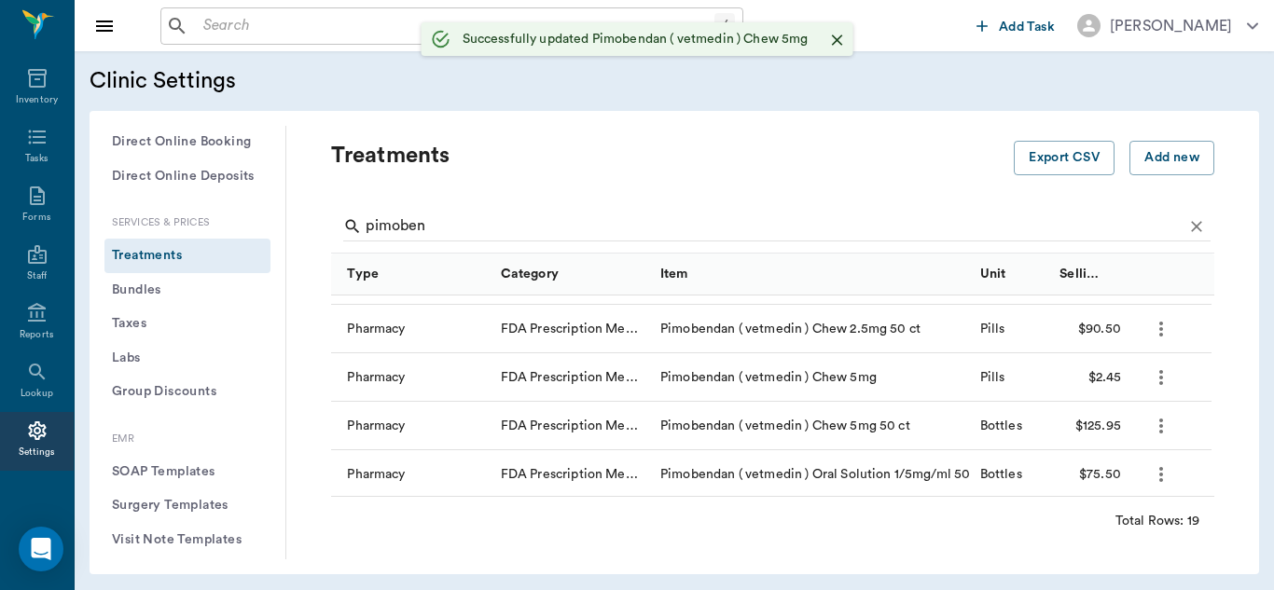
scroll to position [484, 0]
